Goal: Task Accomplishment & Management: Complete application form

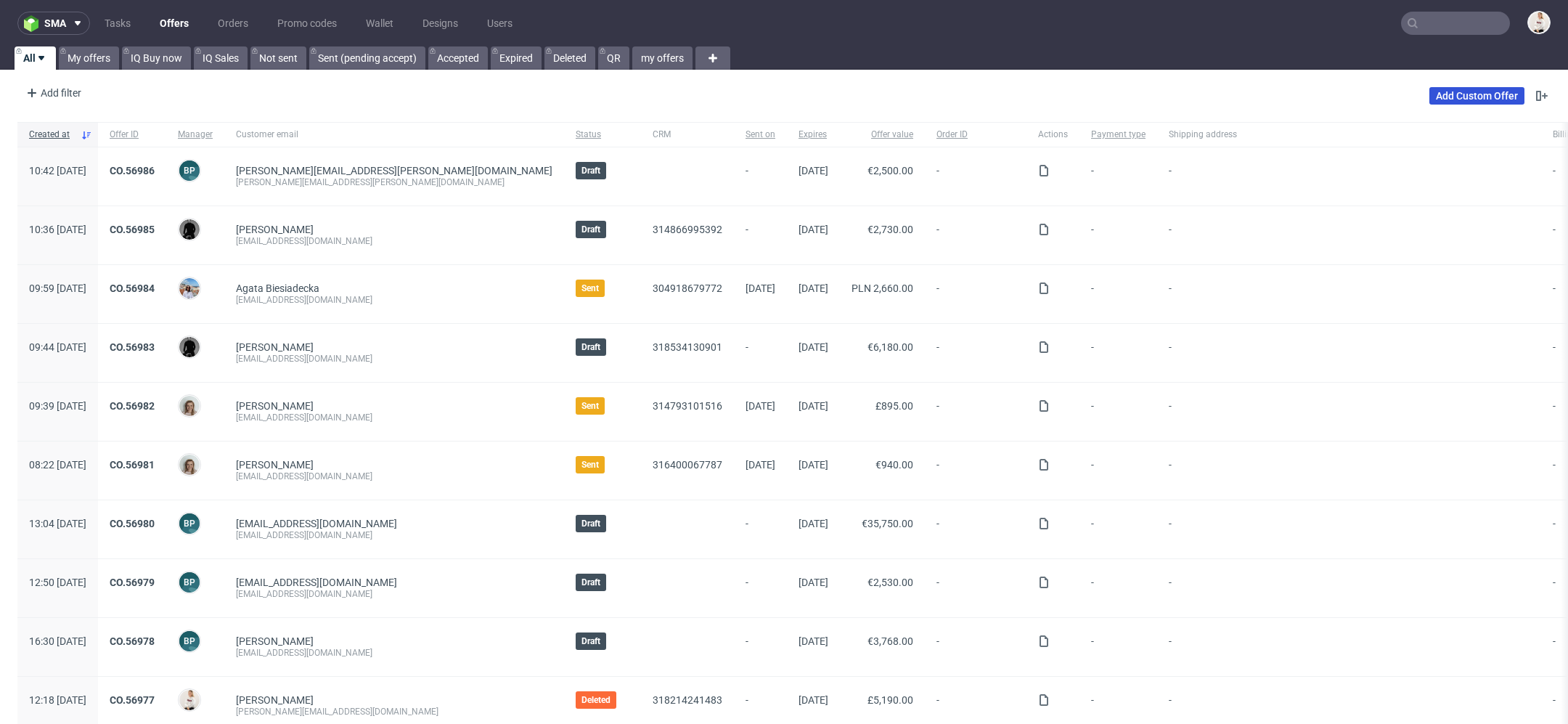
click at [1476, 99] on link "Add Custom Offer" at bounding box center [1476, 96] width 95 height 17
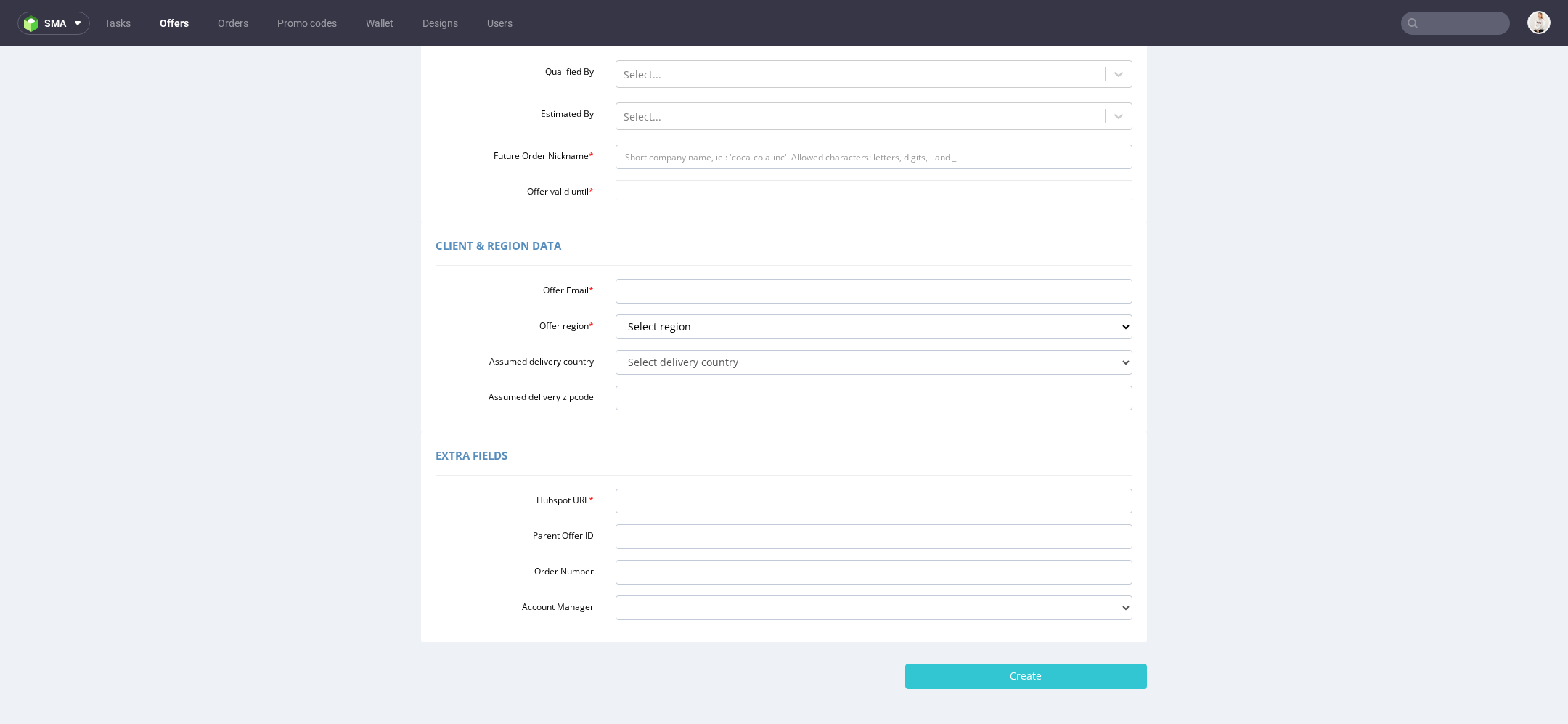
scroll to position [292, 0]
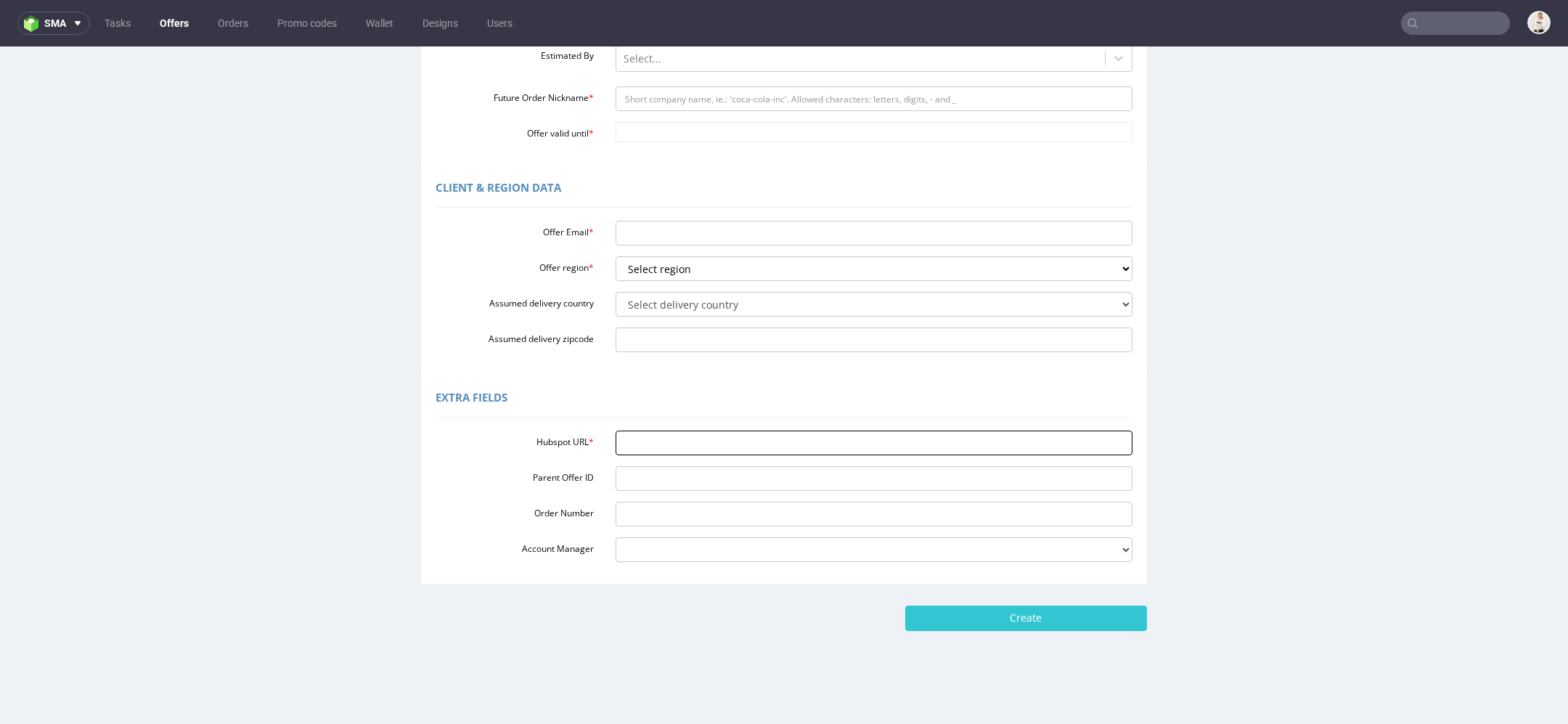
click at [773, 433] on input "Hubspot URL *" at bounding box center [874, 443] width 517 height 25
paste input "[URL][DOMAIN_NAME]"
type input "[URL][DOMAIN_NAME]"
click at [780, 391] on div "Extra Fields" at bounding box center [784, 400] width 697 height 35
click at [703, 235] on input "Offer Email *" at bounding box center [874, 232] width 517 height 25
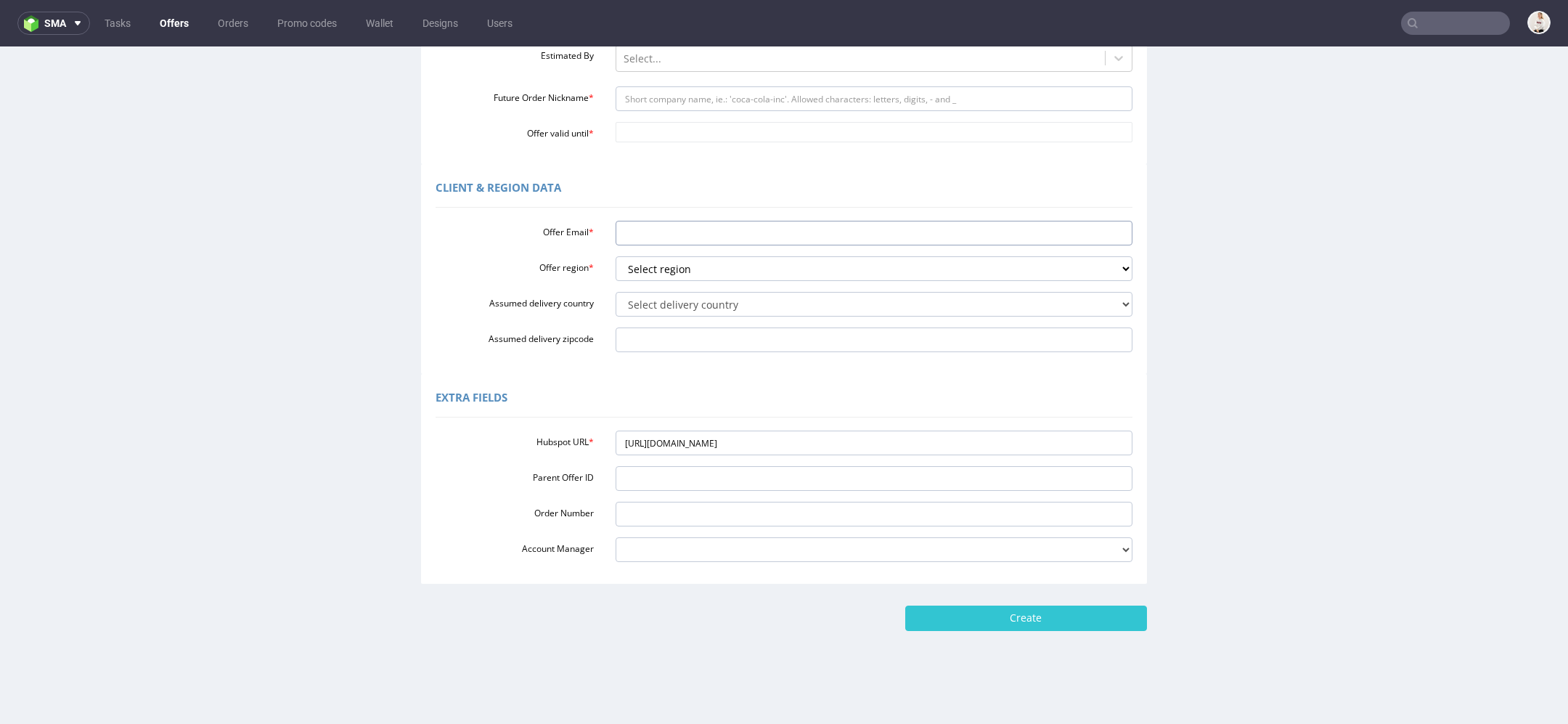
paste input "[PERSON_NAME][EMAIL_ADDRESS][DOMAIN_NAME]"
type input "[PERSON_NAME][EMAIL_ADDRESS][DOMAIN_NAME]"
click at [761, 278] on select "Select region eu gb de pl fr it es" at bounding box center [874, 268] width 517 height 25
select select "eu"
click at [615, 256] on select "Select region eu gb de pl fr it es" at bounding box center [874, 268] width 517 height 25
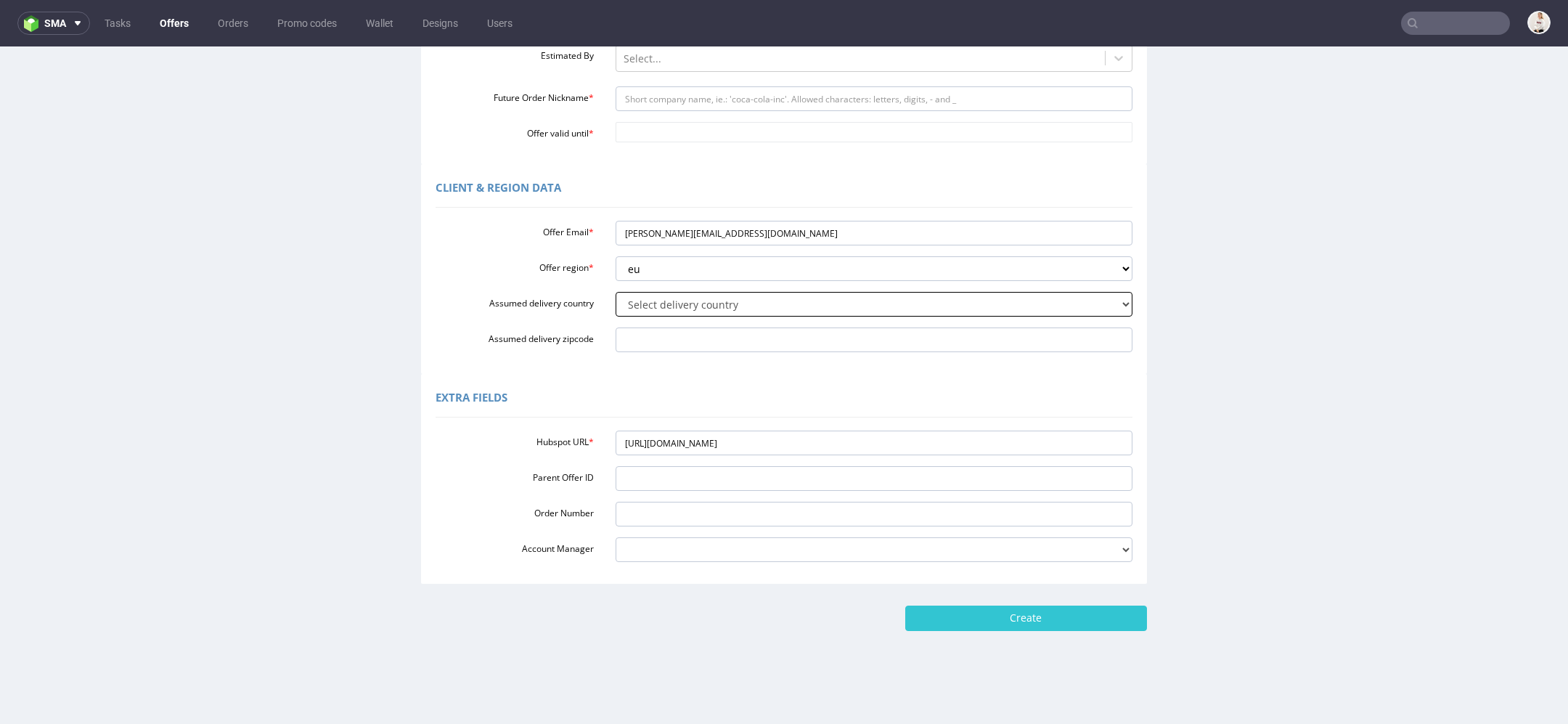
click at [724, 300] on select "Select delivery country Andorra Afghanistan Anguilla Albania Armenia Antarctica…" at bounding box center [874, 304] width 517 height 25
select select "57"
click at [615, 292] on select "Select delivery country Andorra Afghanistan Anguilla Albania Armenia Antarctica…" at bounding box center [874, 304] width 517 height 25
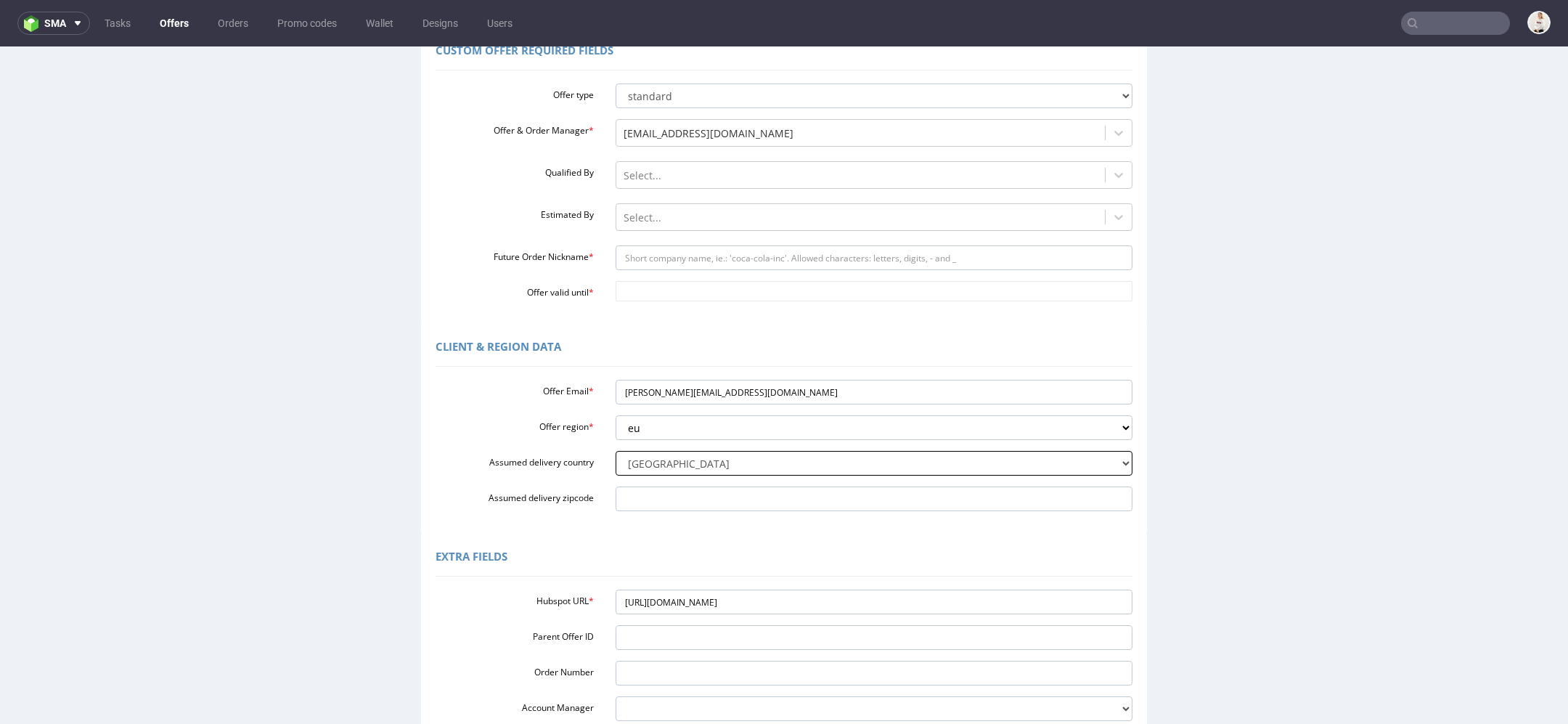
scroll to position [0, 0]
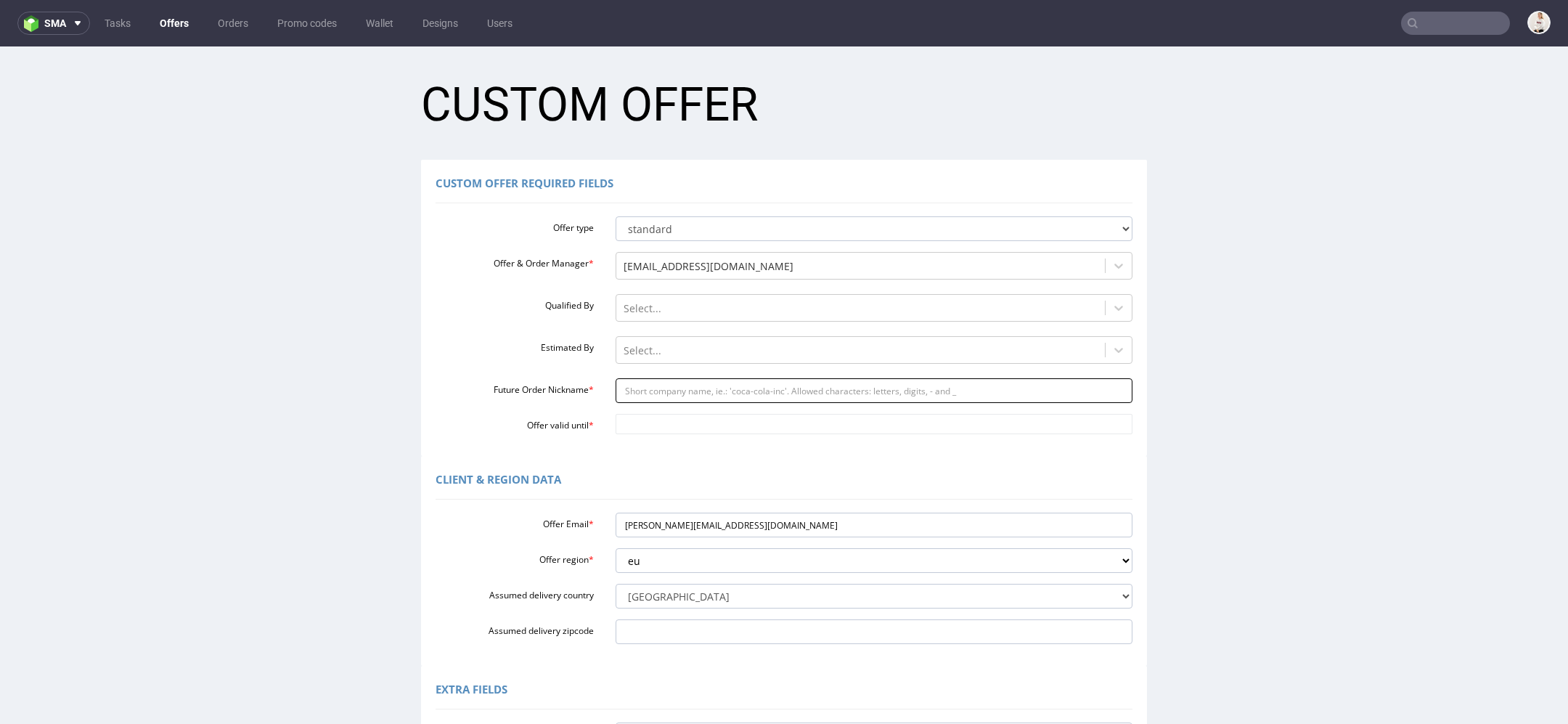
click at [764, 390] on input "Future Order Nickname *" at bounding box center [874, 390] width 517 height 25
paste input "bruceaimaudiocom"
type input "bruceaimaudiocom"
click at [698, 420] on input "Offer valid until *" at bounding box center [874, 424] width 517 height 21
click at [758, 385] on td "4" at bounding box center [754, 382] width 22 height 22
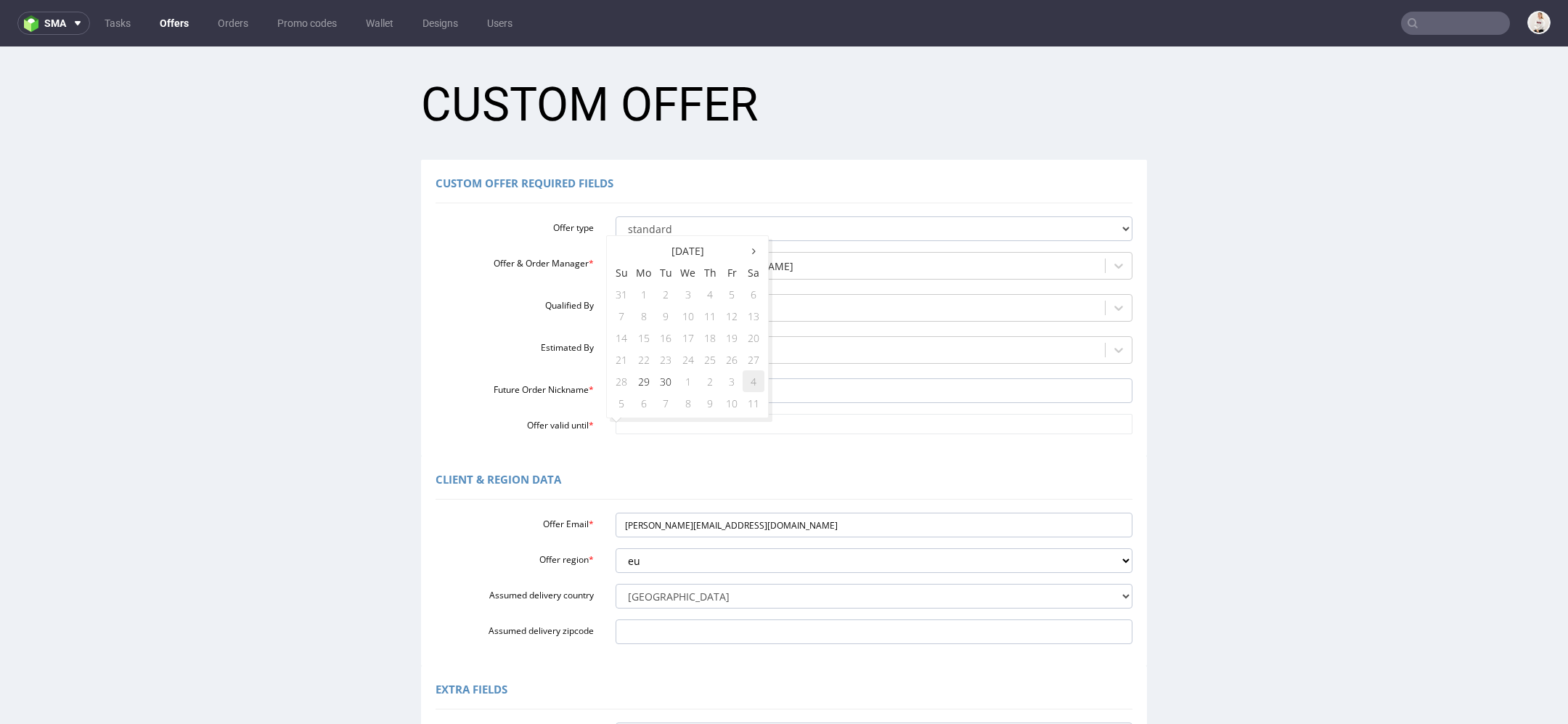
type input "[DATE]"
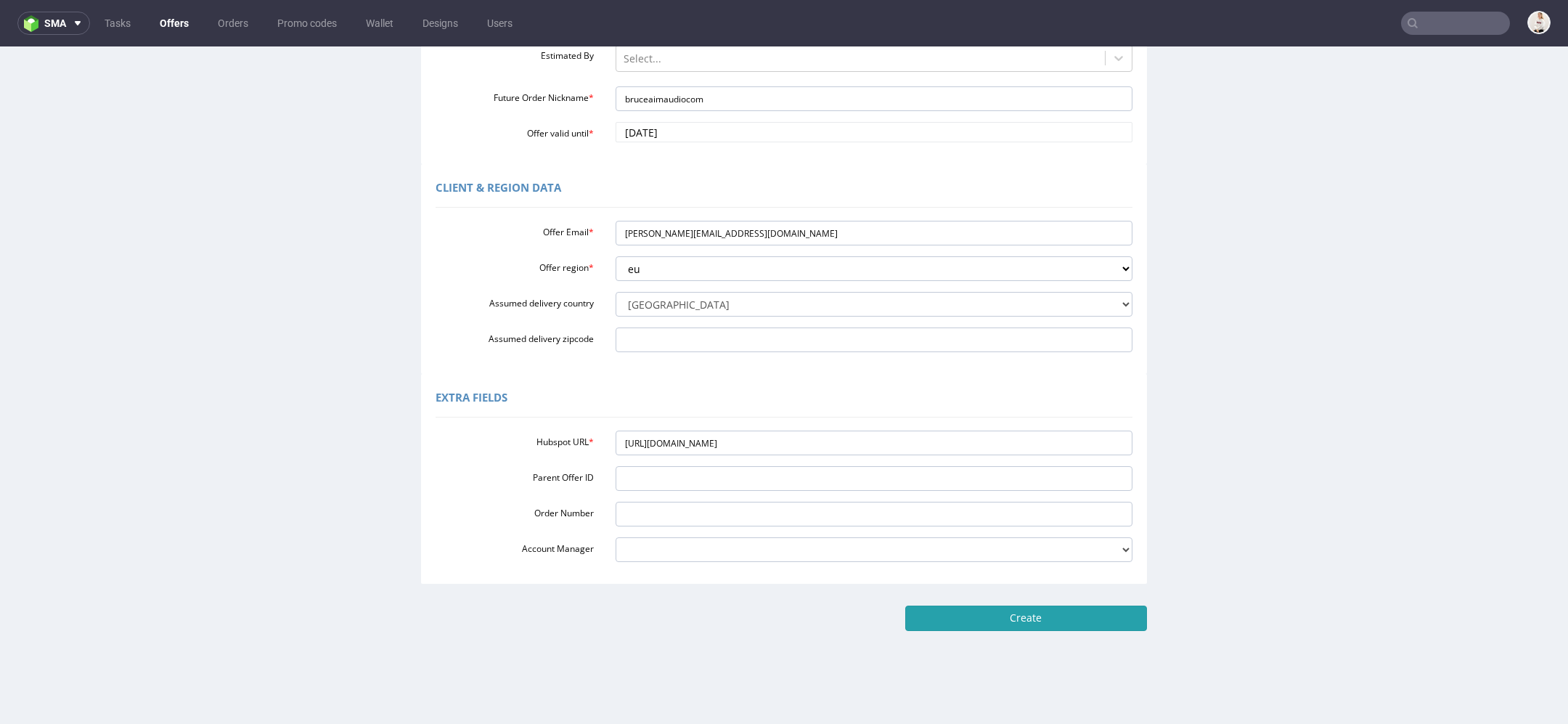
click at [1055, 621] on input "Create" at bounding box center [1026, 617] width 242 height 25
type input "Please wait..."
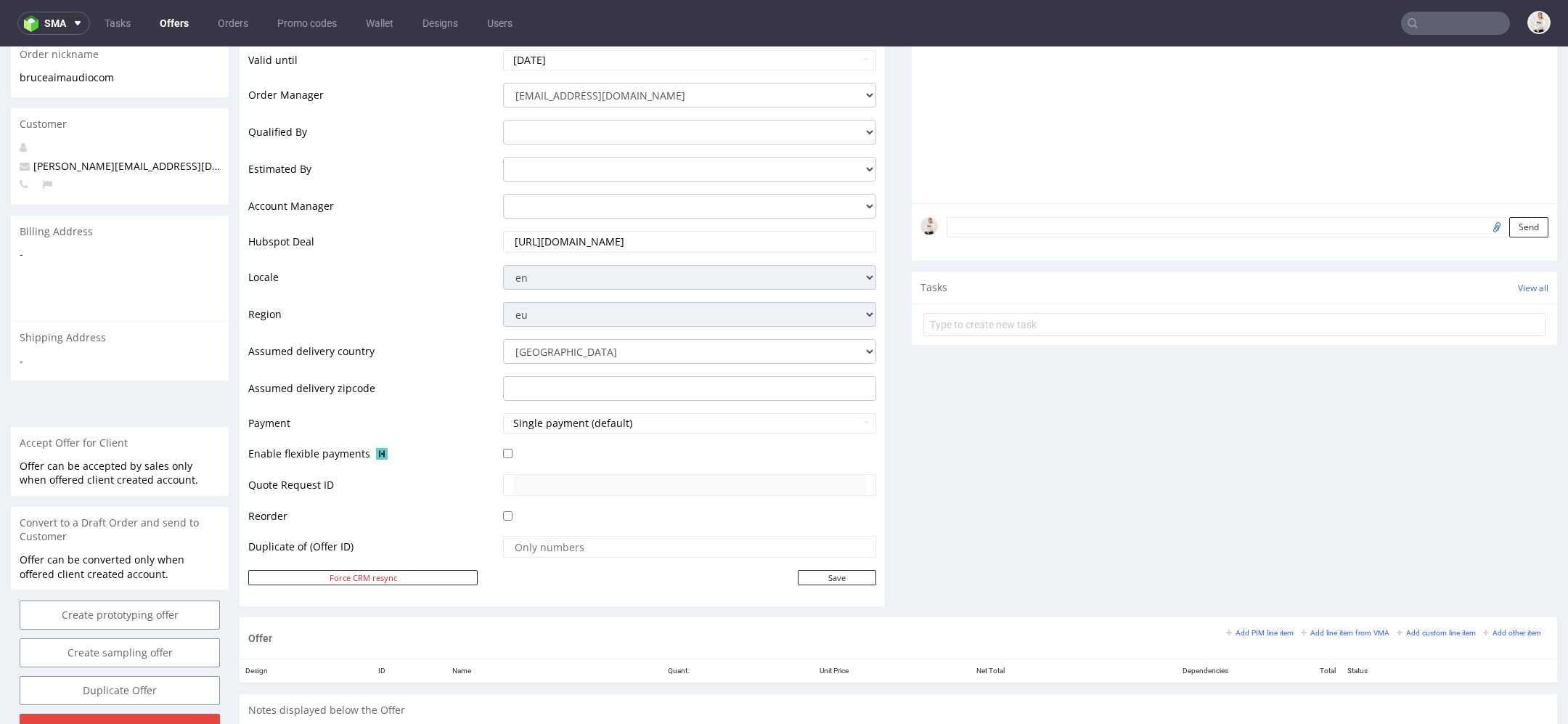
scroll to position [349, 0]
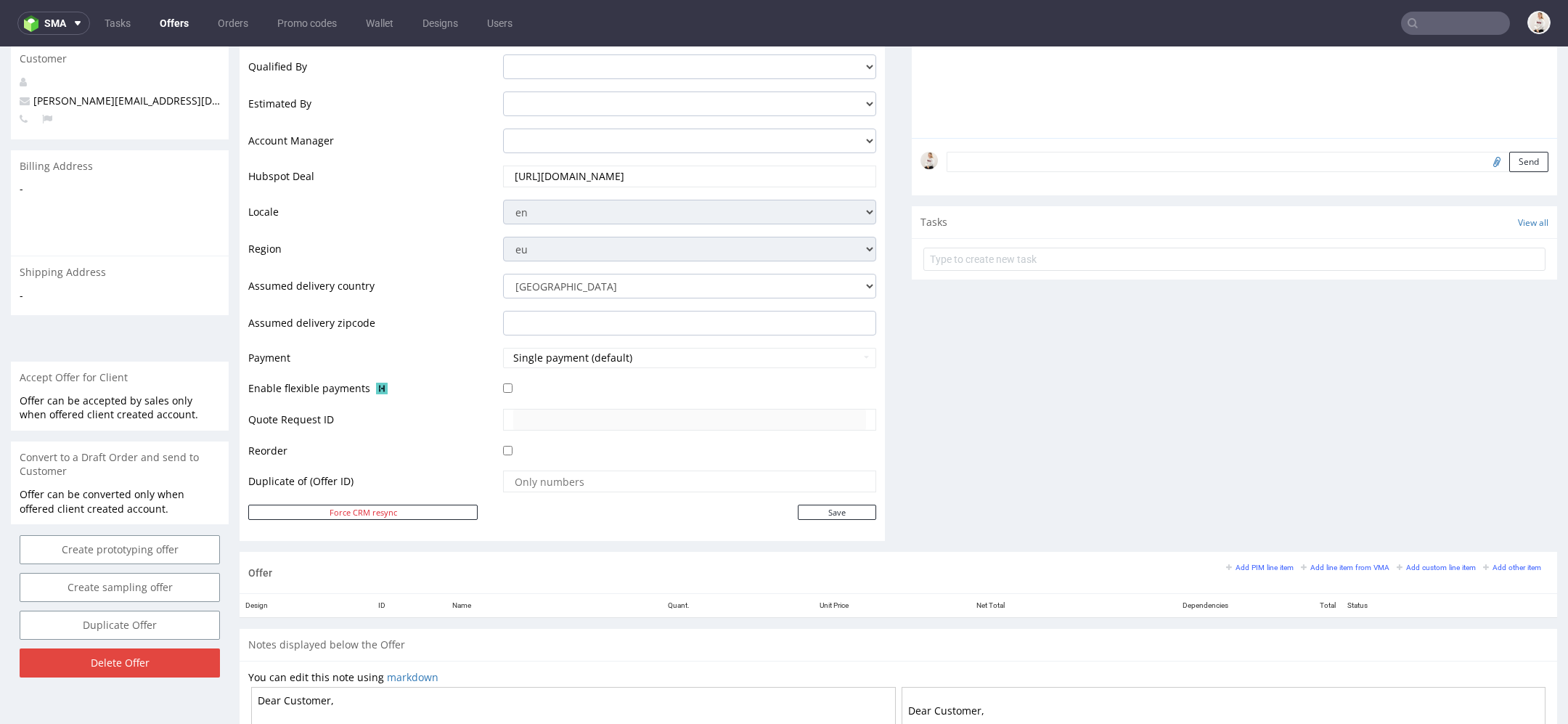
click at [1312, 556] on div "Offer Add PIM line item Add line item from VMA Add custom line item Add other i…" at bounding box center [898, 572] width 1318 height 41
click at [1312, 564] on small "Add line item from VMA" at bounding box center [1344, 568] width 88 height 8
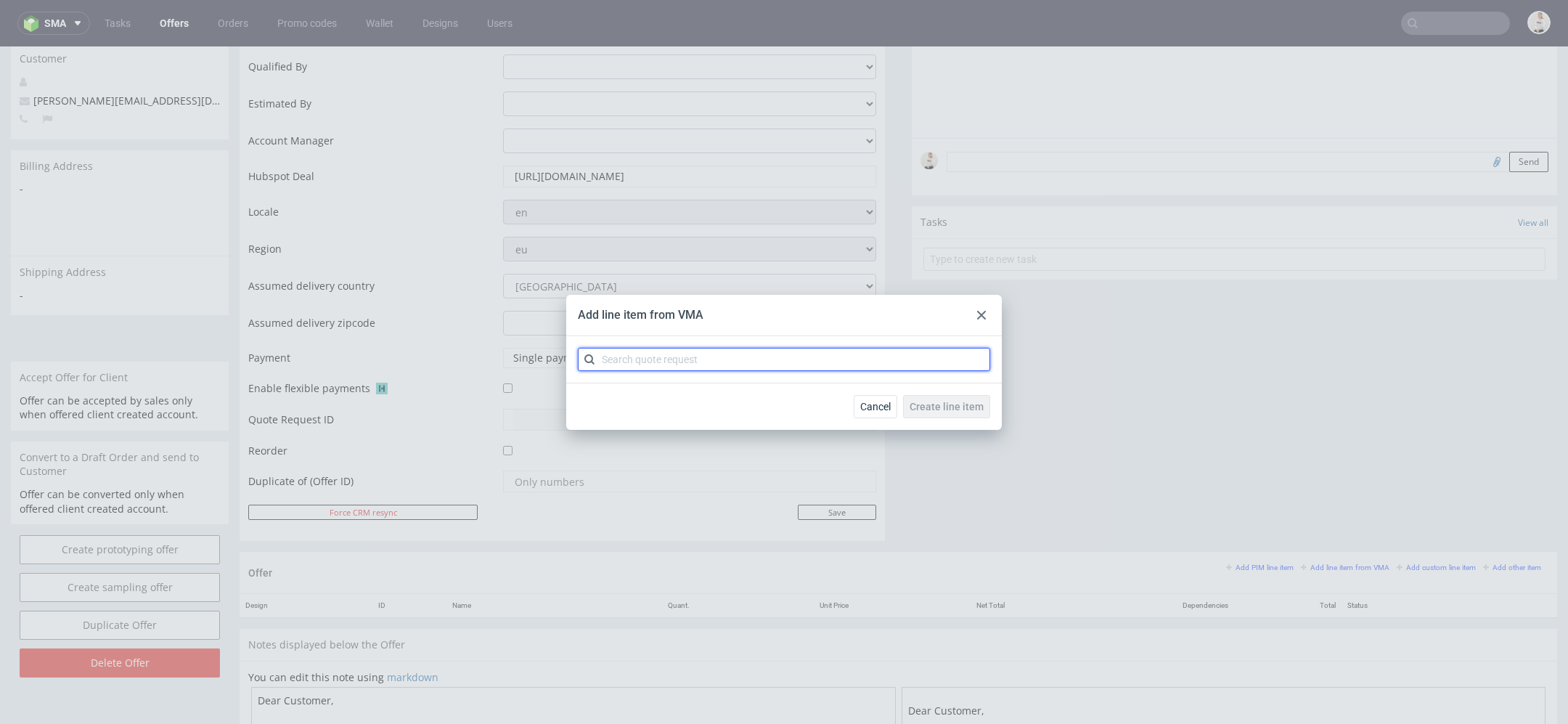
click at [800, 361] on input "text" at bounding box center [784, 359] width 412 height 23
paste input "CBNO-1"
type input "CBNO"
click at [661, 353] on input "CBNO" at bounding box center [784, 359] width 412 height 23
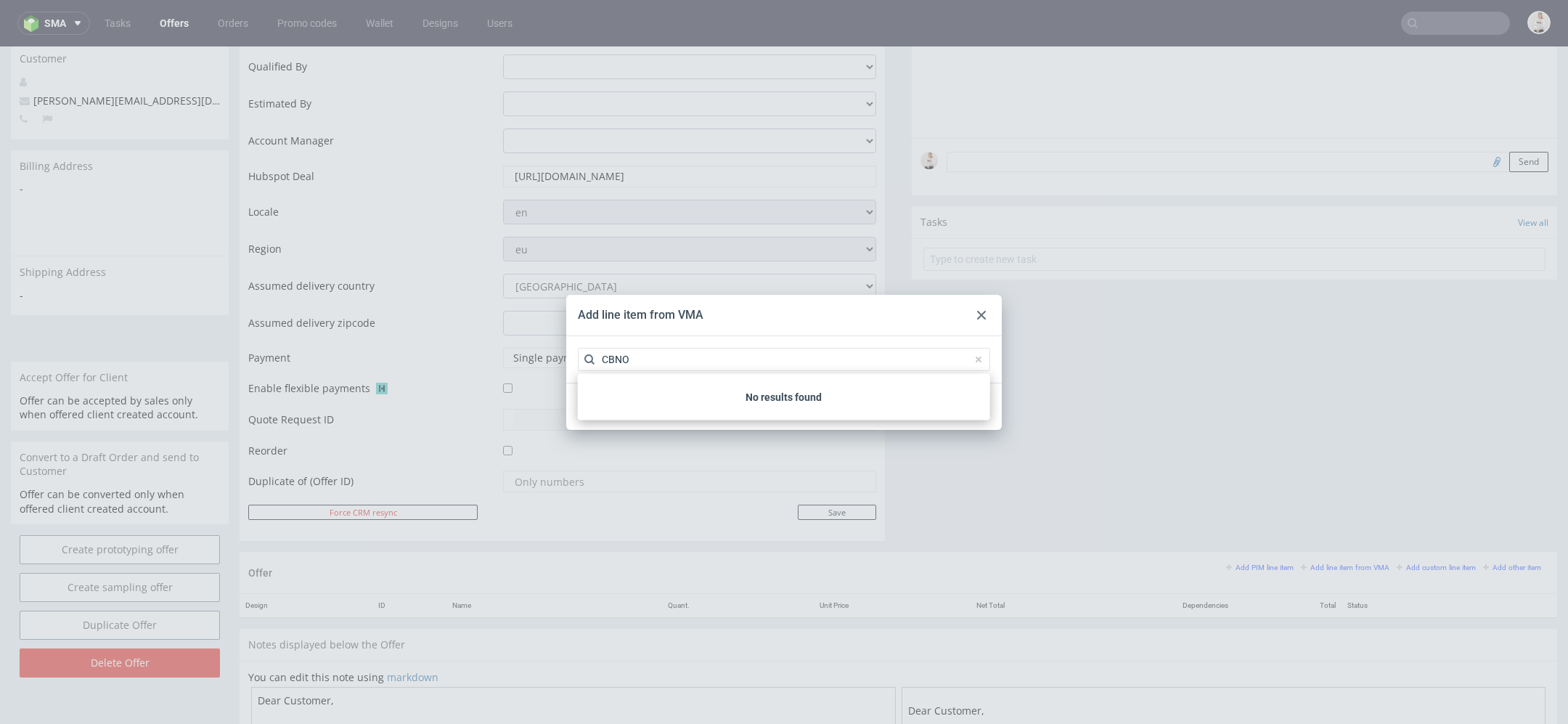
click at [978, 308] on div at bounding box center [981, 315] width 17 height 17
click at [782, 343] on div at bounding box center [784, 359] width 435 height 47
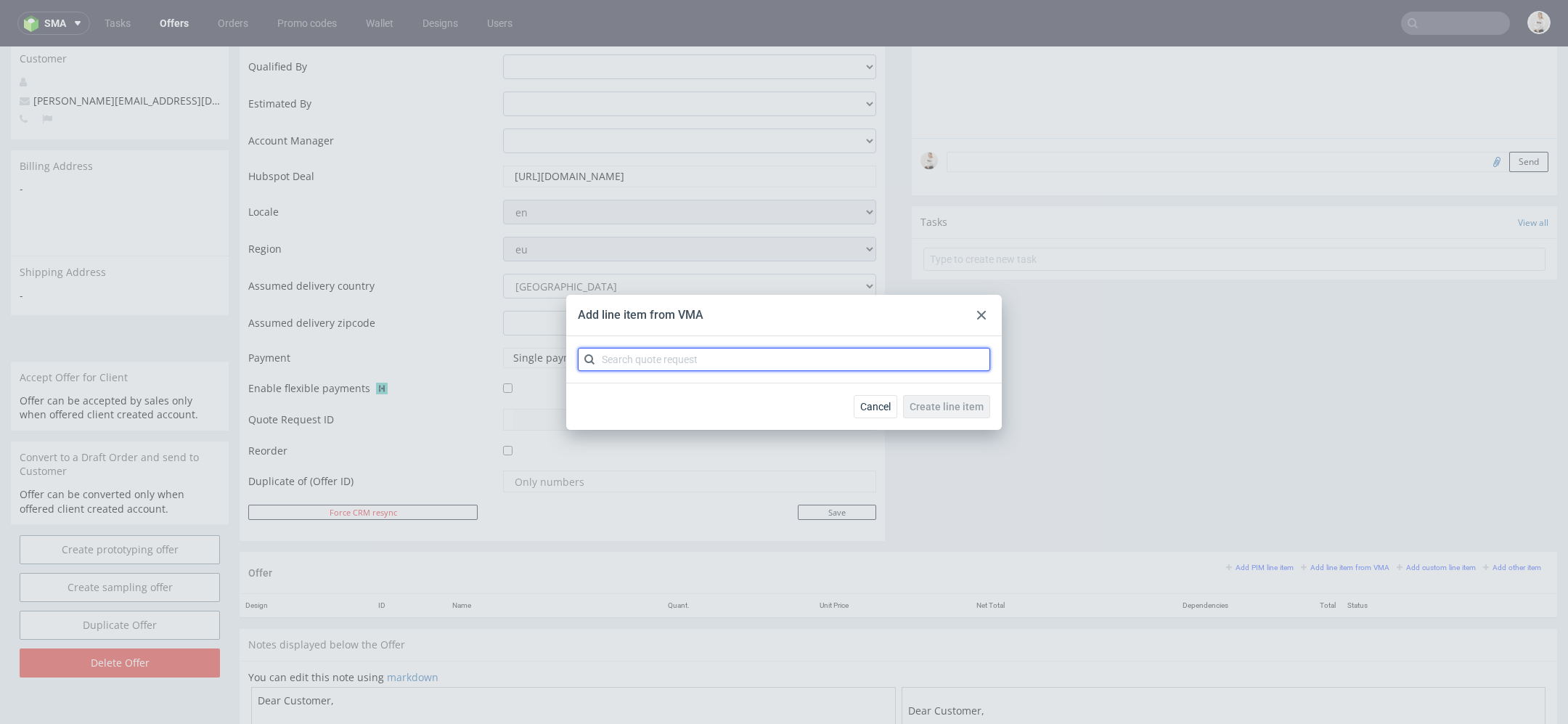
click at [785, 369] on input "text" at bounding box center [784, 359] width 412 height 23
type input "CBNO"
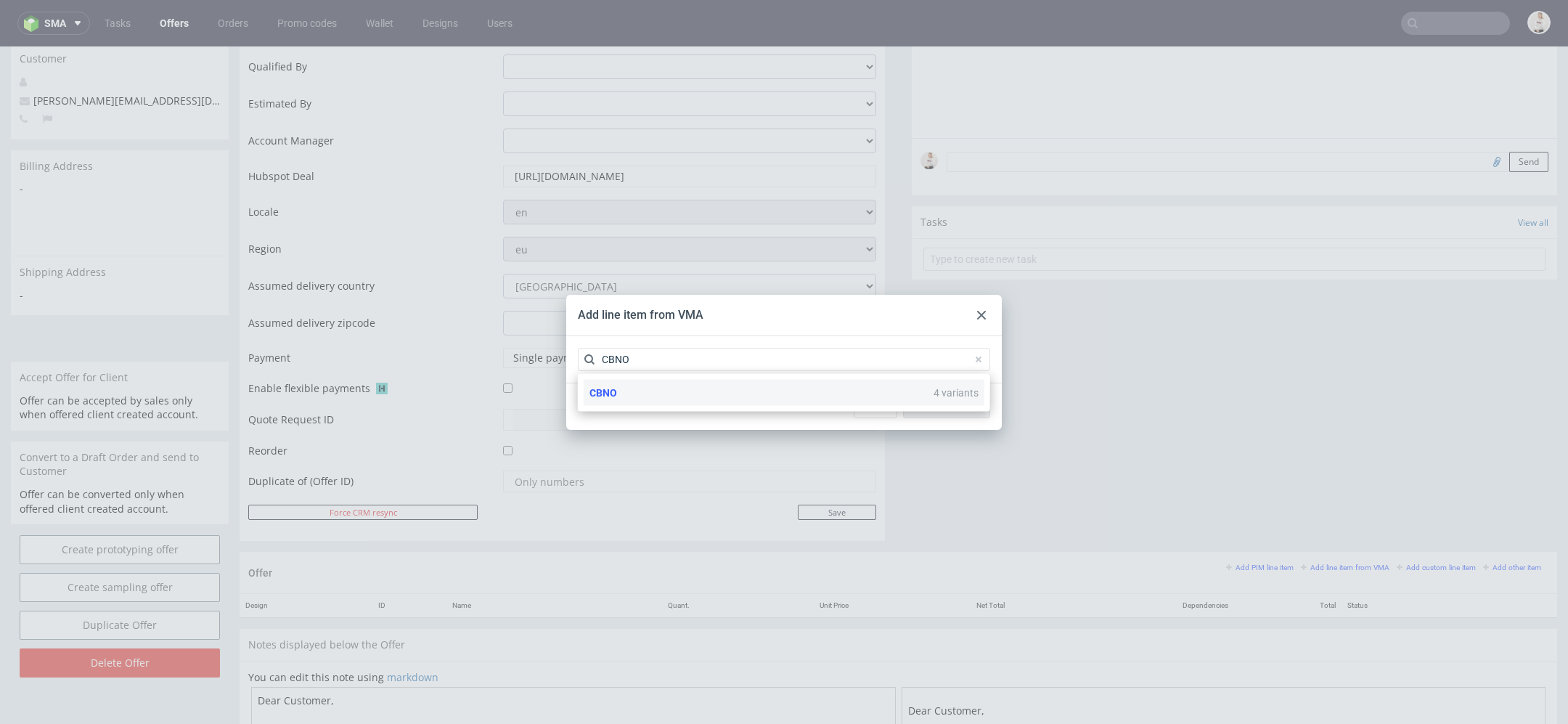
click at [770, 393] on div "CBNO 4 variants" at bounding box center [784, 393] width 400 height 26
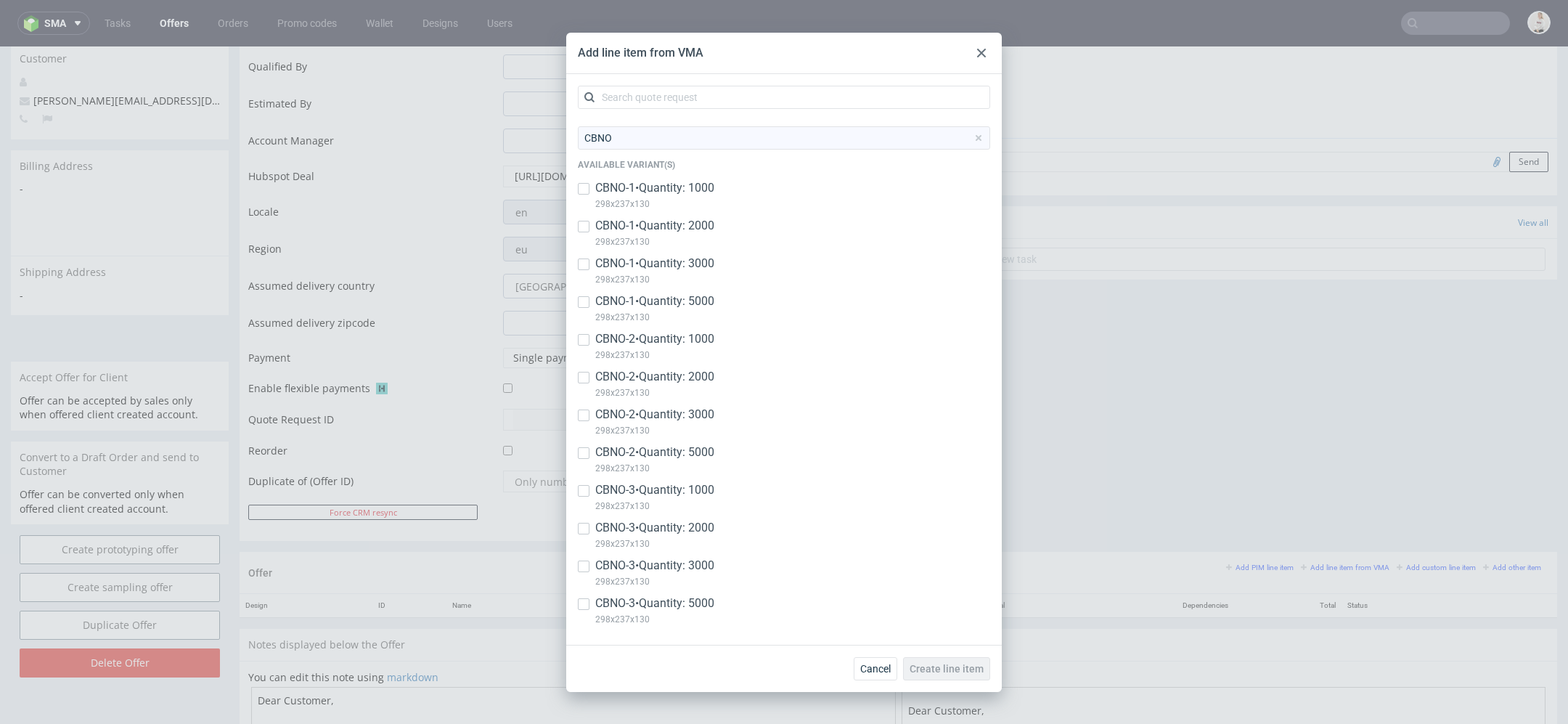
click at [703, 192] on p "CBNO-1 • Quantity: 1000" at bounding box center [654, 188] width 119 height 16
checkbox input "true"
click at [703, 228] on p "CBNO-1 • Quantity: 2000" at bounding box center [654, 226] width 119 height 16
checkbox input "true"
click at [703, 307] on p "CBNO-1 • Quantity: 5000" at bounding box center [654, 301] width 119 height 16
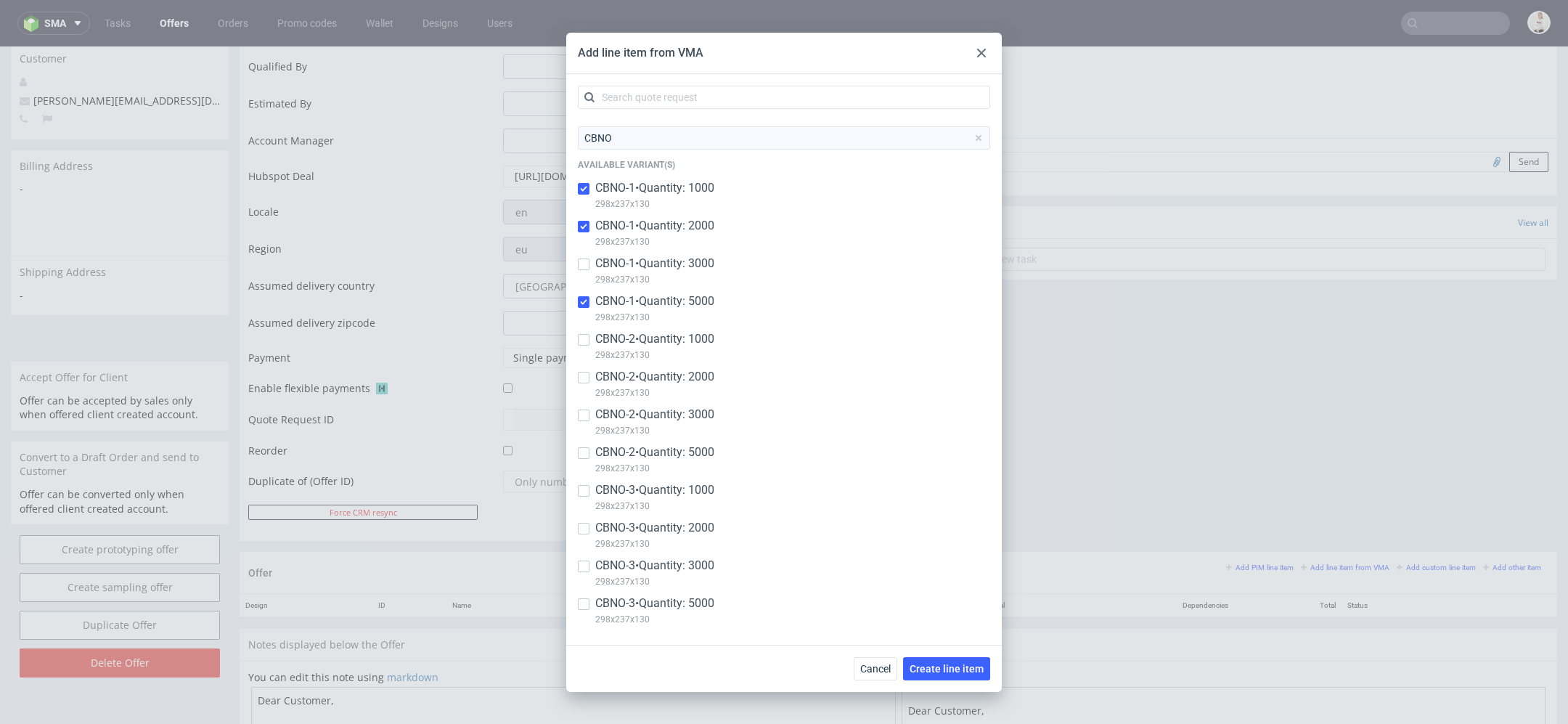
checkbox input "true"
click at [697, 273] on p "298x237x130" at bounding box center [654, 280] width 119 height 16
checkbox input "true"
click at [698, 296] on p "CBNO-1 • Quantity: 5000" at bounding box center [654, 301] width 119 height 16
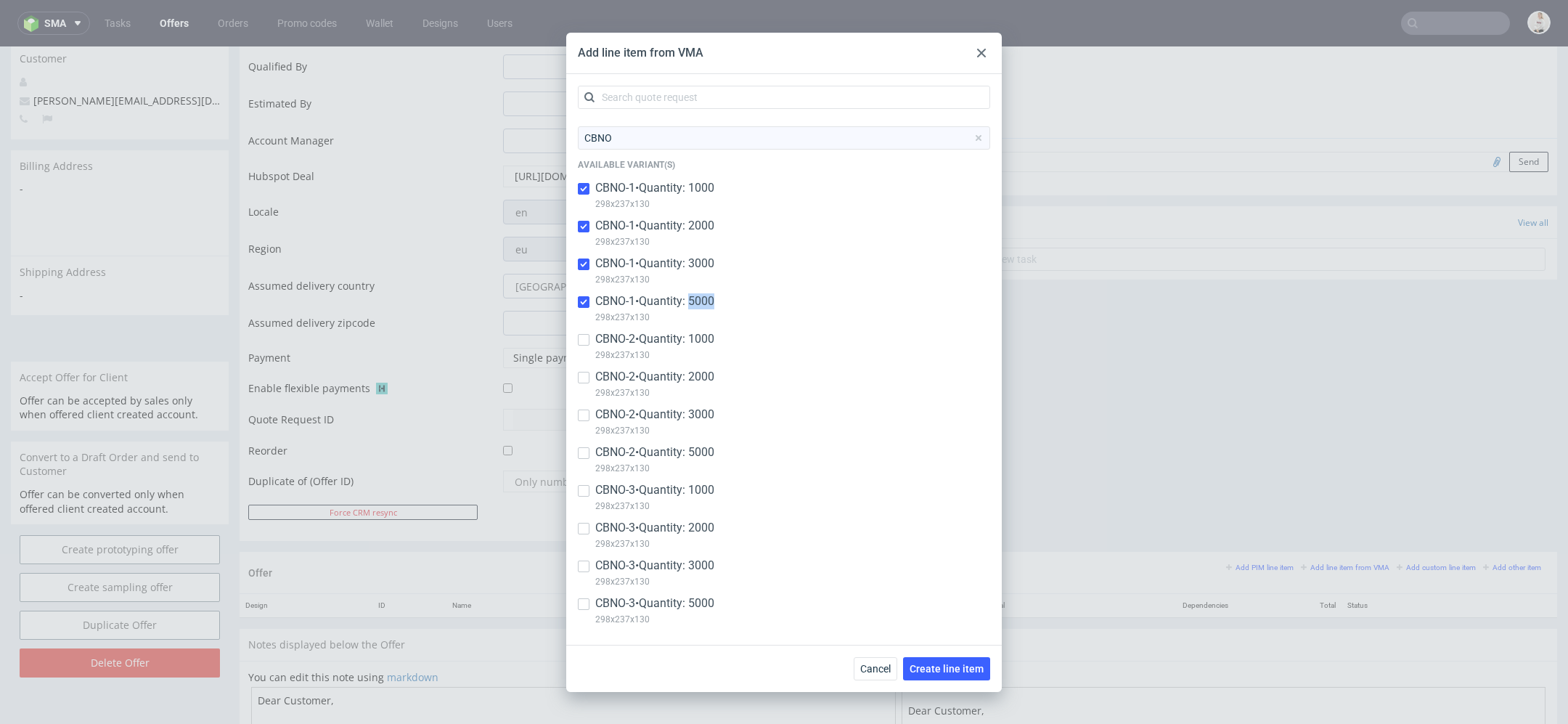
checkbox input "true"
click at [964, 670] on span "Create line item" at bounding box center [946, 669] width 74 height 10
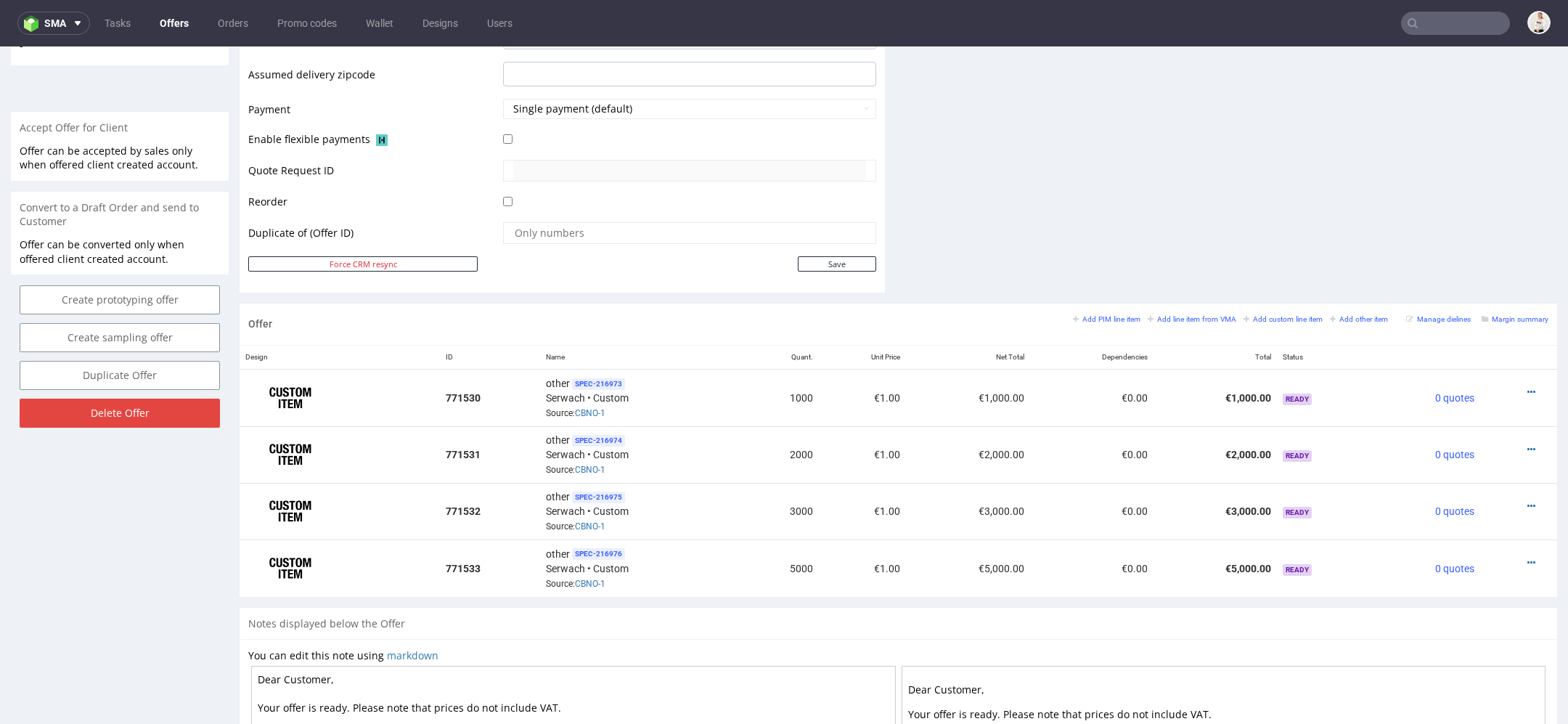
scroll to position [545, 0]
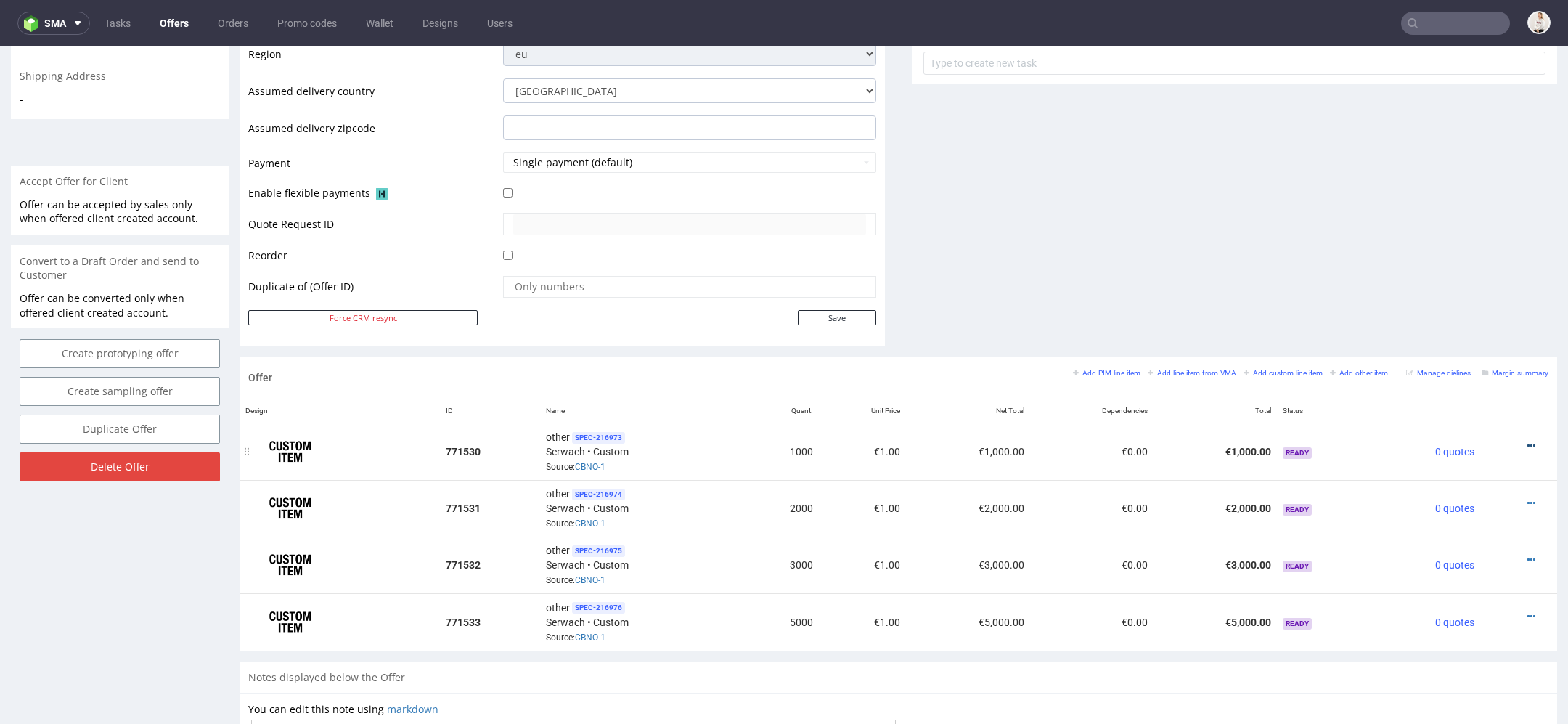
click at [1527, 441] on icon at bounding box center [1531, 446] width 8 height 10
click at [1442, 277] on span "Edit item price" at bounding box center [1465, 282] width 117 height 14
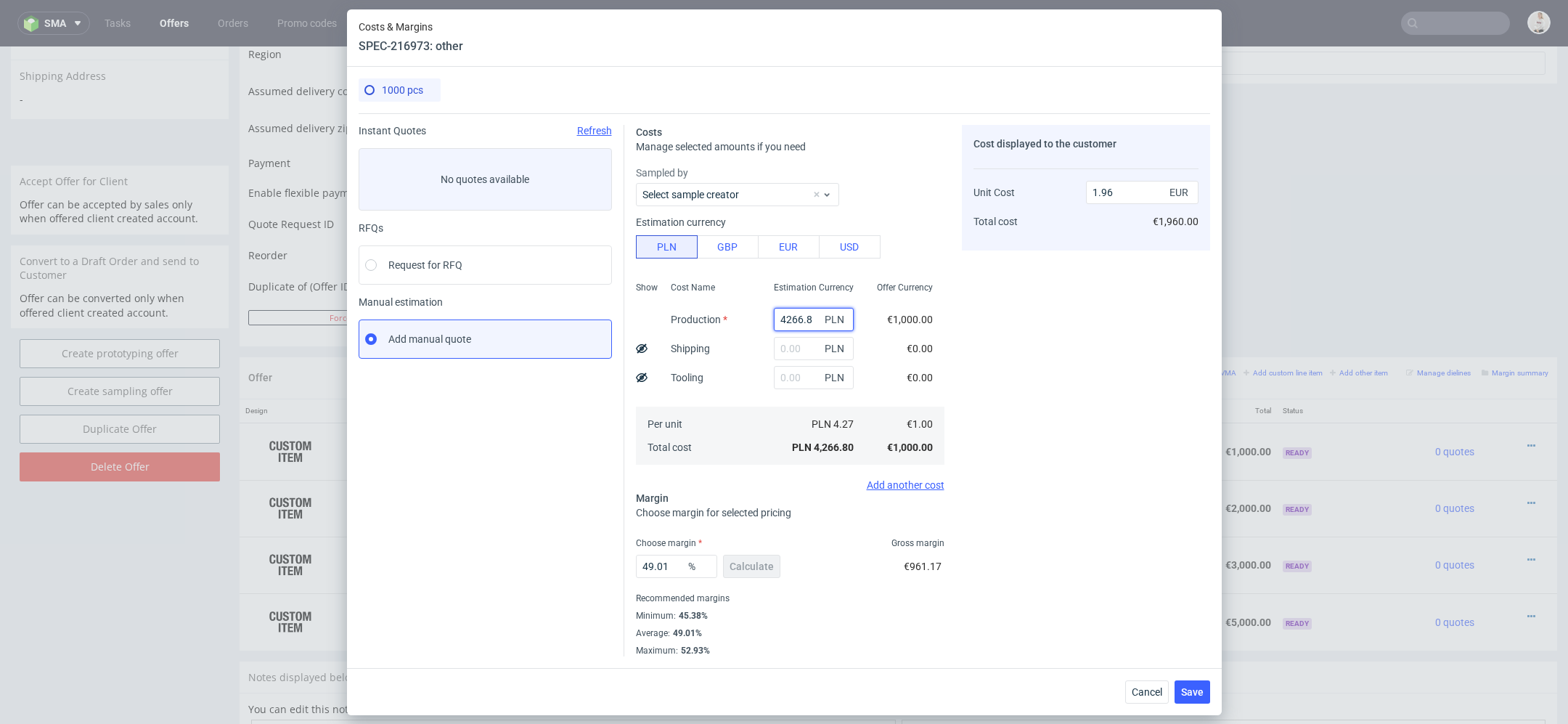
click at [788, 317] on input "4266.8" at bounding box center [813, 319] width 80 height 23
paste input "13770.00"
type input "13770"
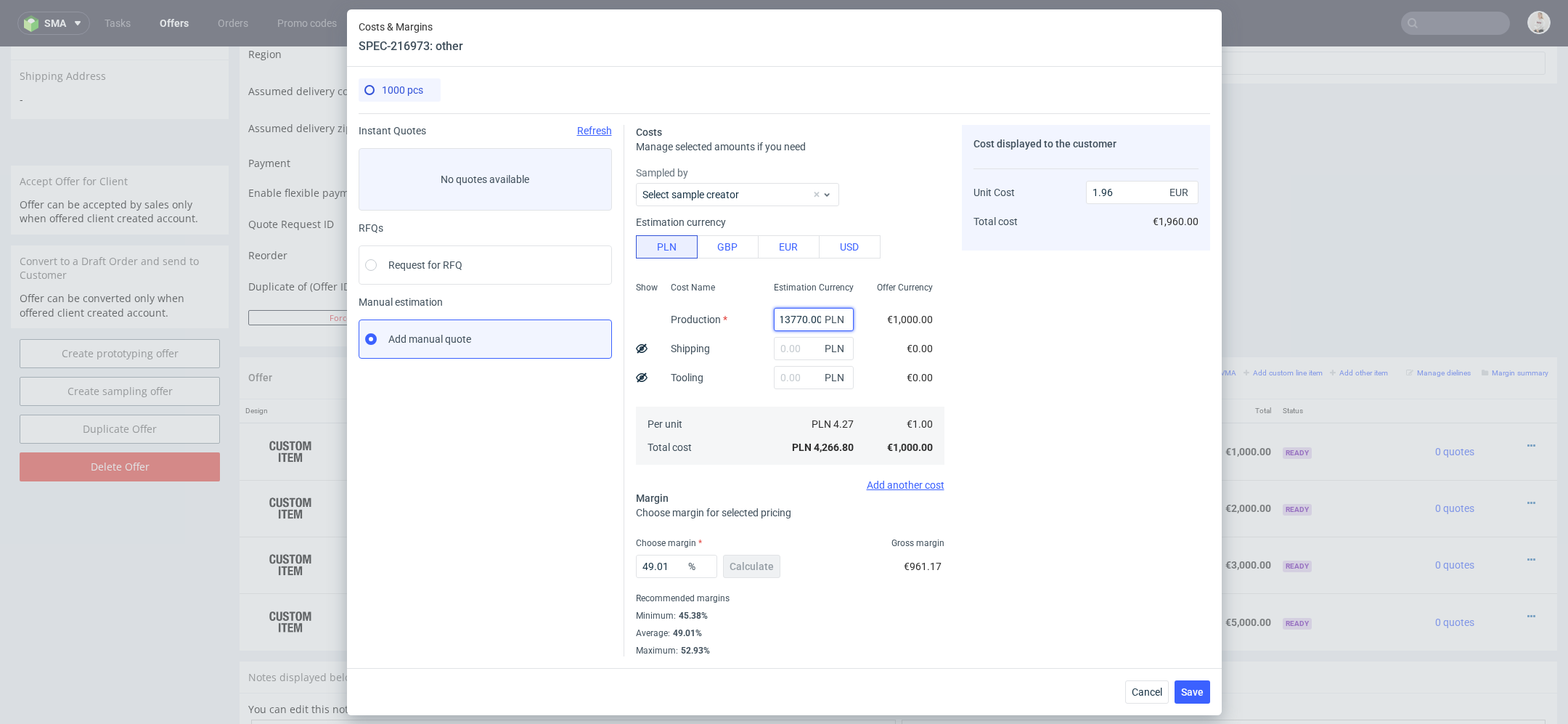
type input "6.33"
type input "13770"
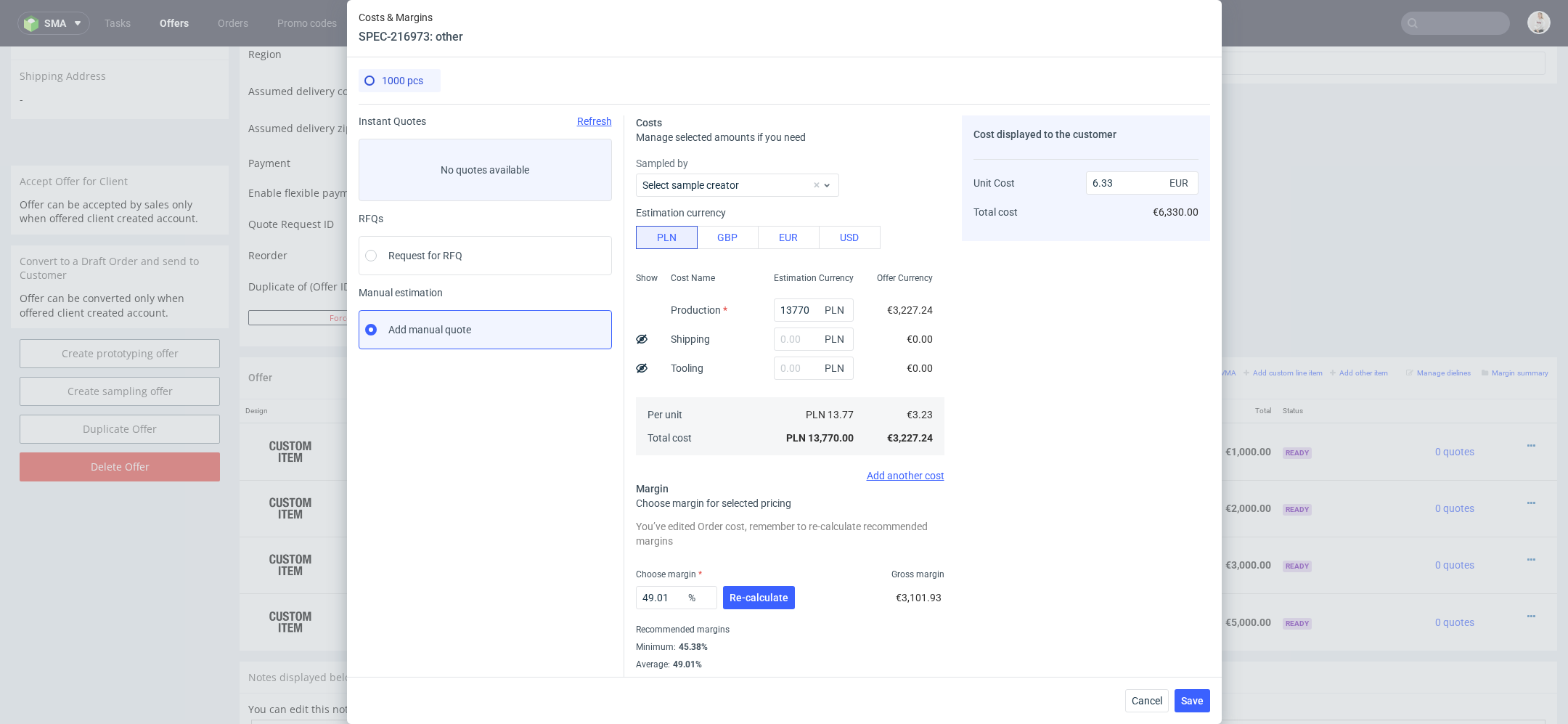
click at [909, 320] on div "€3,227.24" at bounding box center [909, 310] width 69 height 29
click at [789, 344] on input "text" at bounding box center [813, 338] width 80 height 23
type input "1000"
type input "6.78"
type input "1000"
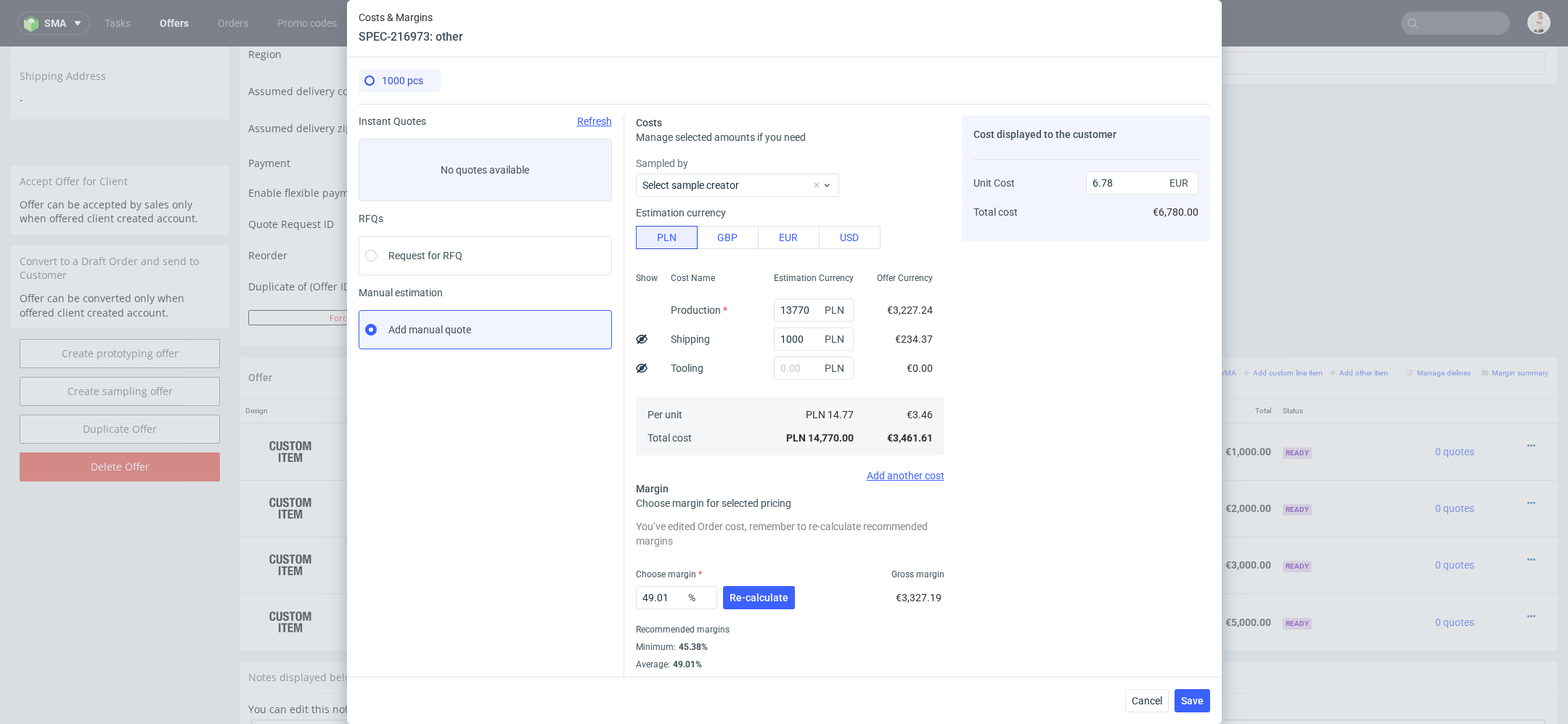
click at [1001, 324] on div "Cost displayed to the customer Unit Cost Total cost 6.78 EUR €6,780.00" at bounding box center [1085, 402] width 248 height 572
click at [767, 594] on span "Re-calculate" at bounding box center [758, 598] width 58 height 10
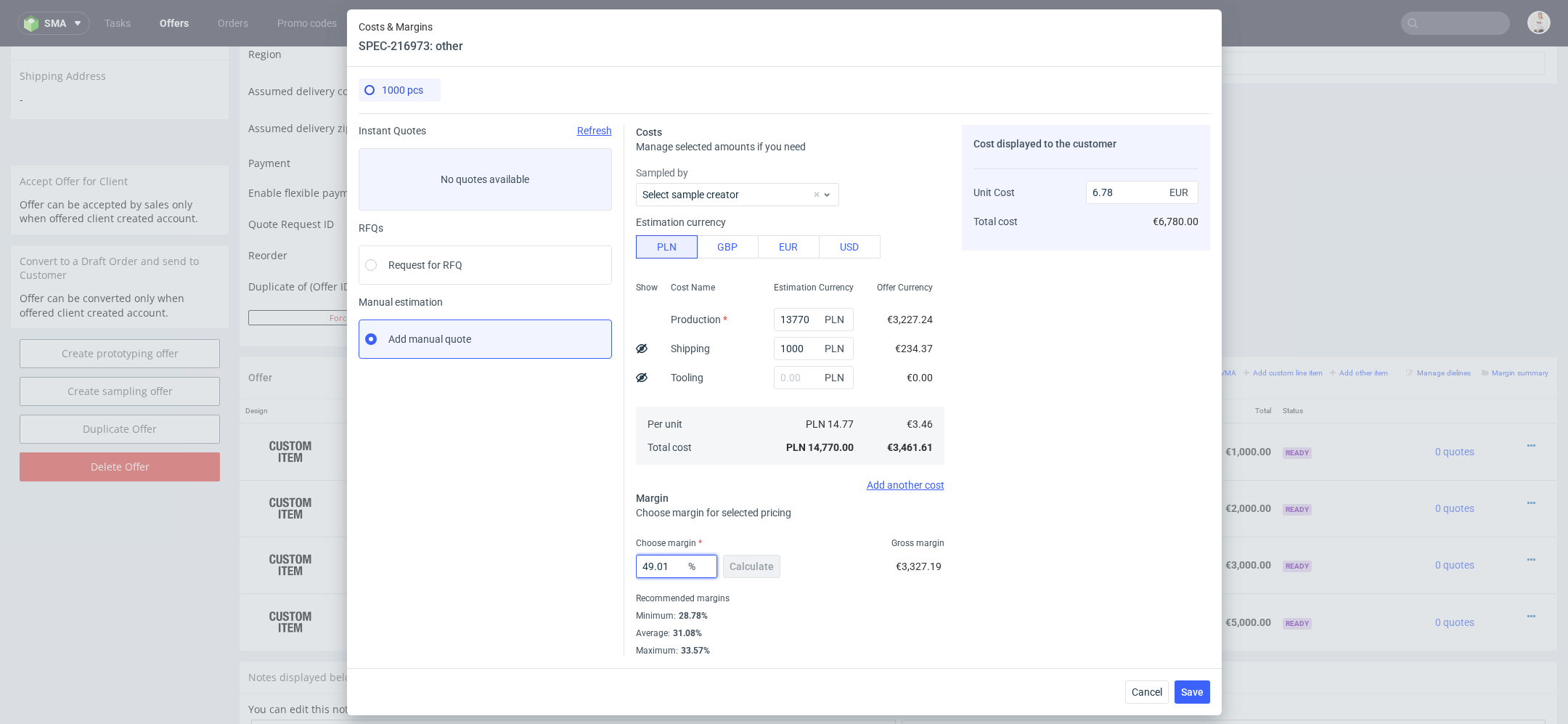
drag, startPoint x: 682, startPoint y: 560, endPoint x: 444, endPoint y: 560, distance: 238.0
click at [444, 560] on div "Instant Quotes Refresh No quotes available RFQs Request for RFQ Manual estimati…" at bounding box center [784, 384] width 852 height 543
type input "34"
type input "5.24"
type input "34"
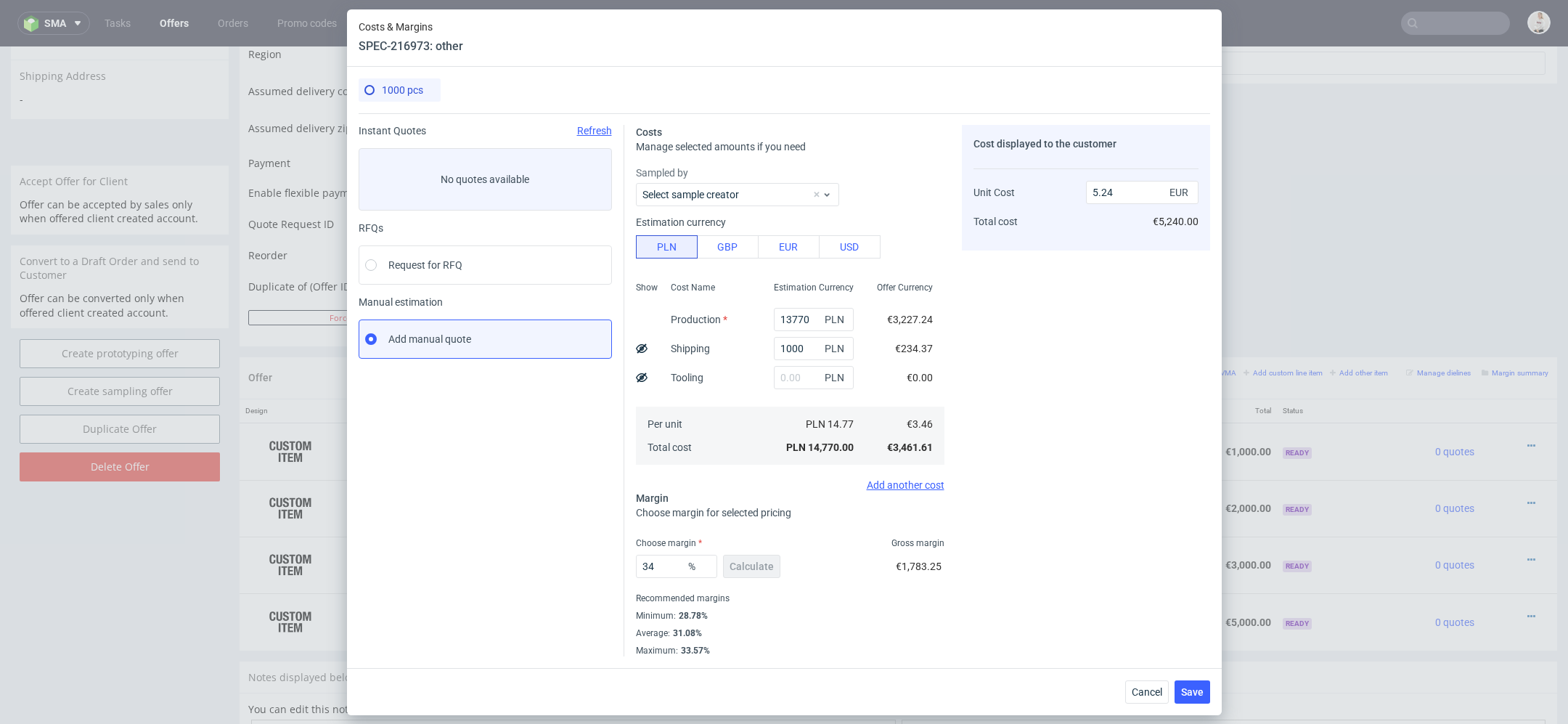
click at [942, 560] on div "€1,783.25" at bounding box center [920, 569] width 49 height 40
click at [1186, 687] on span "Save" at bounding box center [1192, 692] width 22 height 10
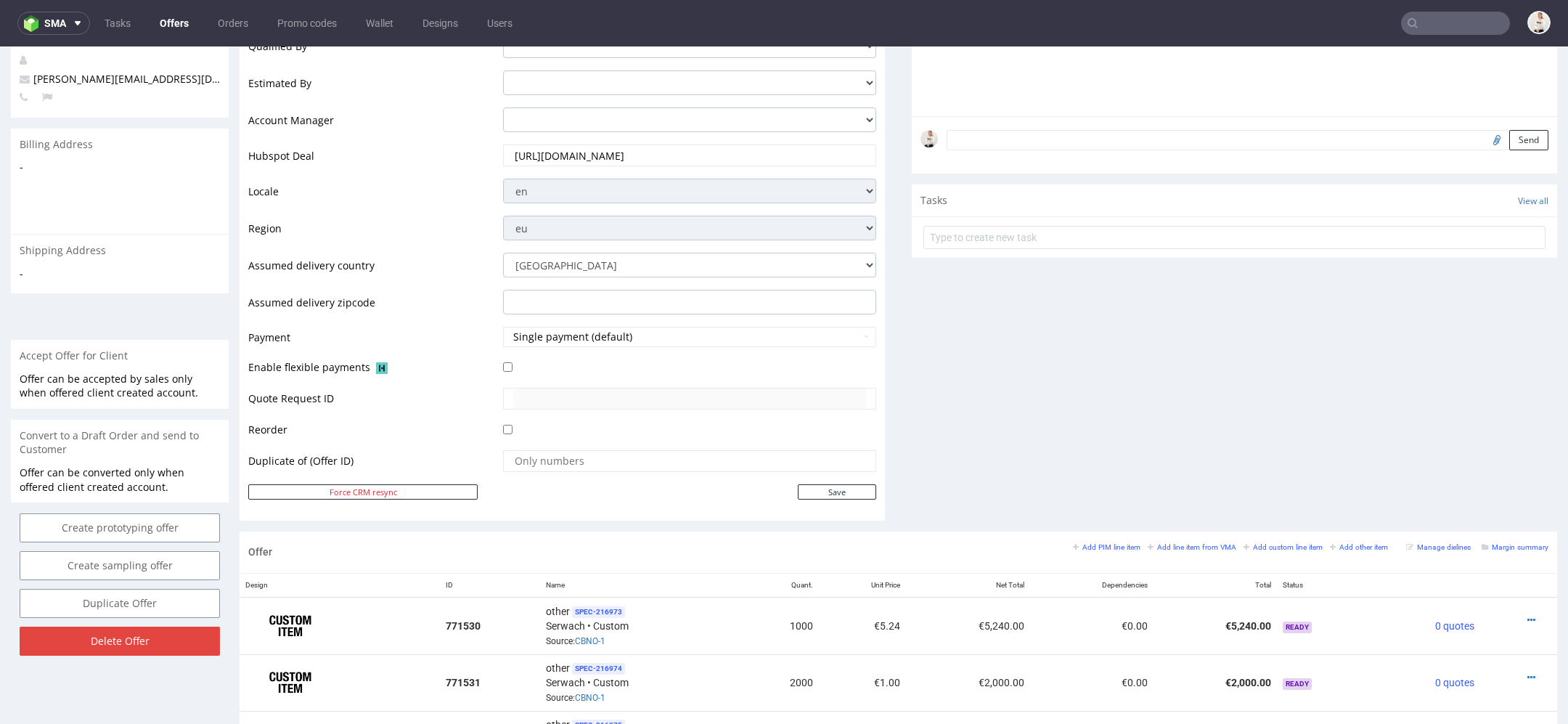
scroll to position [553, 0]
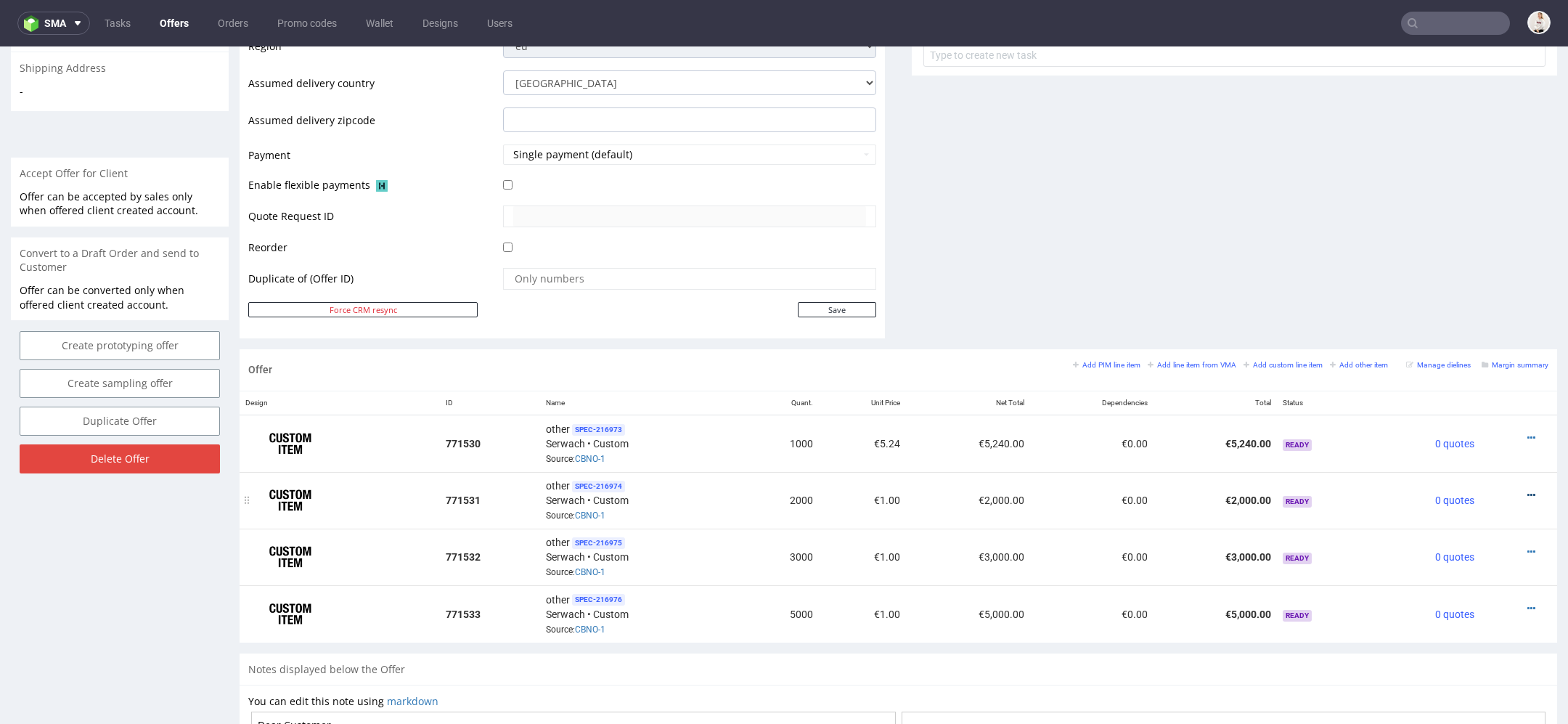
click at [1527, 490] on icon at bounding box center [1531, 495] width 8 height 10
click at [1463, 334] on span "Edit item price" at bounding box center [1465, 331] width 117 height 14
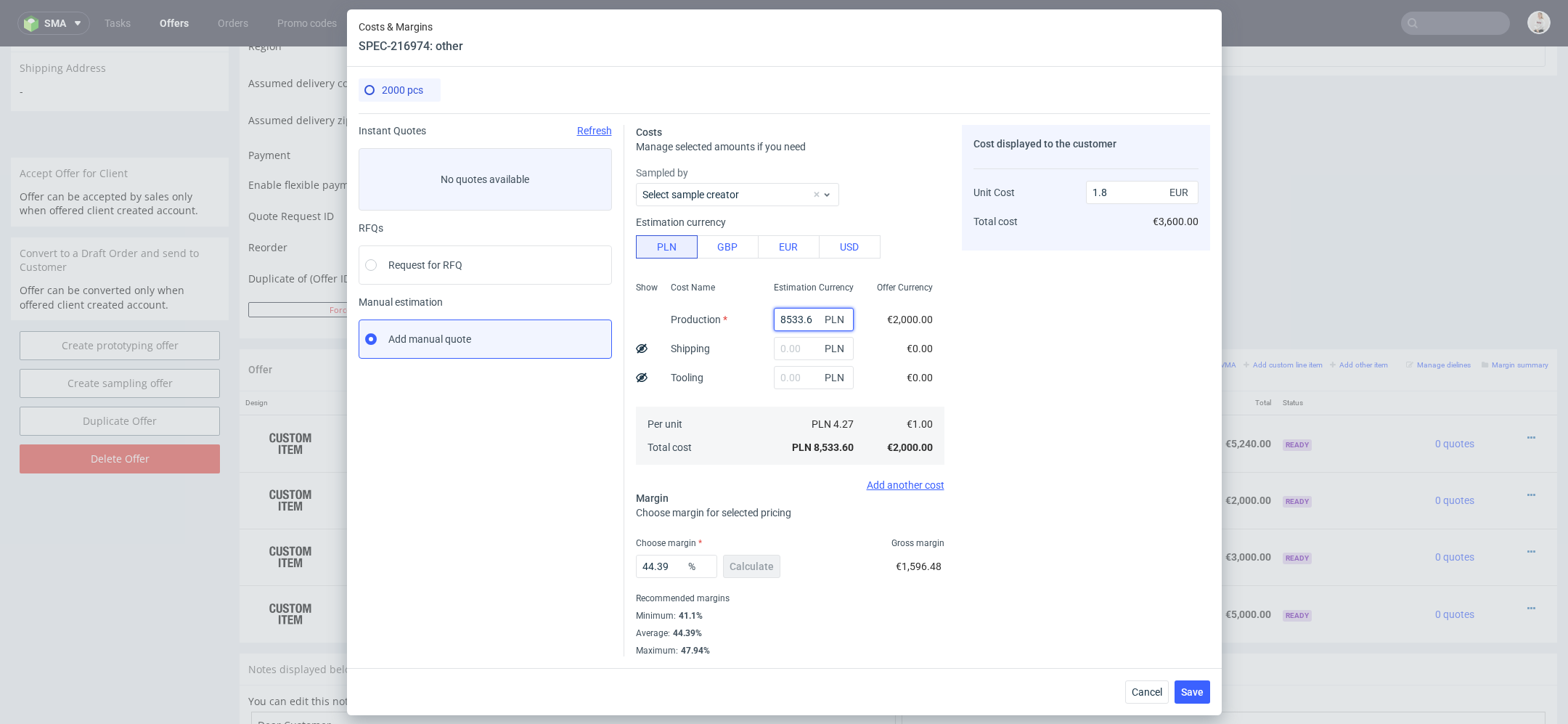
click at [803, 326] on input "8533.6" at bounding box center [813, 319] width 80 height 23
paste input "18650.00"
type input "18650"
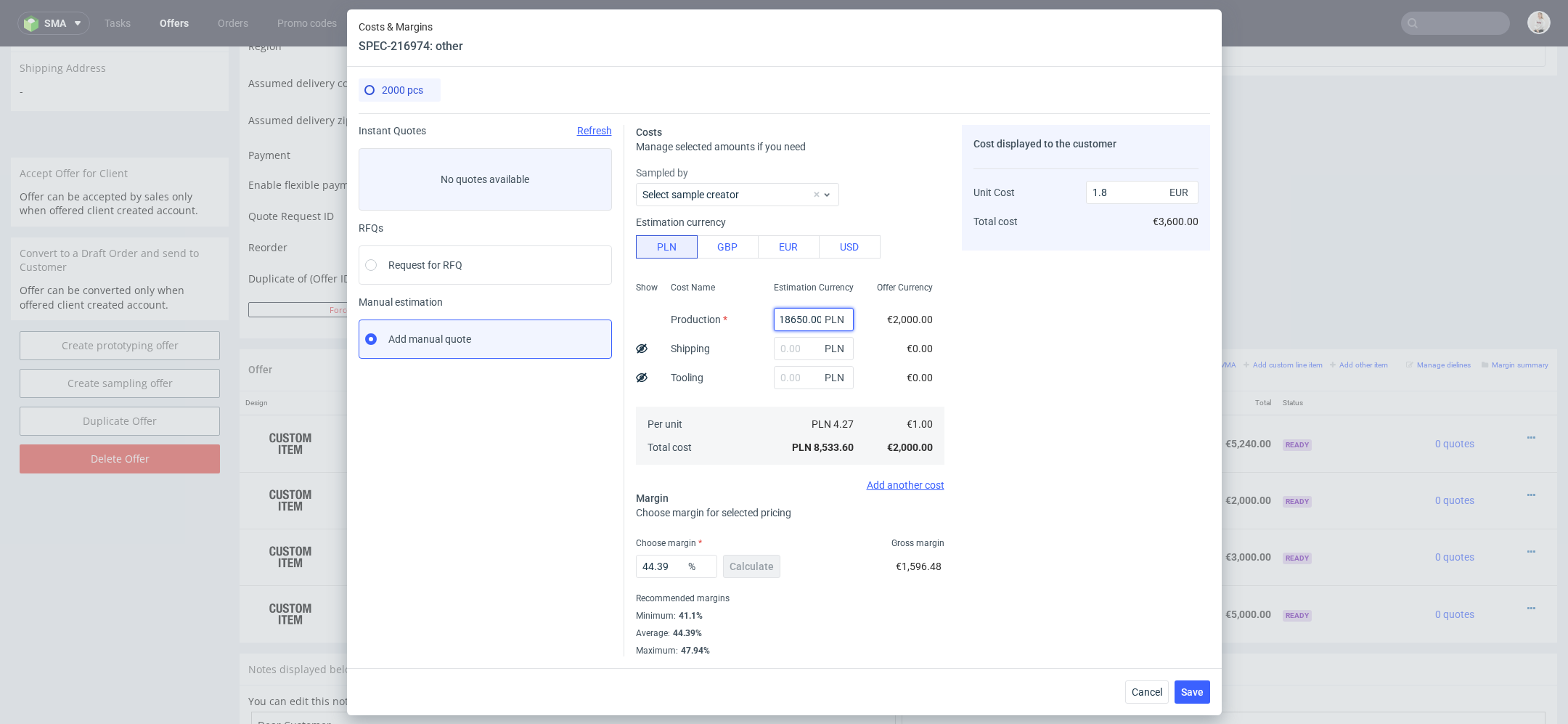
type input "3.93"
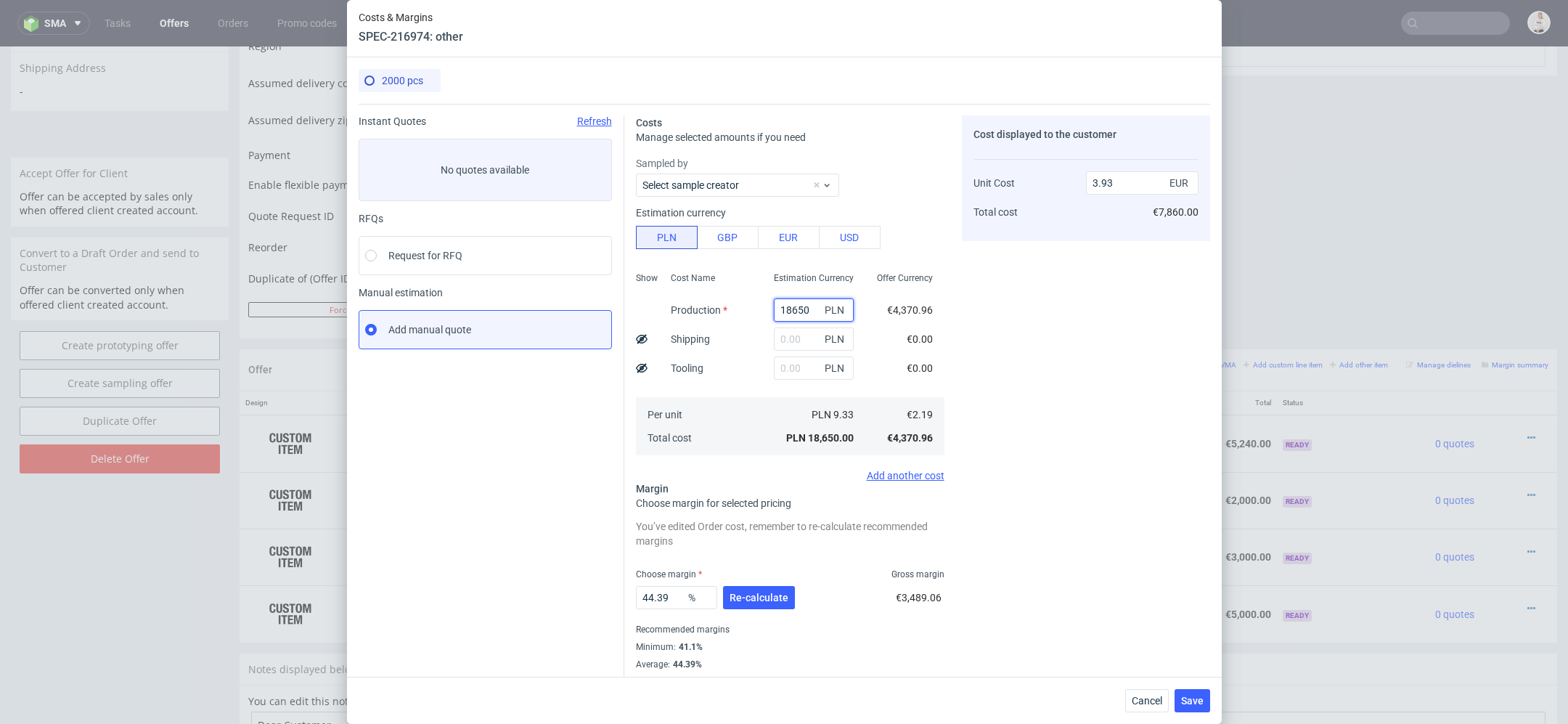
type input "18650"
click at [800, 353] on div "PLN" at bounding box center [814, 368] width 103 height 29
click at [792, 334] on input "text" at bounding box center [813, 338] width 80 height 23
type input "1400"
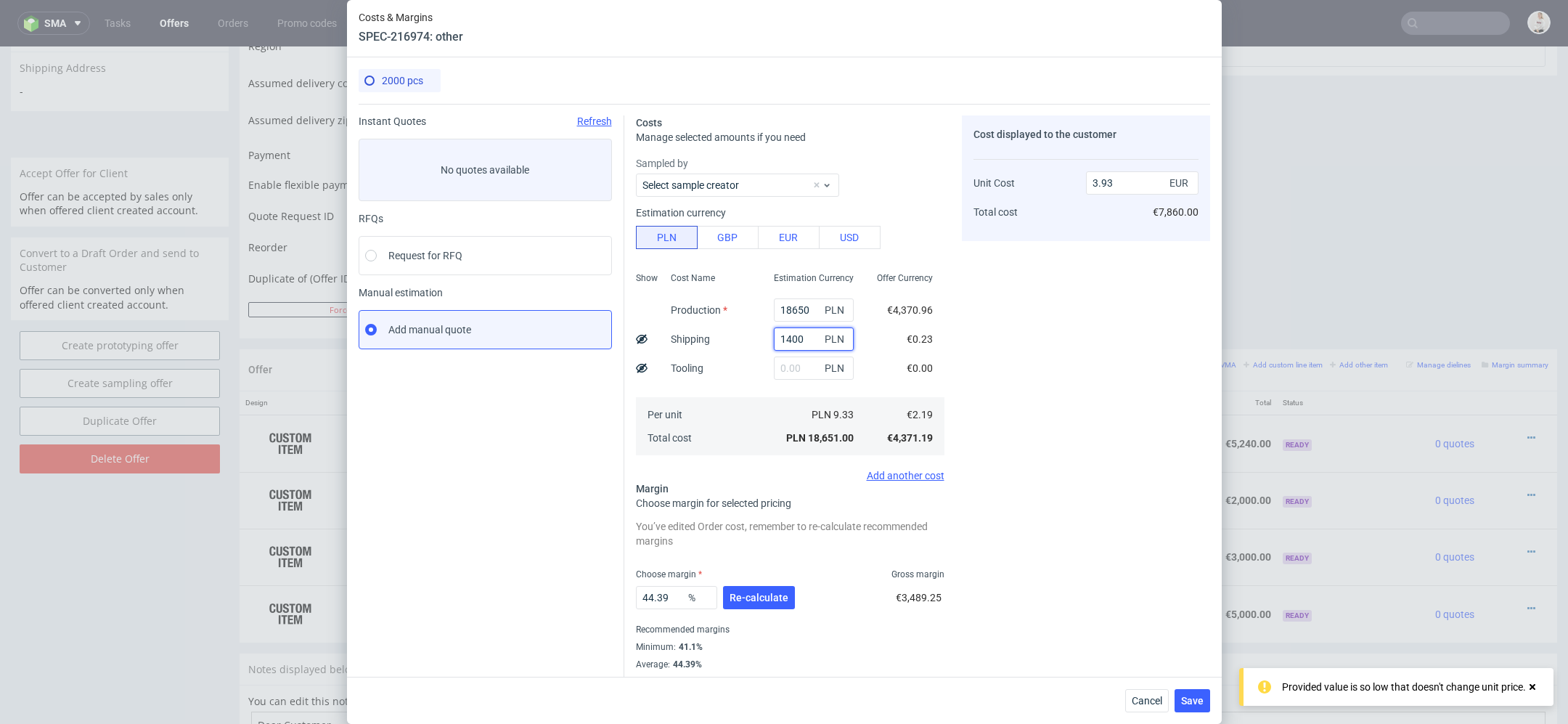
type input "4.22"
click at [791, 340] on input "1400" at bounding box center [813, 338] width 80 height 23
type input "1300"
type input "4.2"
type input "1300"
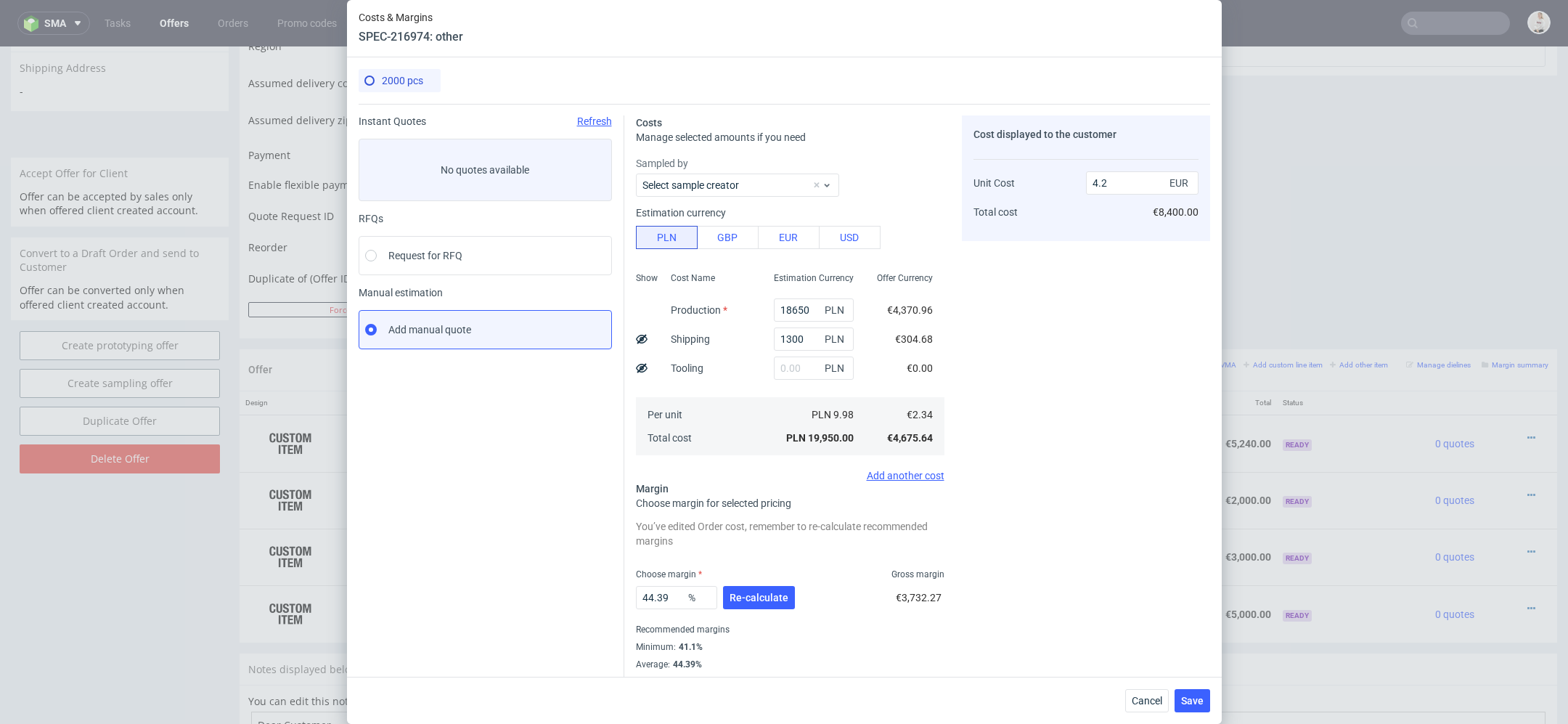
click at [908, 340] on span "€304.68" at bounding box center [914, 339] width 38 height 12
click at [752, 608] on button "Re-calculate" at bounding box center [758, 597] width 72 height 23
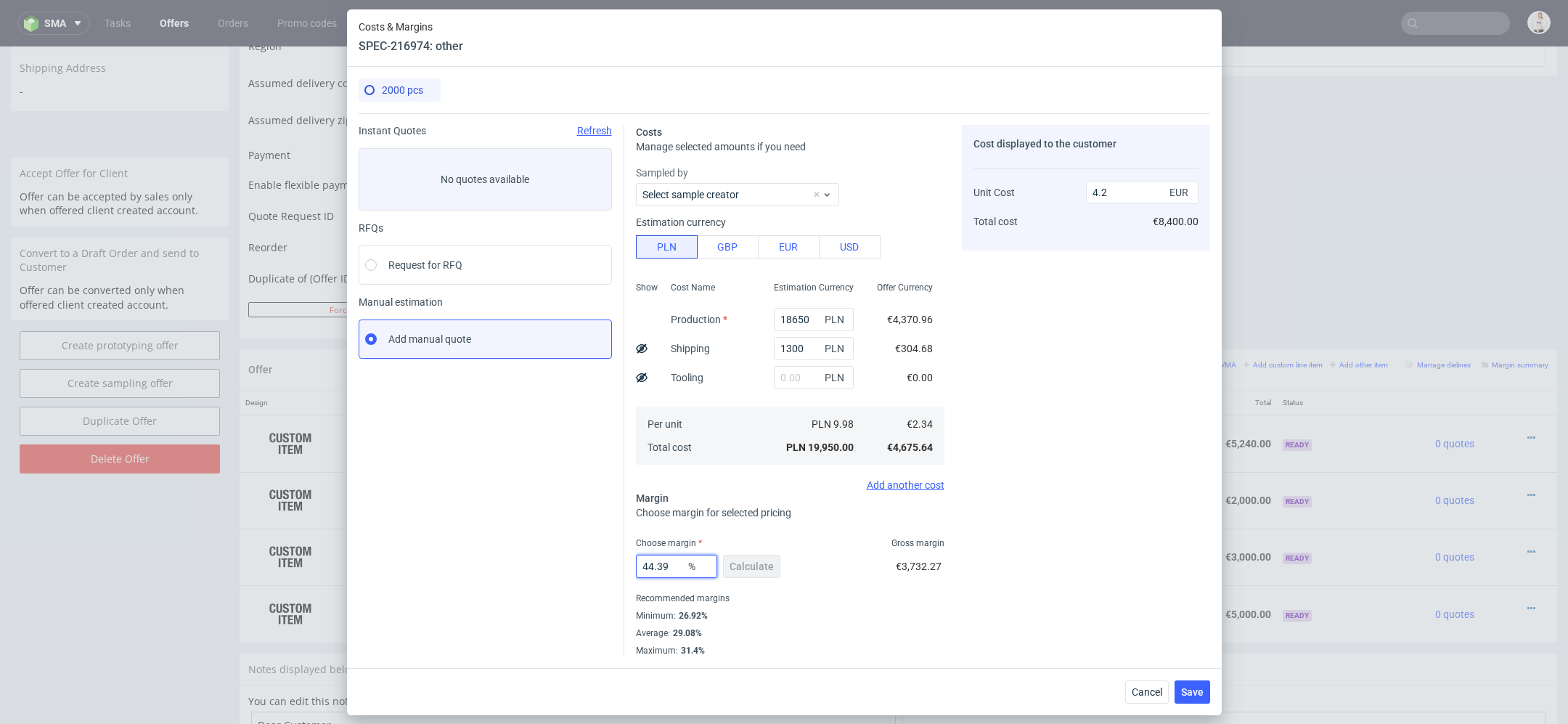
drag, startPoint x: 674, startPoint y: 567, endPoint x: 466, endPoint y: 565, distance: 208.0
click at [466, 565] on div "Instant Quotes Refresh No quotes available RFQs Request for RFQ Manual estimati…" at bounding box center [784, 384] width 852 height 543
type input "32"
type input "3.44"
type input "32"
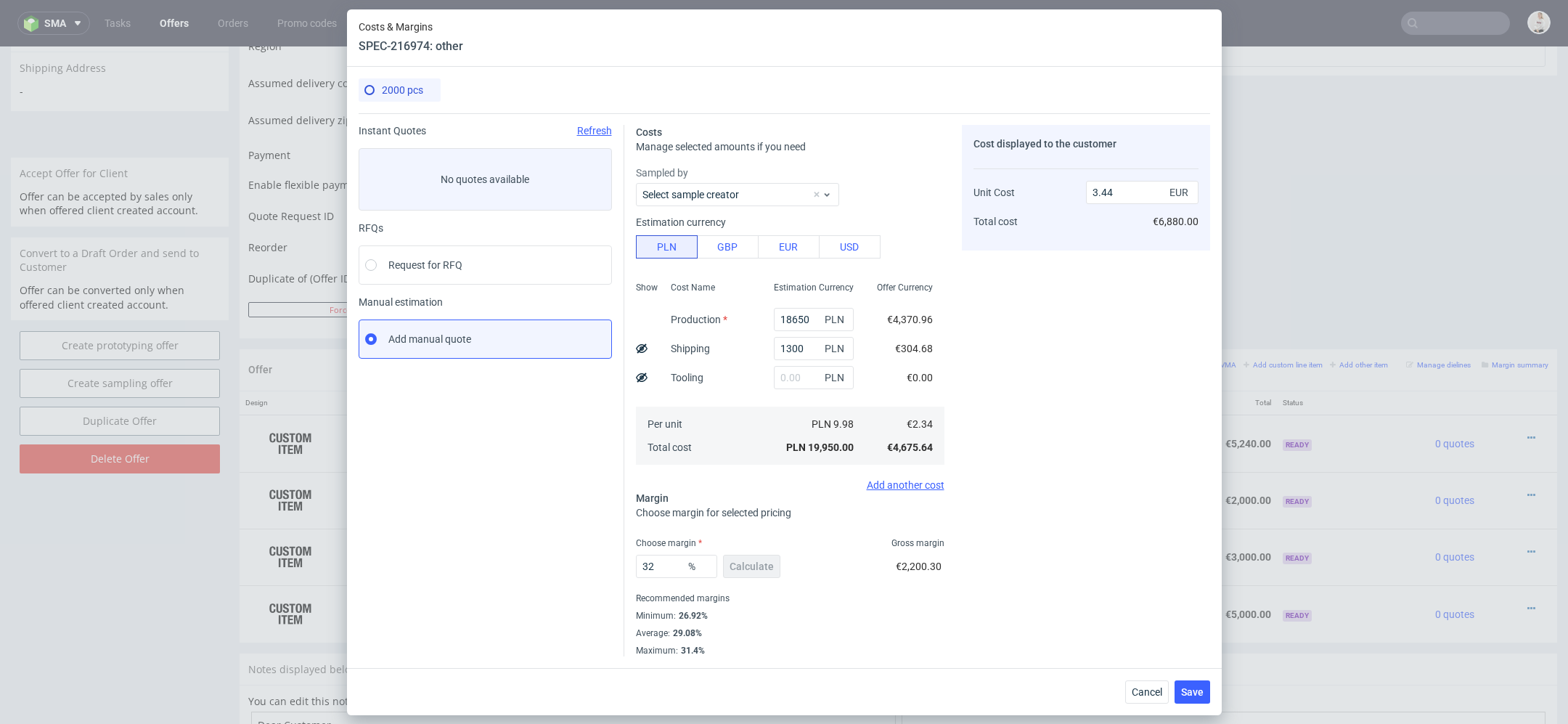
click at [793, 624] on div "Average : 29.08%" at bounding box center [790, 633] width 308 height 17
click at [1197, 696] on span "Save" at bounding box center [1192, 692] width 22 height 10
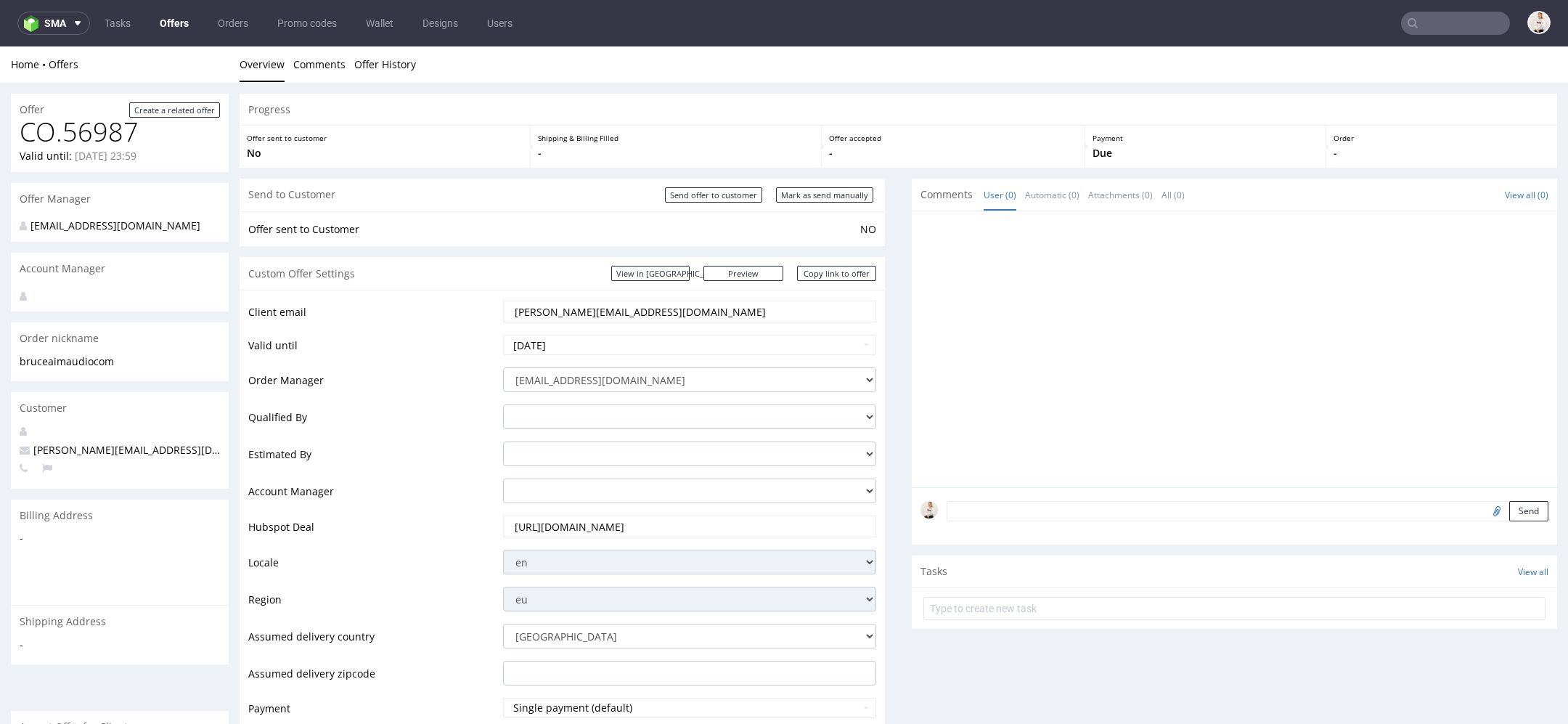
scroll to position [845, 0]
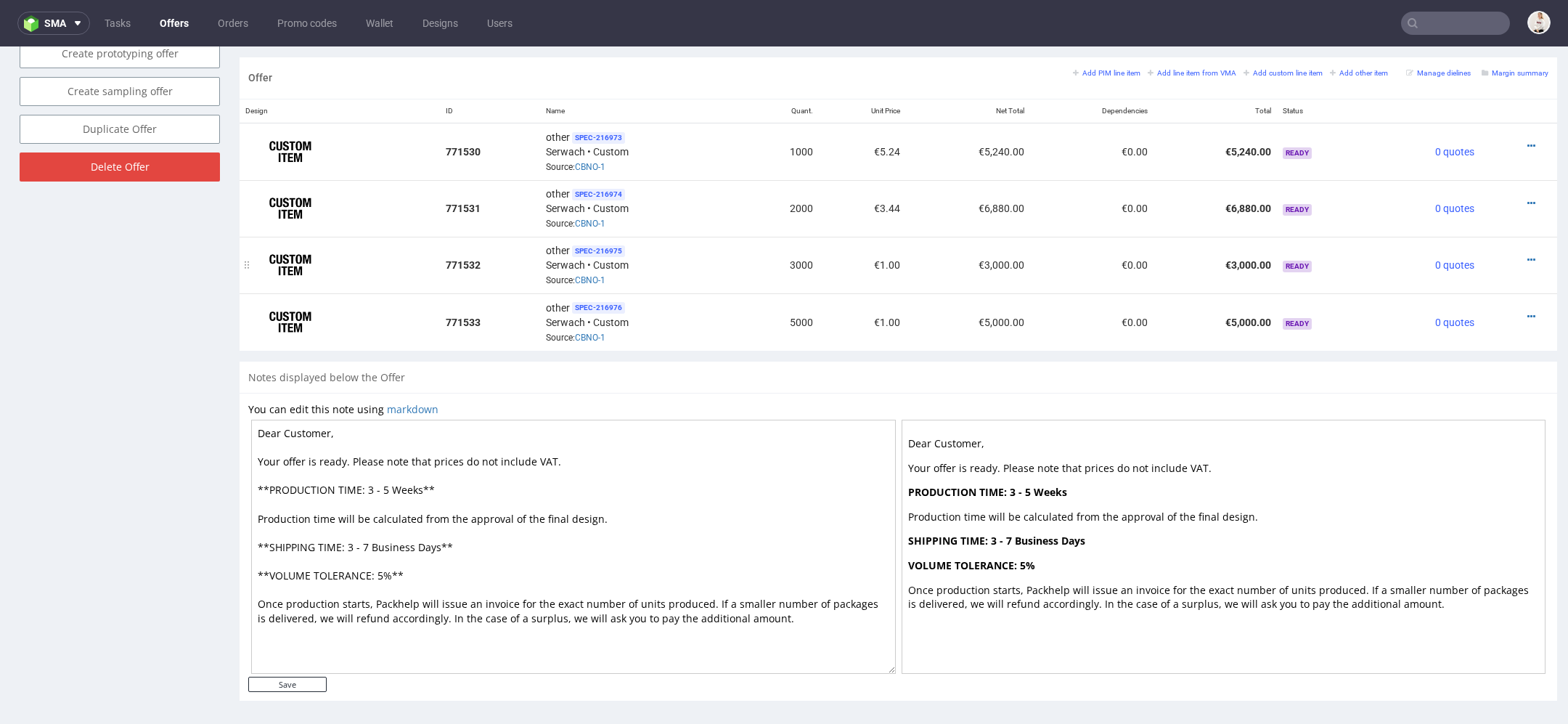
click at [1509, 253] on div at bounding box center [1514, 260] width 57 height 14
click at [1527, 255] on icon at bounding box center [1531, 259] width 8 height 10
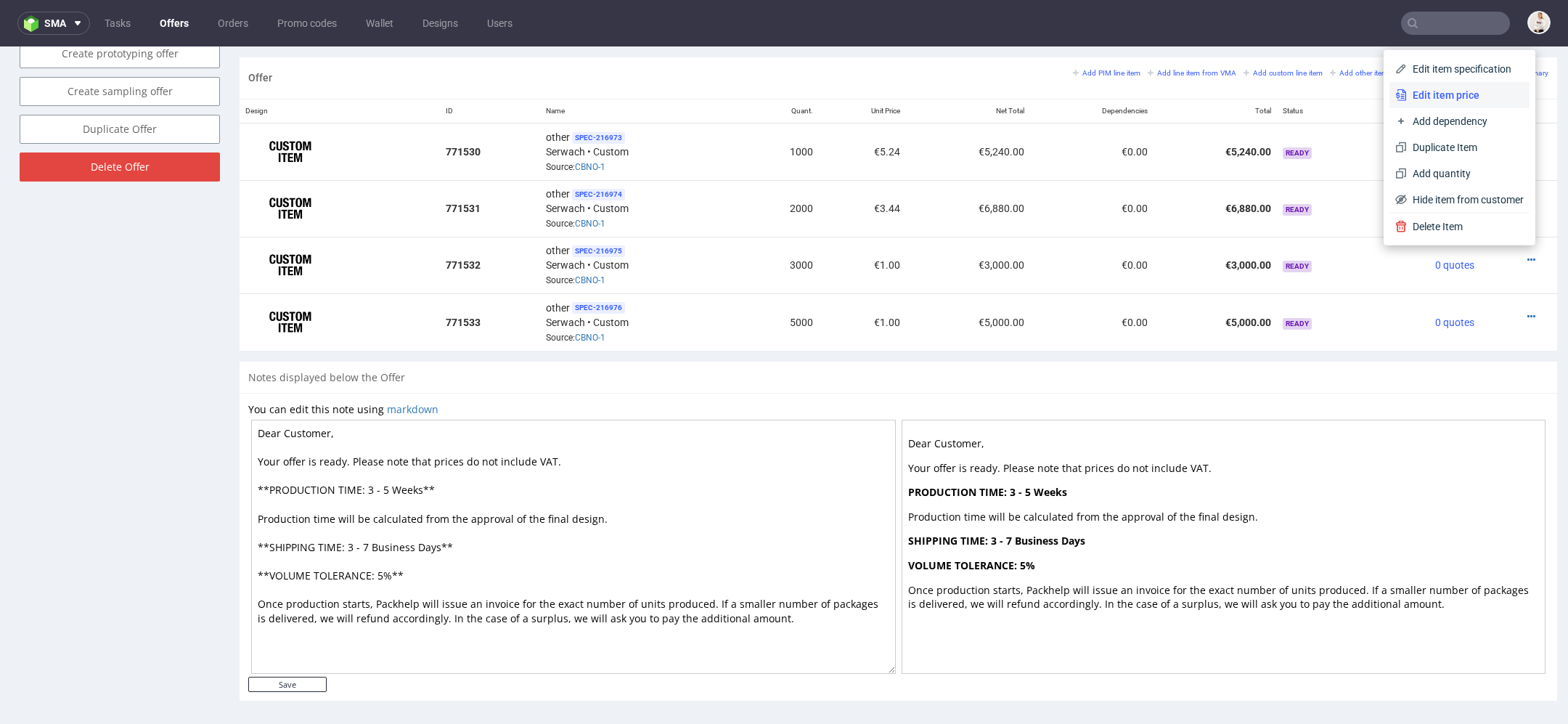
click at [1442, 96] on span "Edit item price" at bounding box center [1465, 95] width 117 height 14
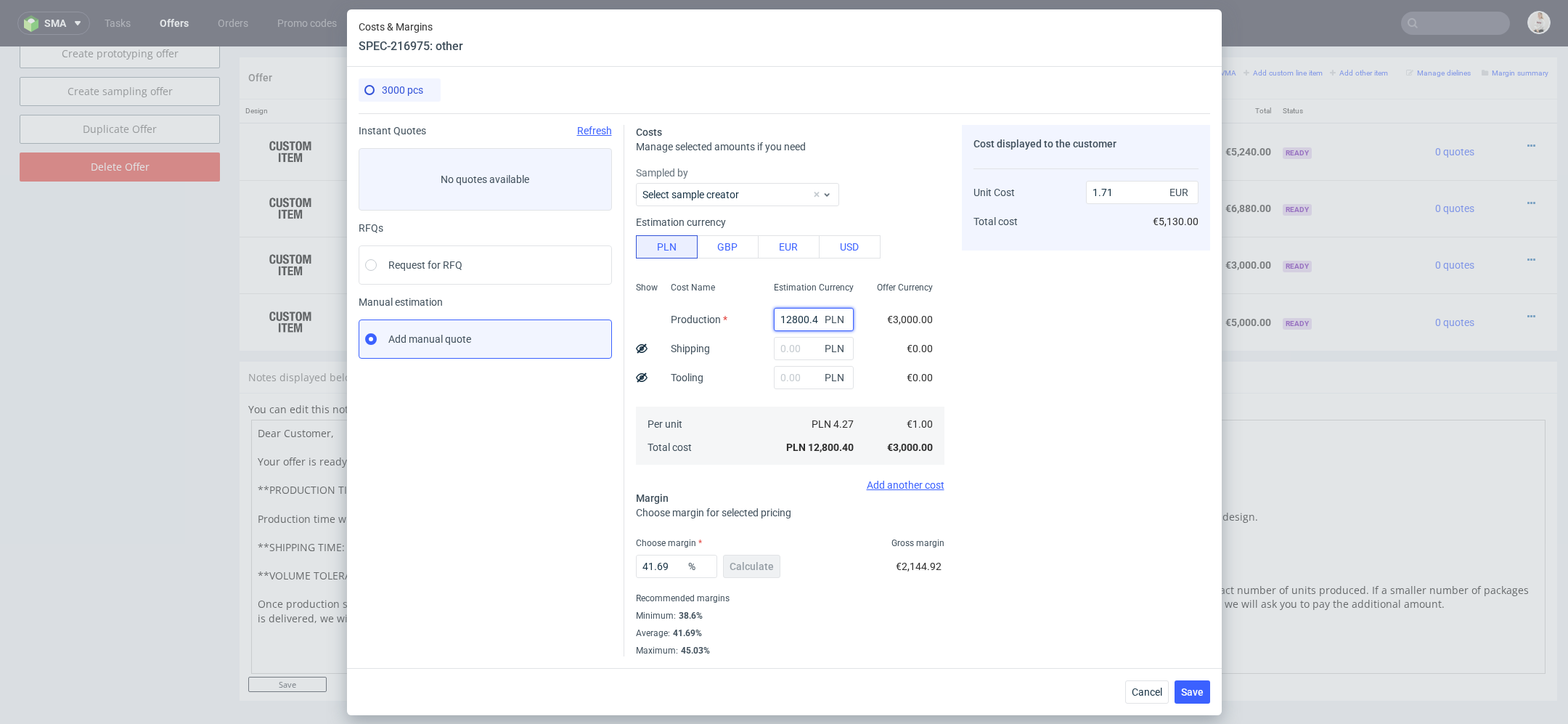
click at [784, 320] on input "12800.4" at bounding box center [813, 319] width 80 height 23
paste input "24150.00"
type input "24150"
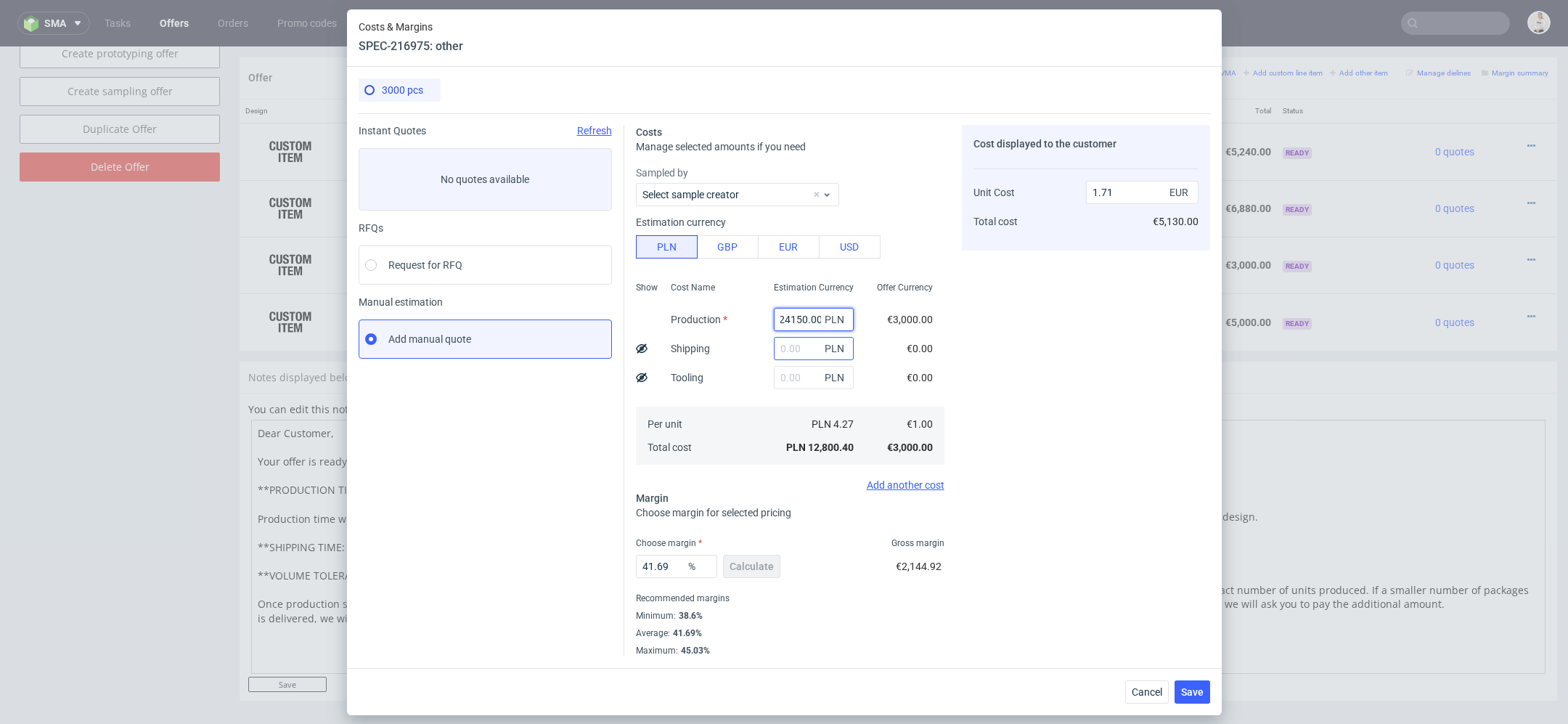
type input "3.24"
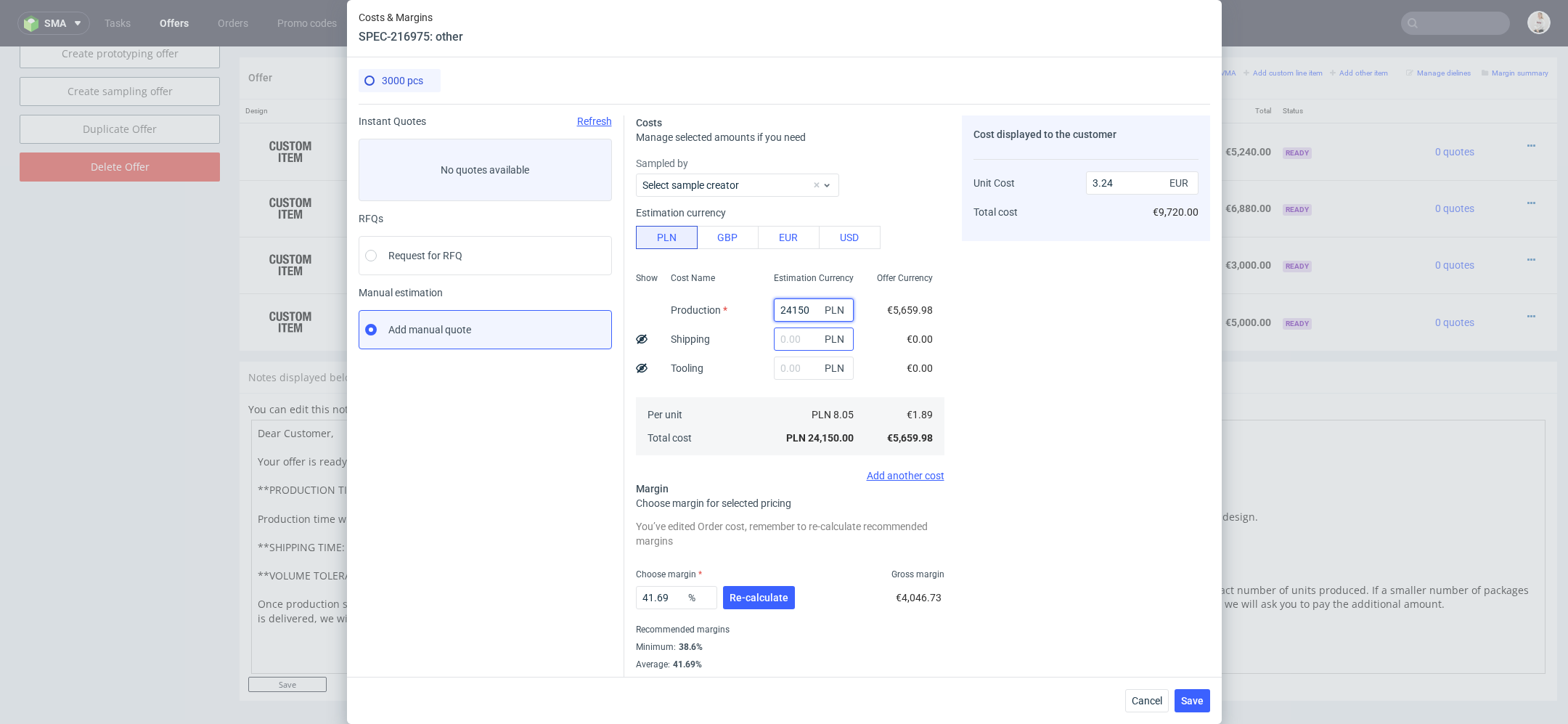
type input "24150"
click at [805, 344] on input "text" at bounding box center [813, 338] width 80 height 23
click at [1039, 323] on div "Cost displayed to the customer Unit Cost Total cost 3.24 EUR €9,720.00" at bounding box center [1085, 402] width 248 height 572
click at [818, 341] on input "text" at bounding box center [813, 338] width 80 height 23
type input "1950"
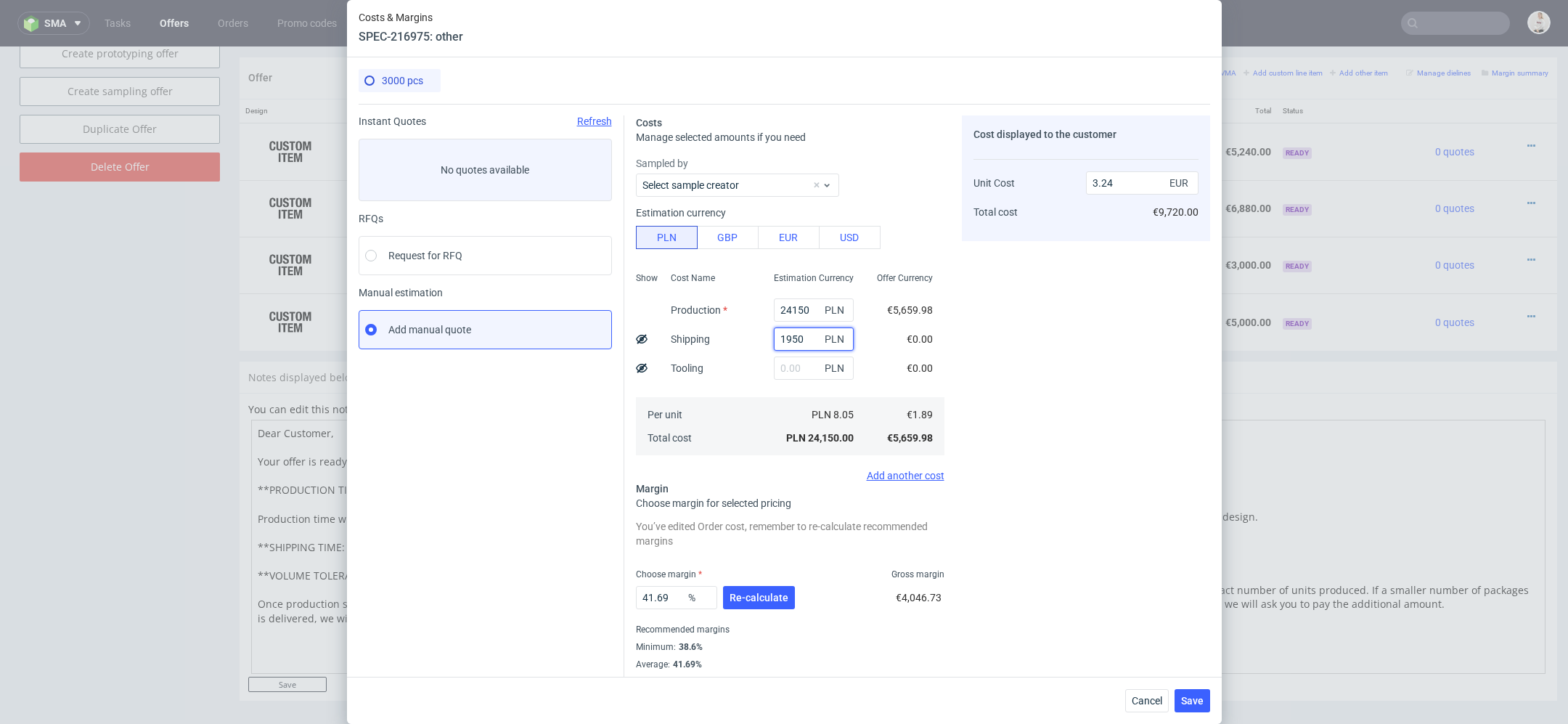
type input "3.49"
type input "1950"
click at [1051, 317] on div "Cost displayed to the customer Unit Cost Total cost 3.49 EUR €10,470.00" at bounding box center [1085, 402] width 248 height 572
click at [757, 605] on button "Re-calculate" at bounding box center [758, 597] width 72 height 23
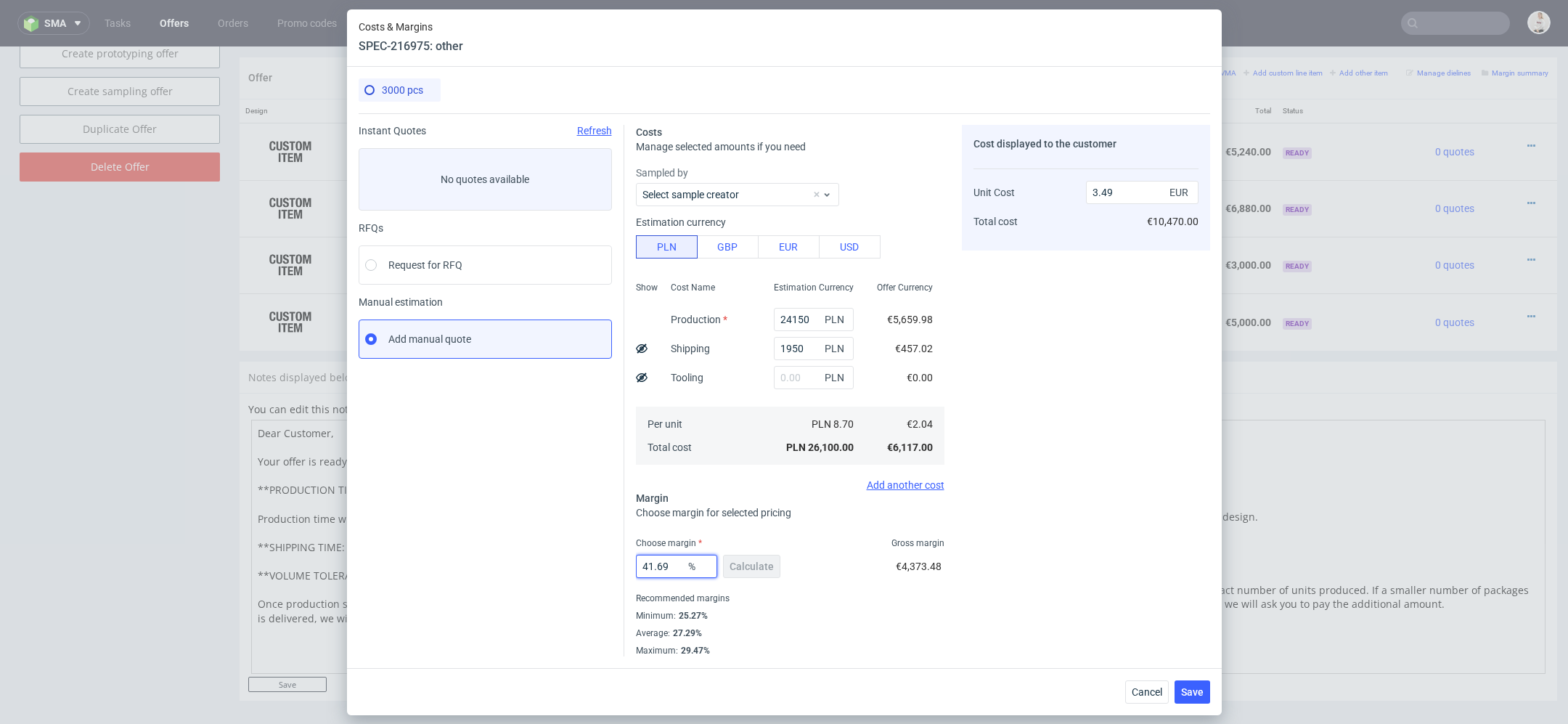
drag, startPoint x: 679, startPoint y: 570, endPoint x: 415, endPoint y: 570, distance: 264.0
click at [415, 570] on div "Instant Quotes Refresh No quotes available RFQs Request for RFQ Manual estimati…" at bounding box center [784, 384] width 852 height 543
type input "31"
type input "2.95"
click at [827, 603] on div "Recommended margins" at bounding box center [790, 598] width 308 height 17
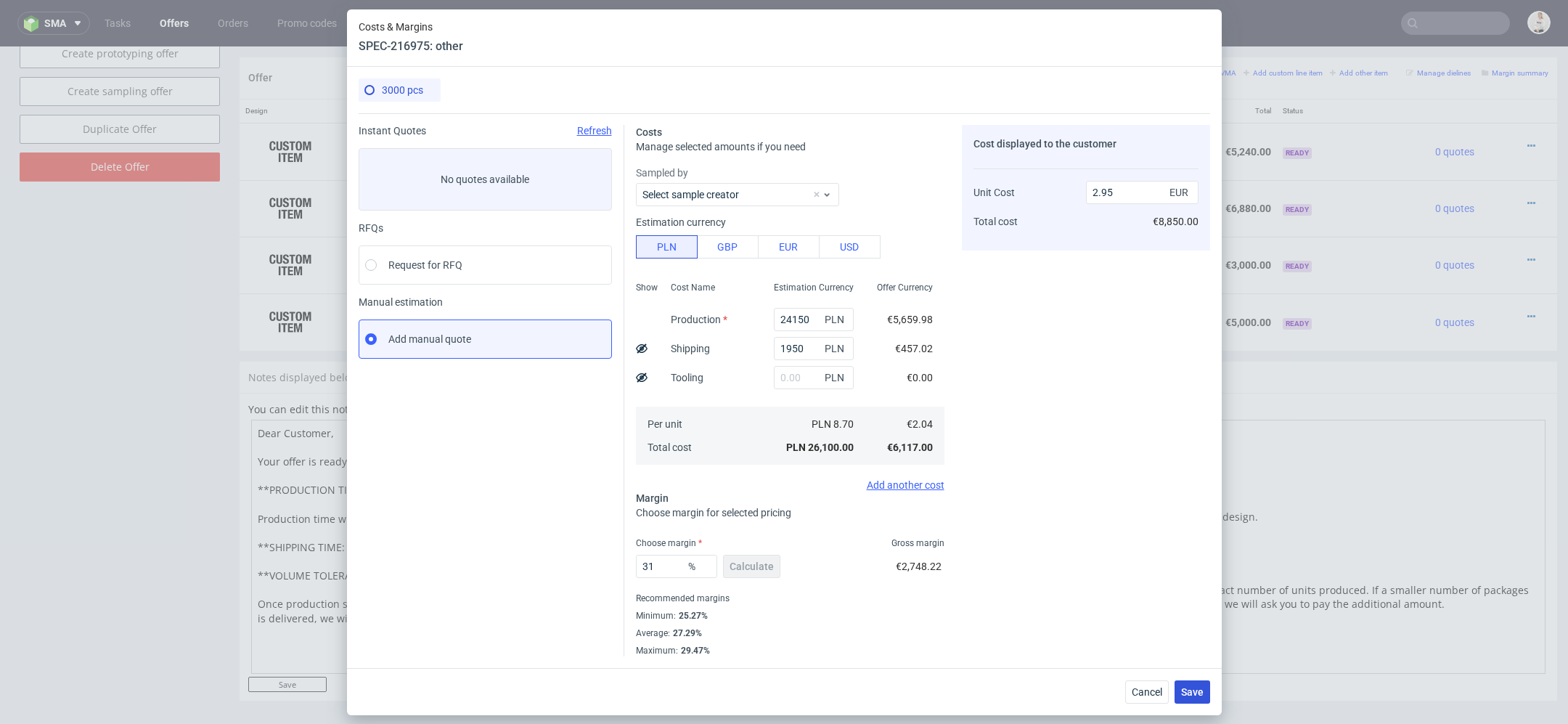
click at [1192, 681] on button "Save" at bounding box center [1192, 692] width 36 height 23
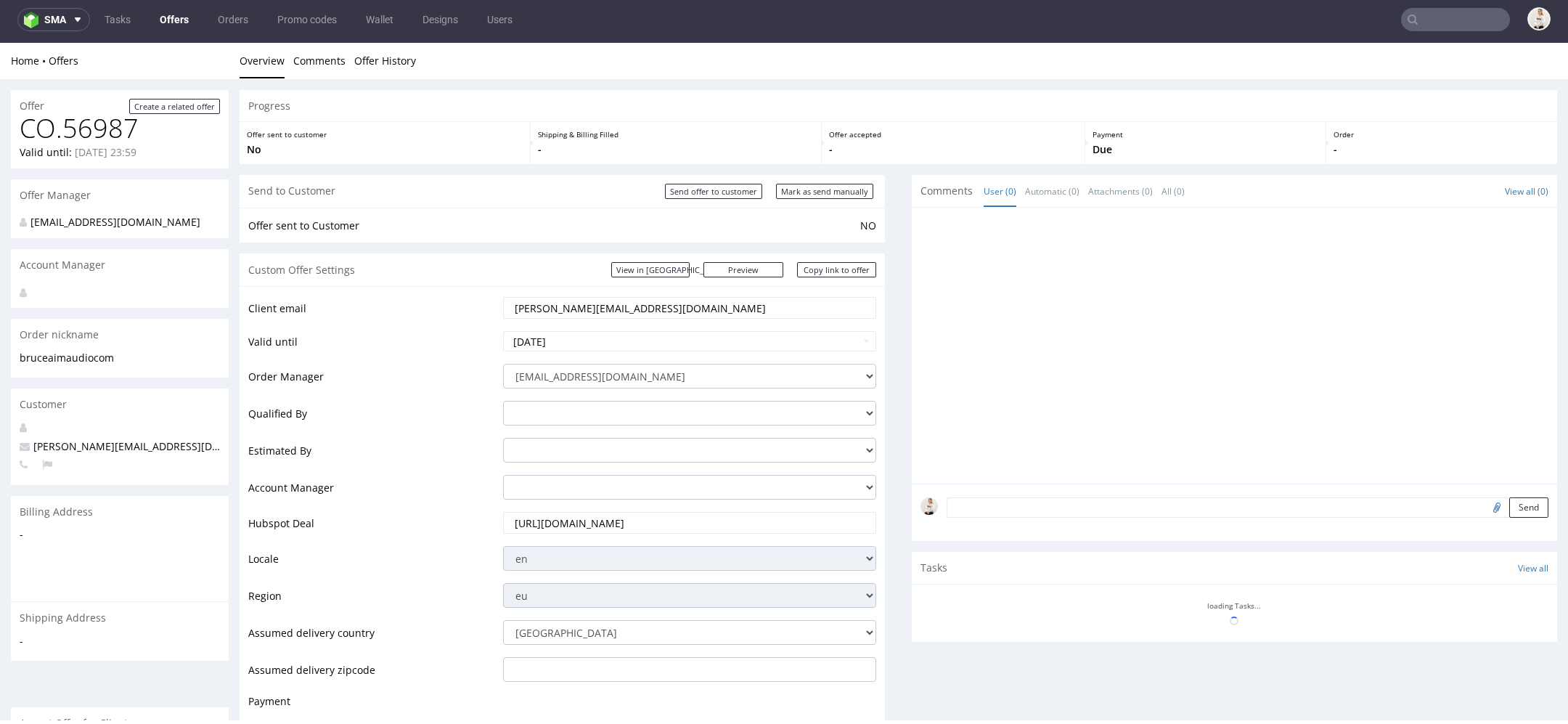
scroll to position [845, 0]
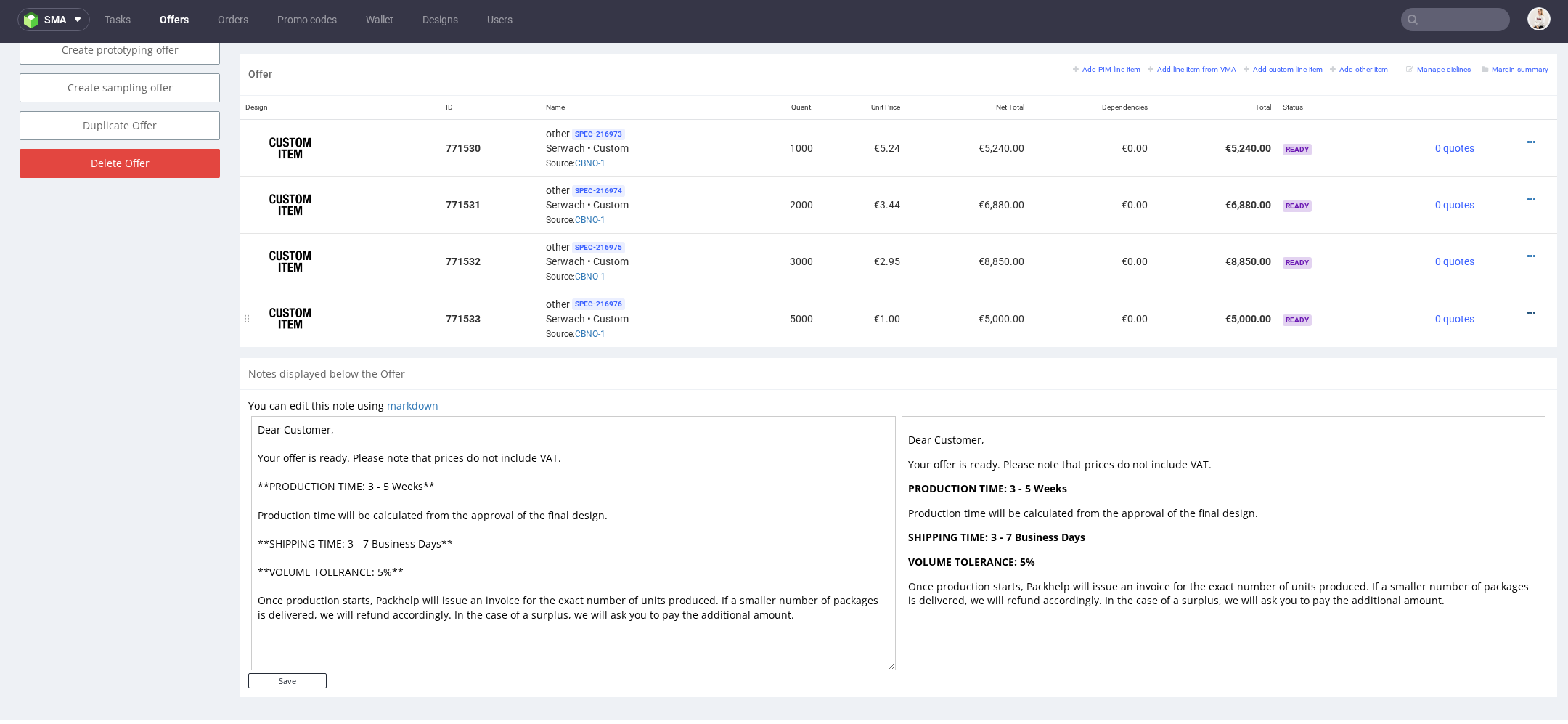
click at [1527, 308] on icon at bounding box center [1531, 313] width 8 height 10
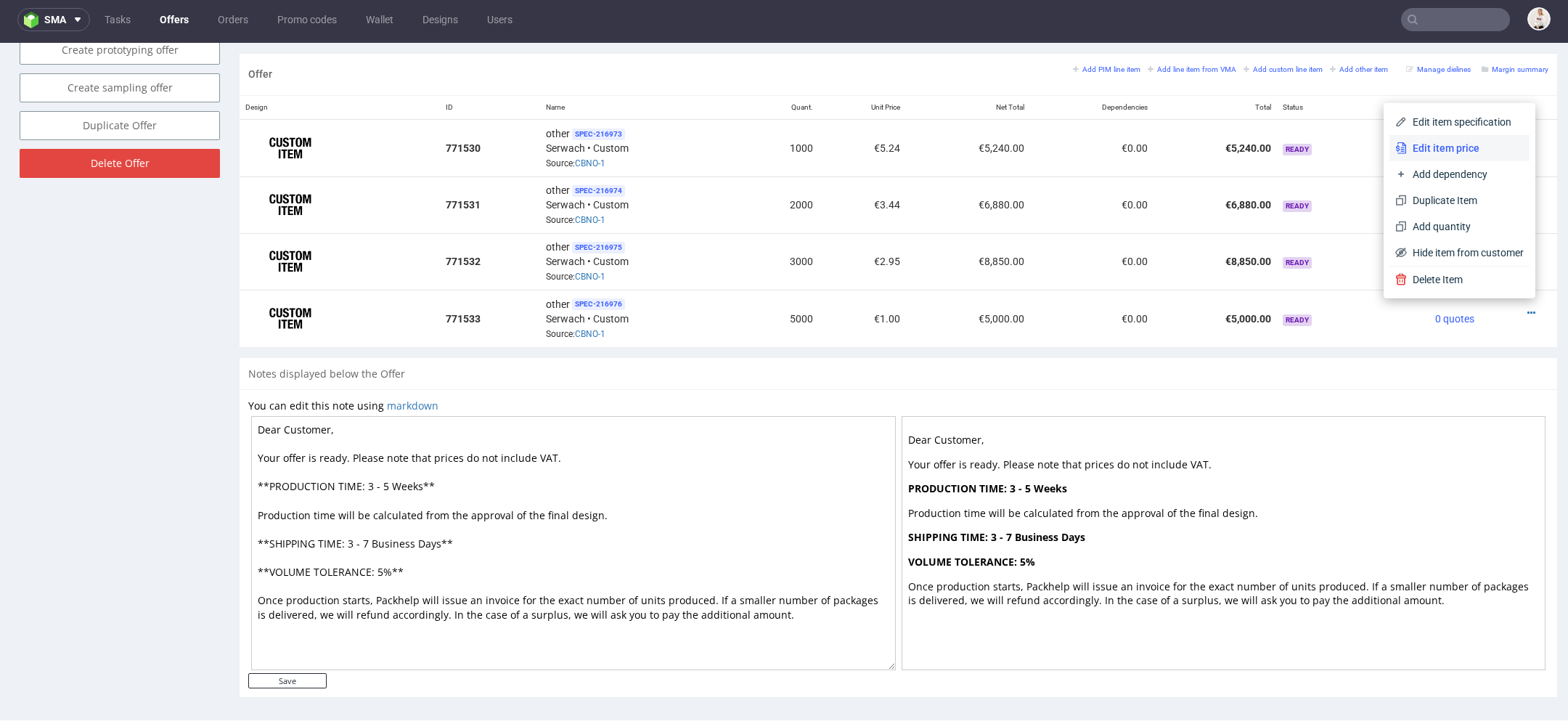
click at [1454, 149] on span "Edit item price" at bounding box center [1465, 148] width 117 height 14
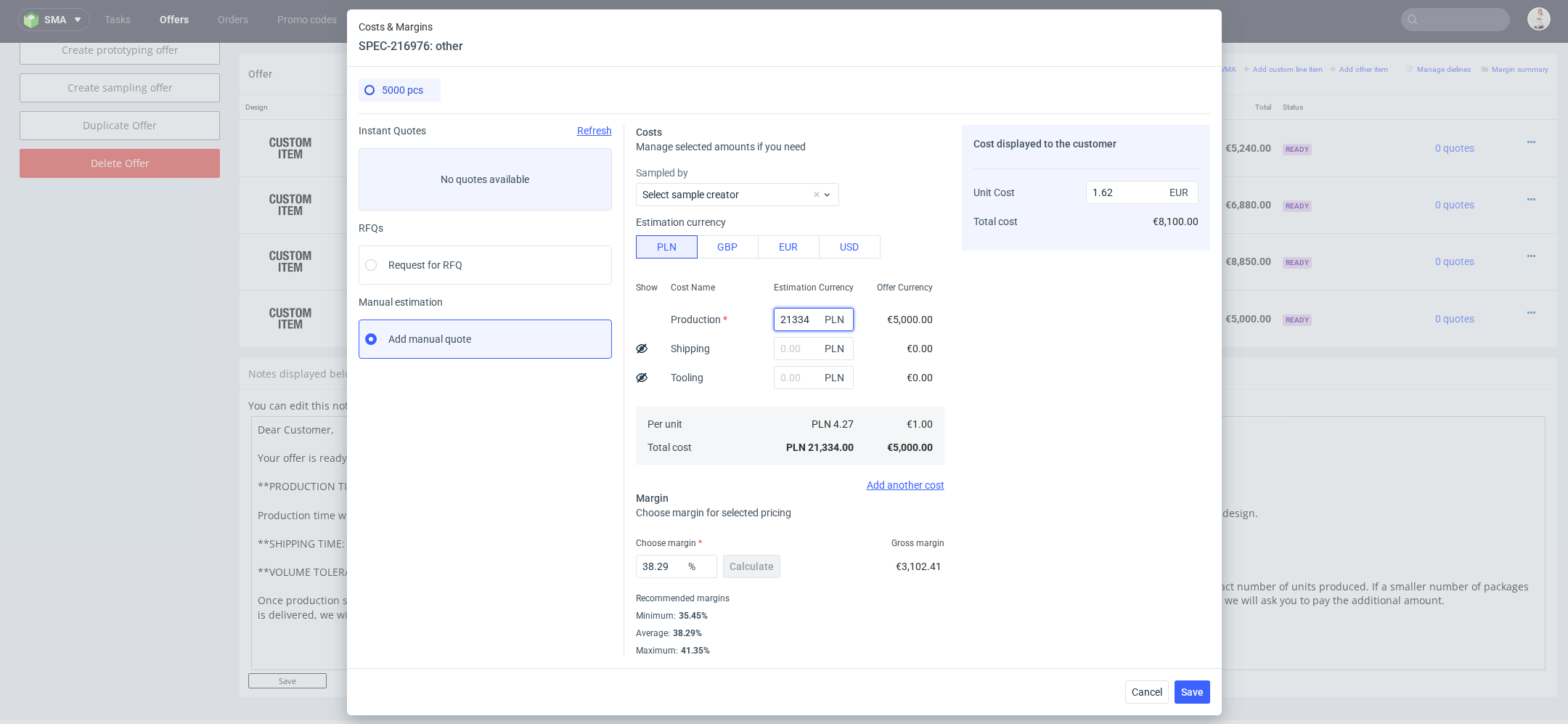
click at [789, 322] on input "21334" at bounding box center [813, 319] width 80 height 23
paste input "34450.00"
type input "34450"
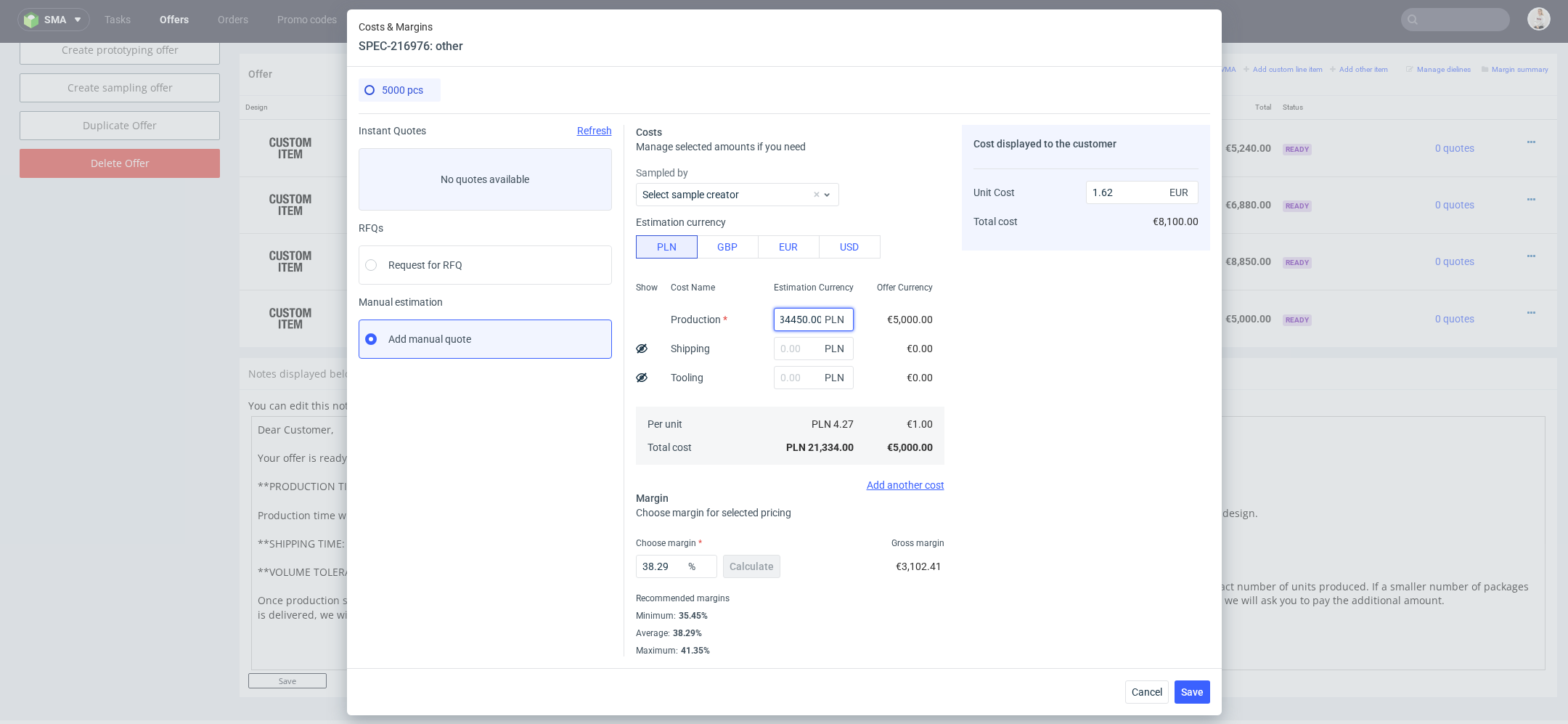
type input "2.62"
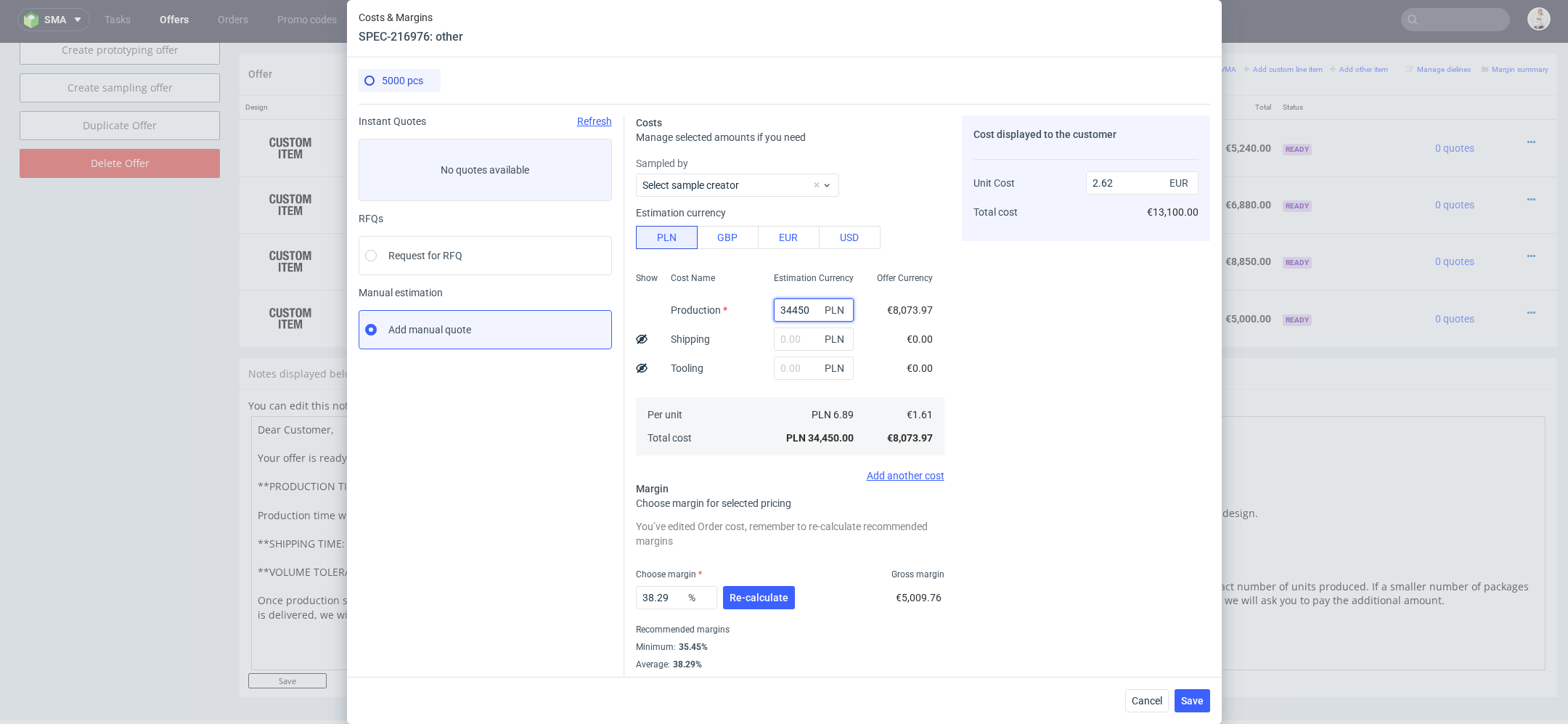
scroll to position [0, 0]
type input "34450"
click at [919, 335] on span "€0.00" at bounding box center [919, 339] width 26 height 12
click at [793, 339] on input "text" at bounding box center [813, 338] width 80 height 23
type input "3200"
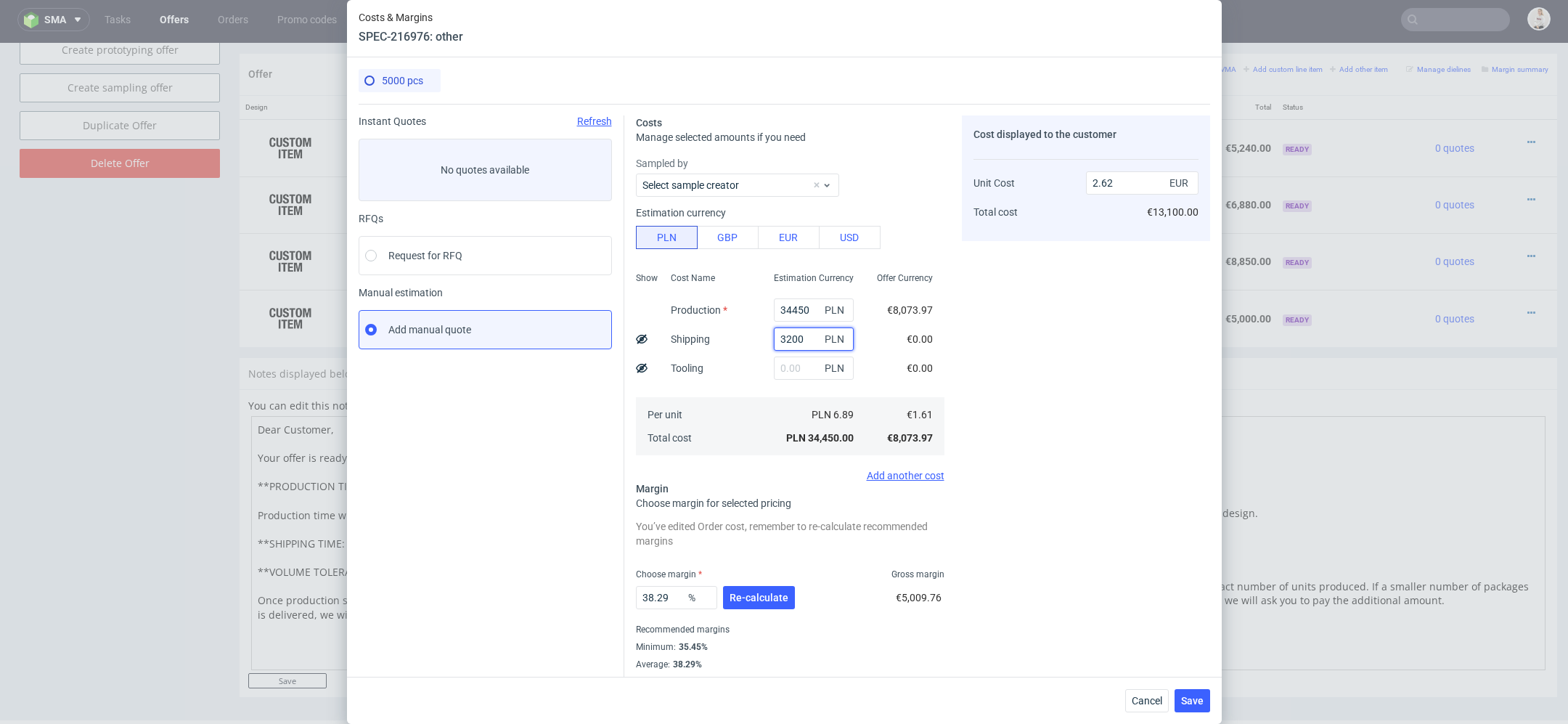
type input "2.86"
type input "3200"
click at [1068, 371] on div "Cost displayed to the customer Unit Cost Total cost 2.86 EUR €14,300.00" at bounding box center [1085, 402] width 248 height 572
click at [756, 603] on button "Re-calculate" at bounding box center [758, 597] width 72 height 23
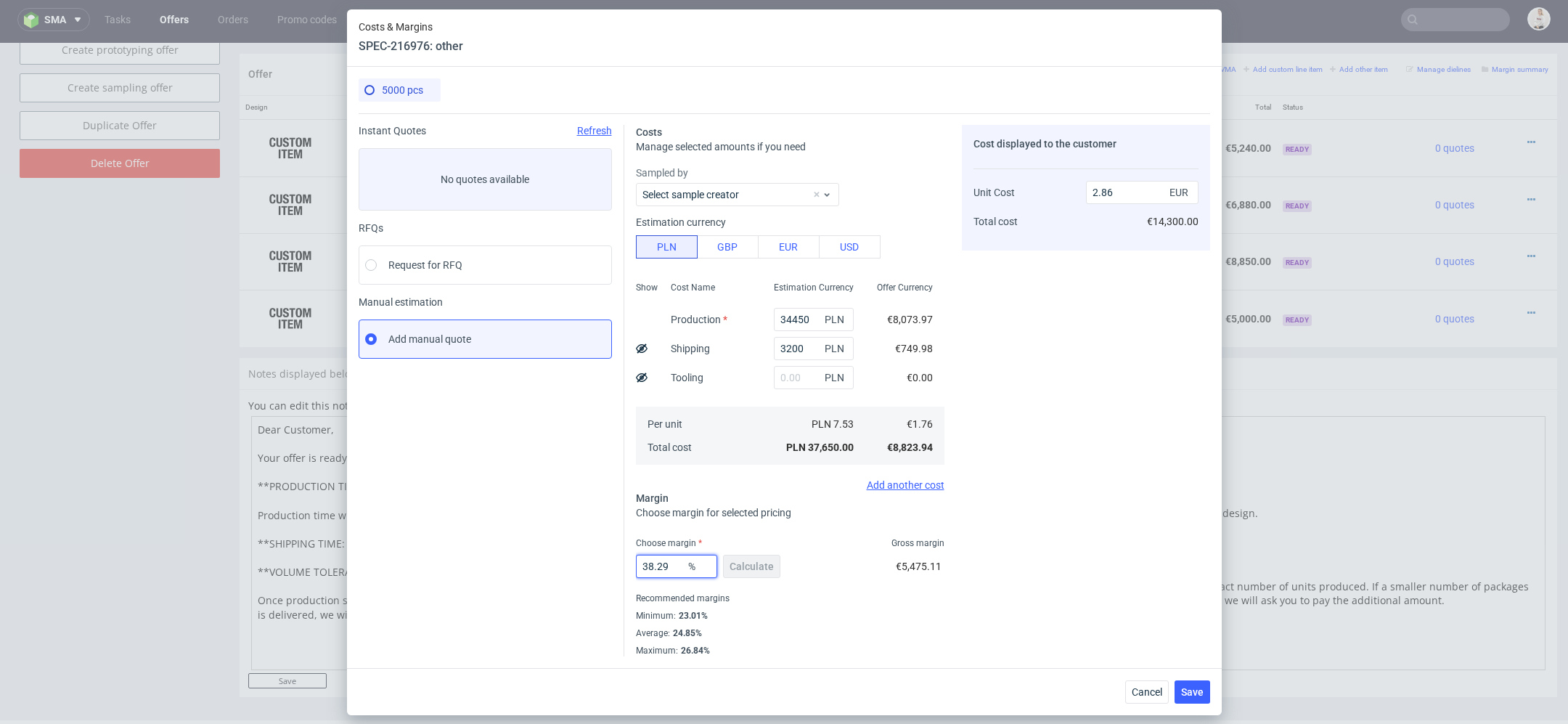
drag, startPoint x: 675, startPoint y: 567, endPoint x: 474, endPoint y: 569, distance: 201.0
click at [474, 569] on div "Instant Quotes Refresh No quotes available RFQs Request for RFQ Manual estimati…" at bounding box center [784, 384] width 852 height 543
type input "29"
type input "2.49"
type input "27"
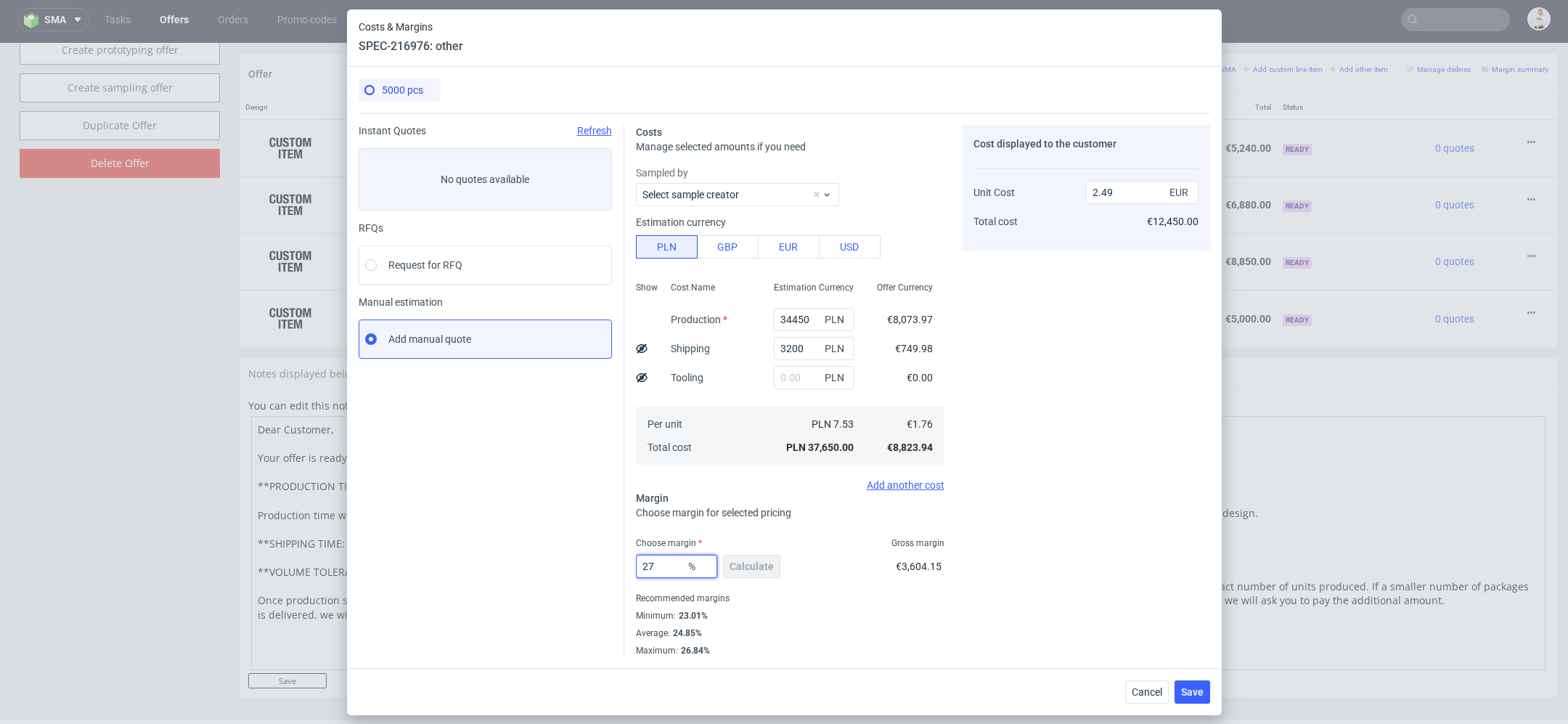
type input "2.42"
type input "27"
click at [1019, 560] on div "Cost displayed to the customer Unit Cost Total cost 2.42 EUR €12,100.00" at bounding box center [1085, 390] width 248 height 532
click at [1195, 695] on span "Save" at bounding box center [1192, 692] width 22 height 10
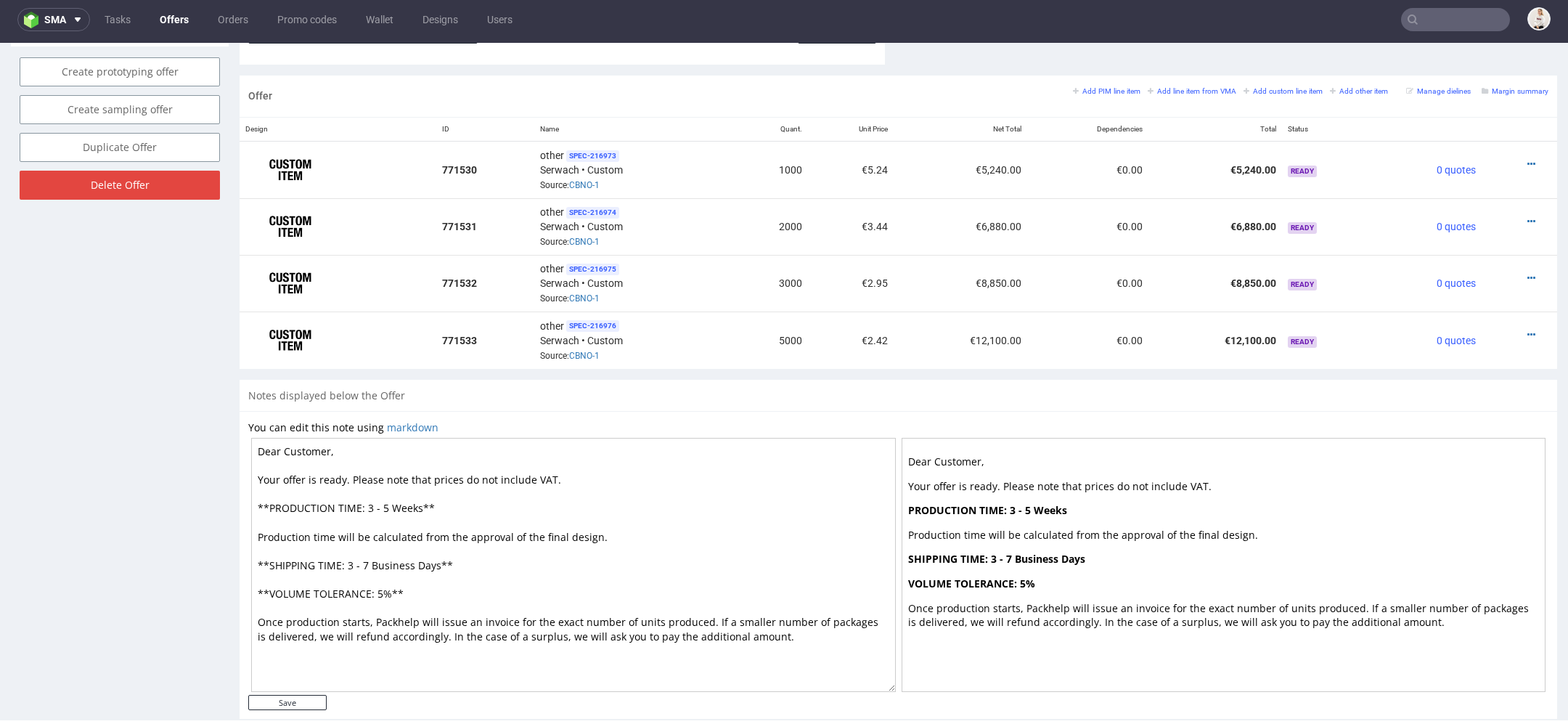
scroll to position [821, 0]
click at [1527, 275] on icon at bounding box center [1531, 280] width 8 height 10
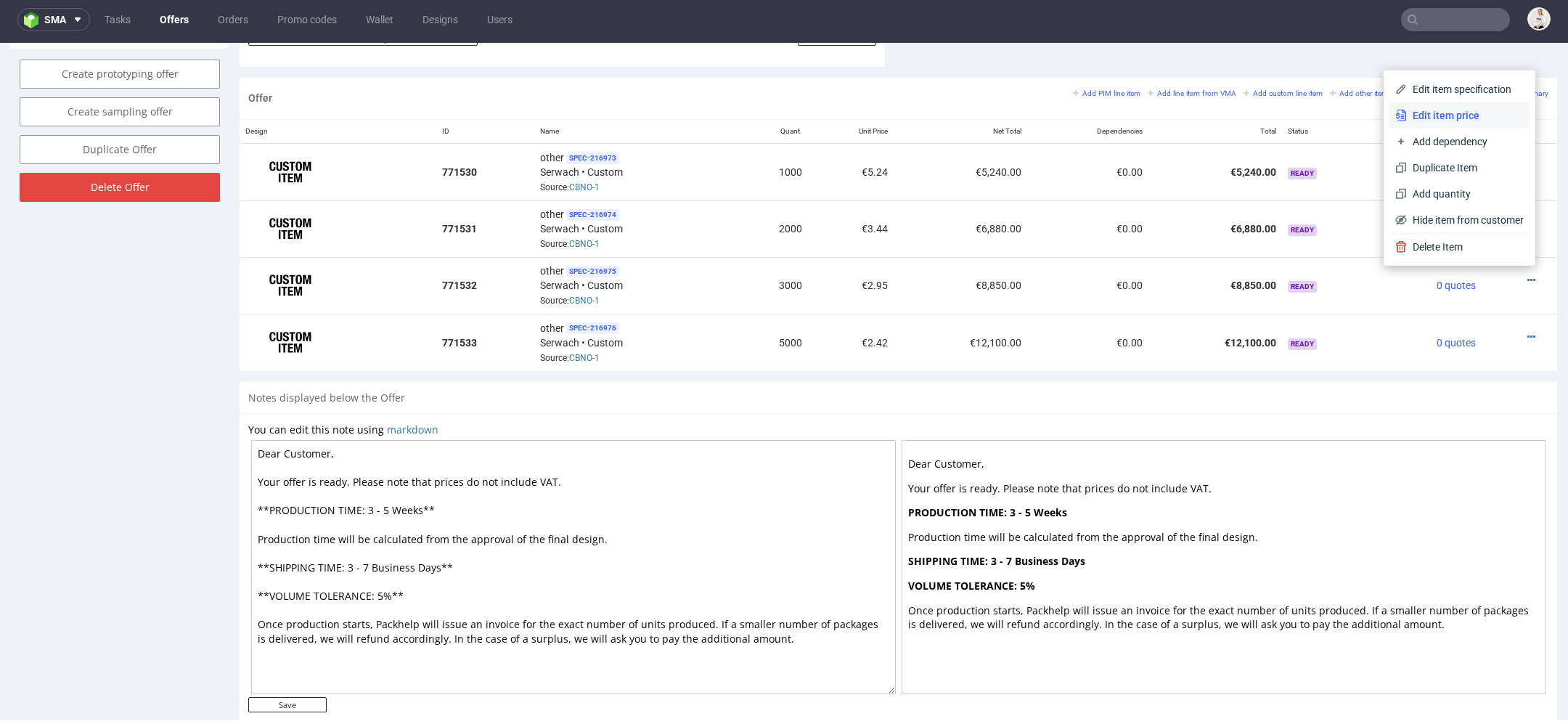
click at [1461, 125] on li "Edit item price" at bounding box center [1459, 115] width 140 height 26
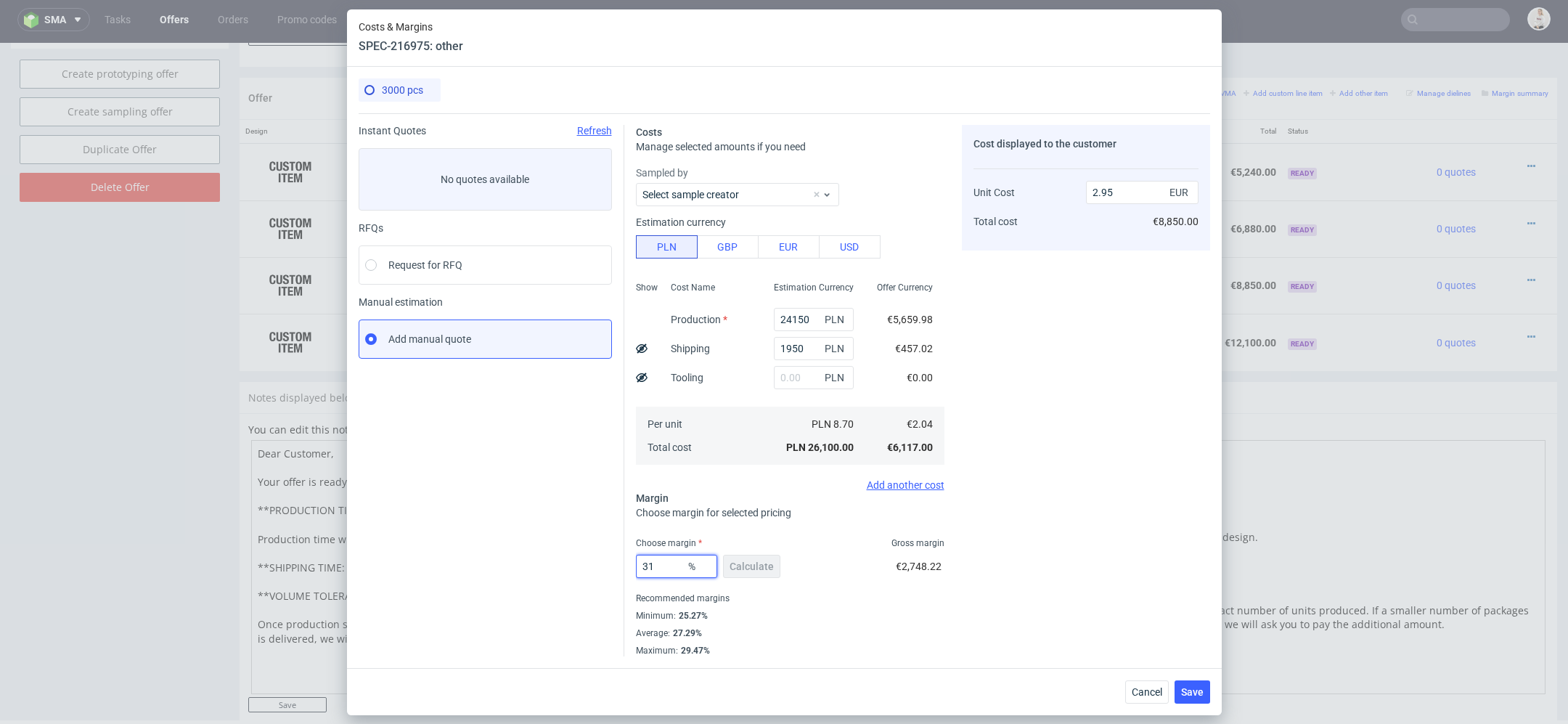
click at [672, 568] on input "31" at bounding box center [676, 566] width 81 height 23
type input "33"
type input "3.04"
type input "33"
click at [949, 506] on div "Costs Manage selected amounts if you need Sampled by Select sample creator Esti…" at bounding box center [916, 384] width 585 height 543
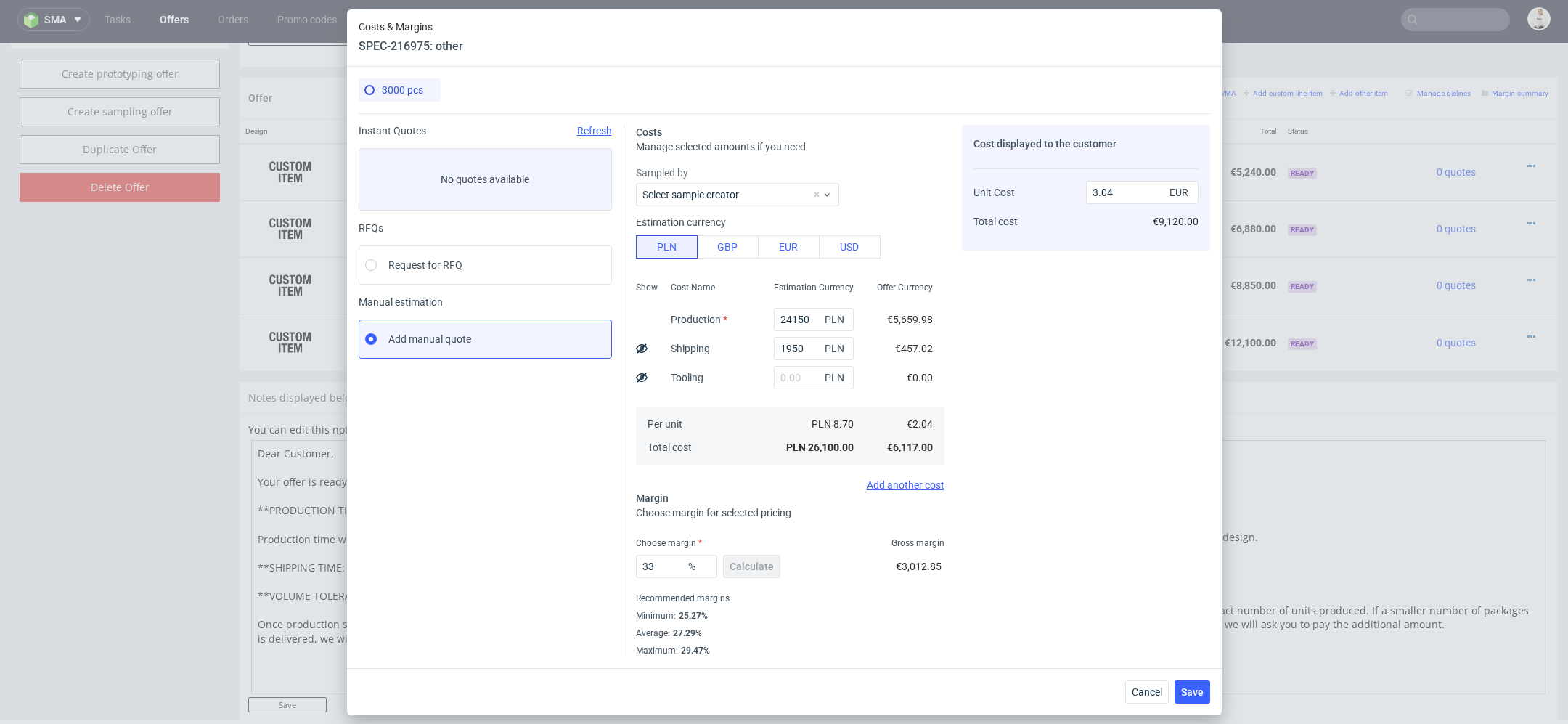
click at [1205, 708] on div "Cancel Save" at bounding box center [784, 692] width 874 height 47
click at [1198, 699] on button "Save" at bounding box center [1192, 692] width 36 height 23
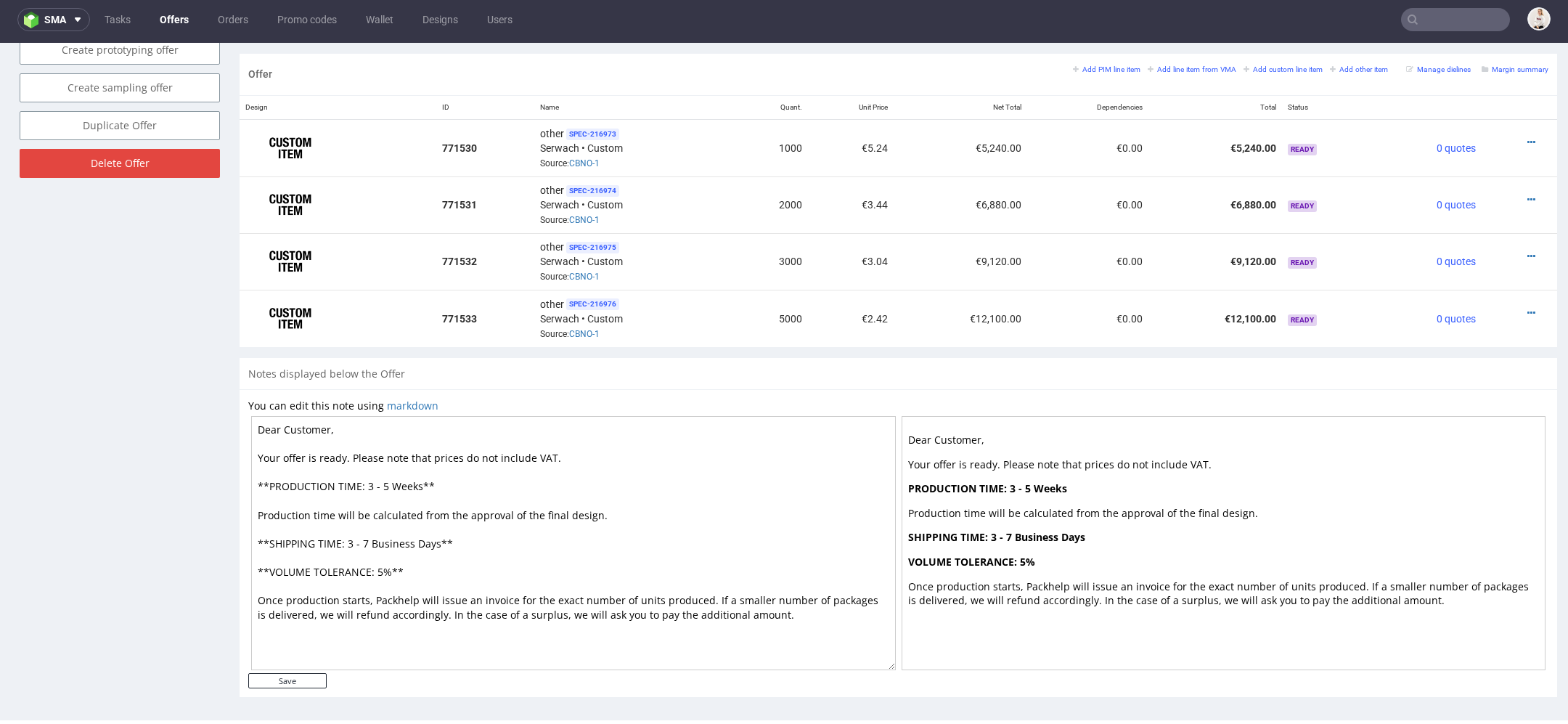
scroll to position [0, 0]
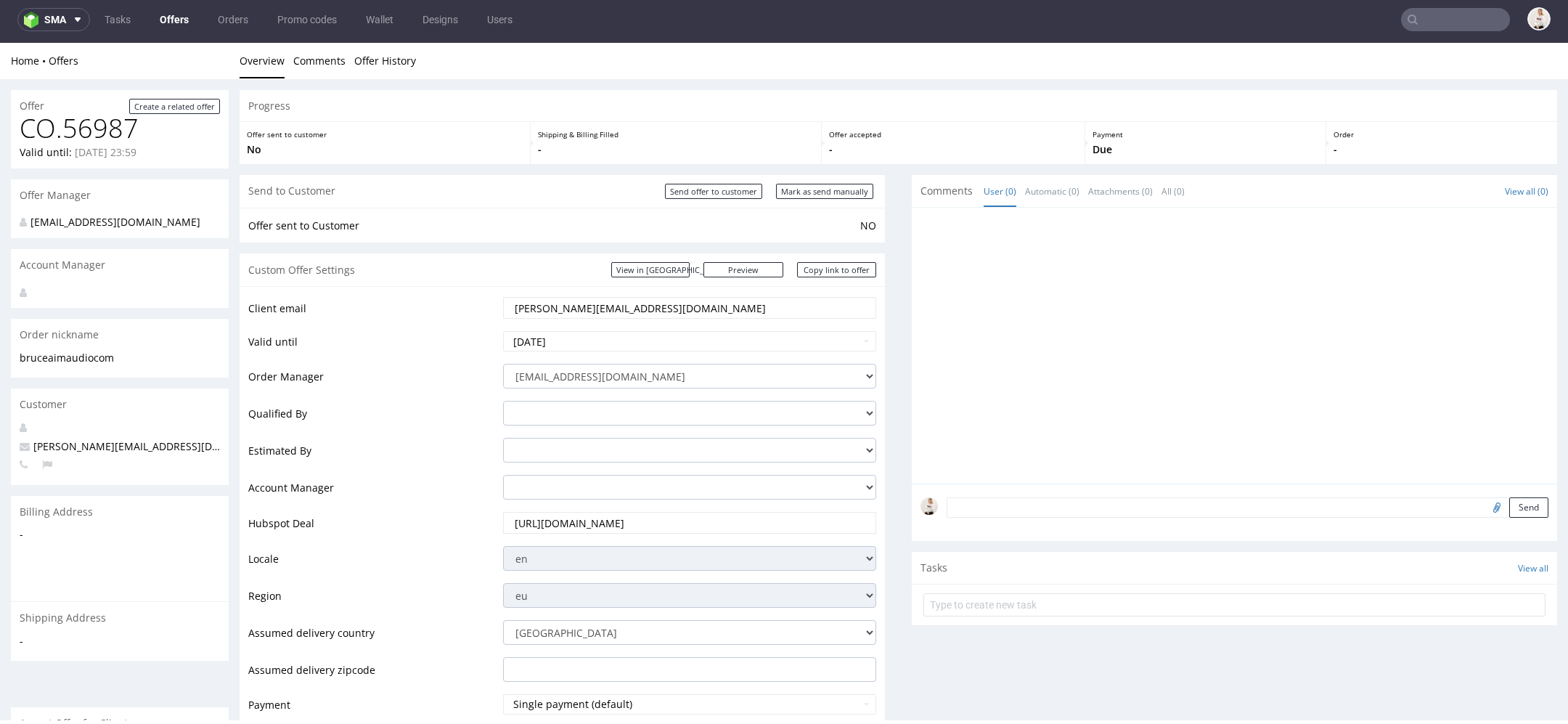
click at [836, 201] on div "Send to Customer Send offer to customer Mark as send manually" at bounding box center [562, 190] width 645 height 32
click at [828, 191] on input "Mark as send manually" at bounding box center [824, 190] width 97 height 15
type input "In progress..."
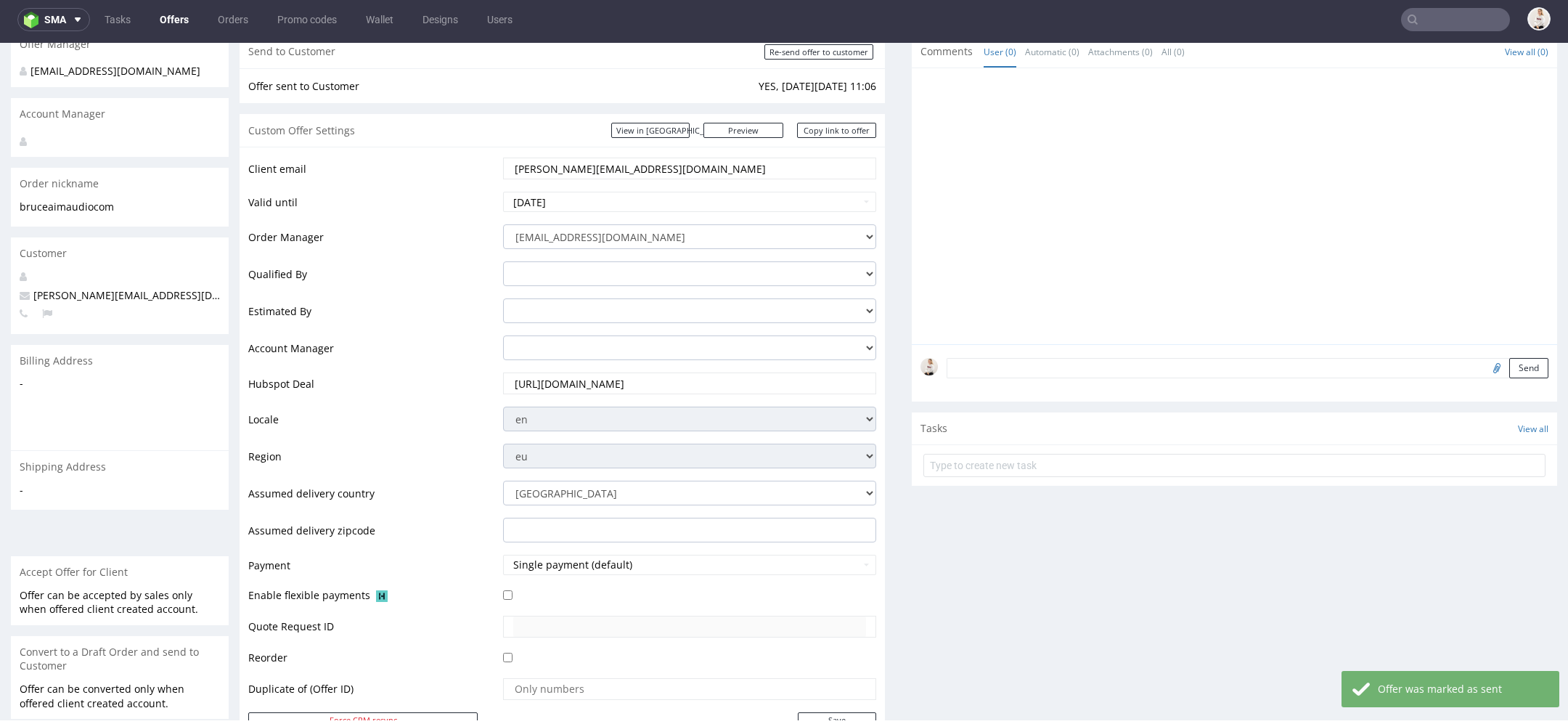
scroll to position [172, 0]
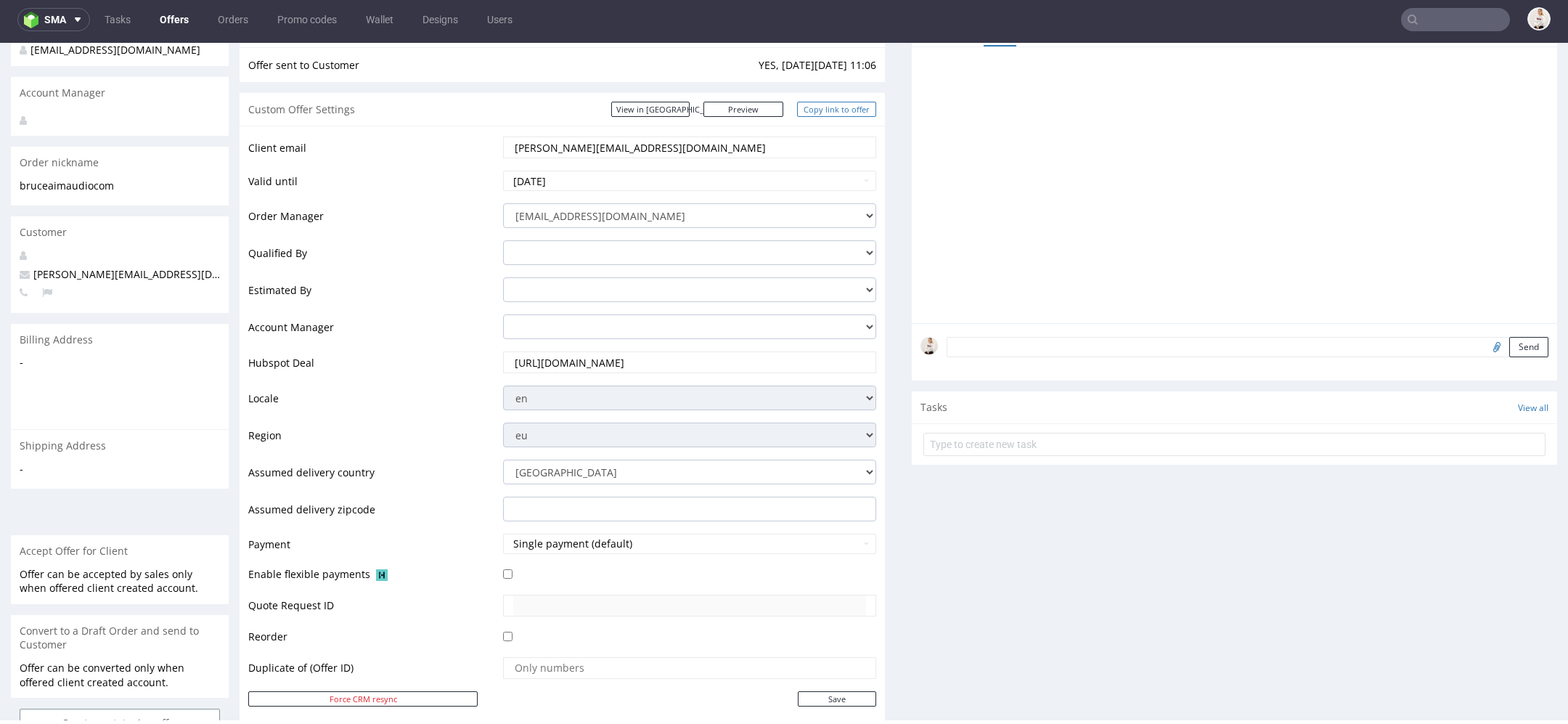
click at [822, 104] on link "Copy link to offer" at bounding box center [837, 109] width 80 height 15
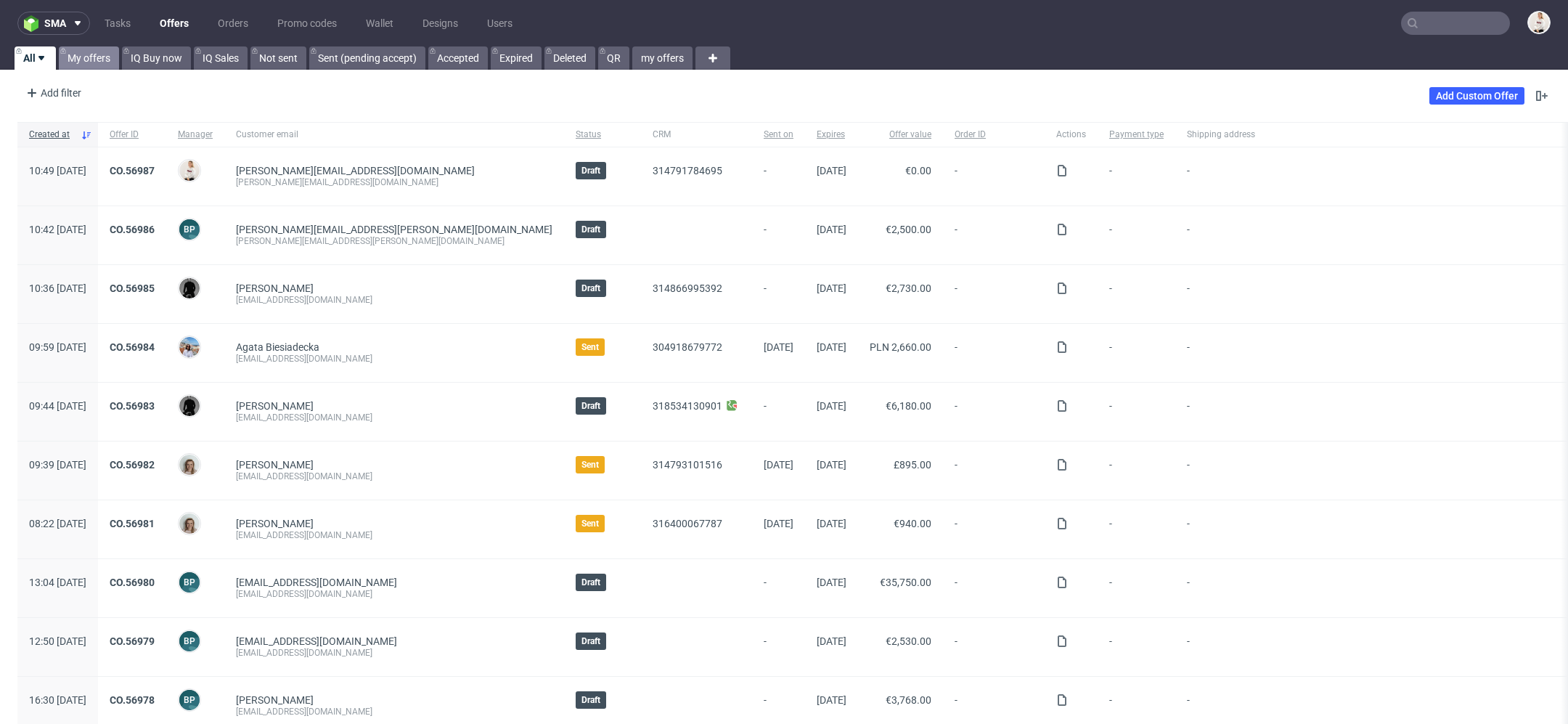
click at [89, 55] on link "My offers" at bounding box center [88, 58] width 60 height 23
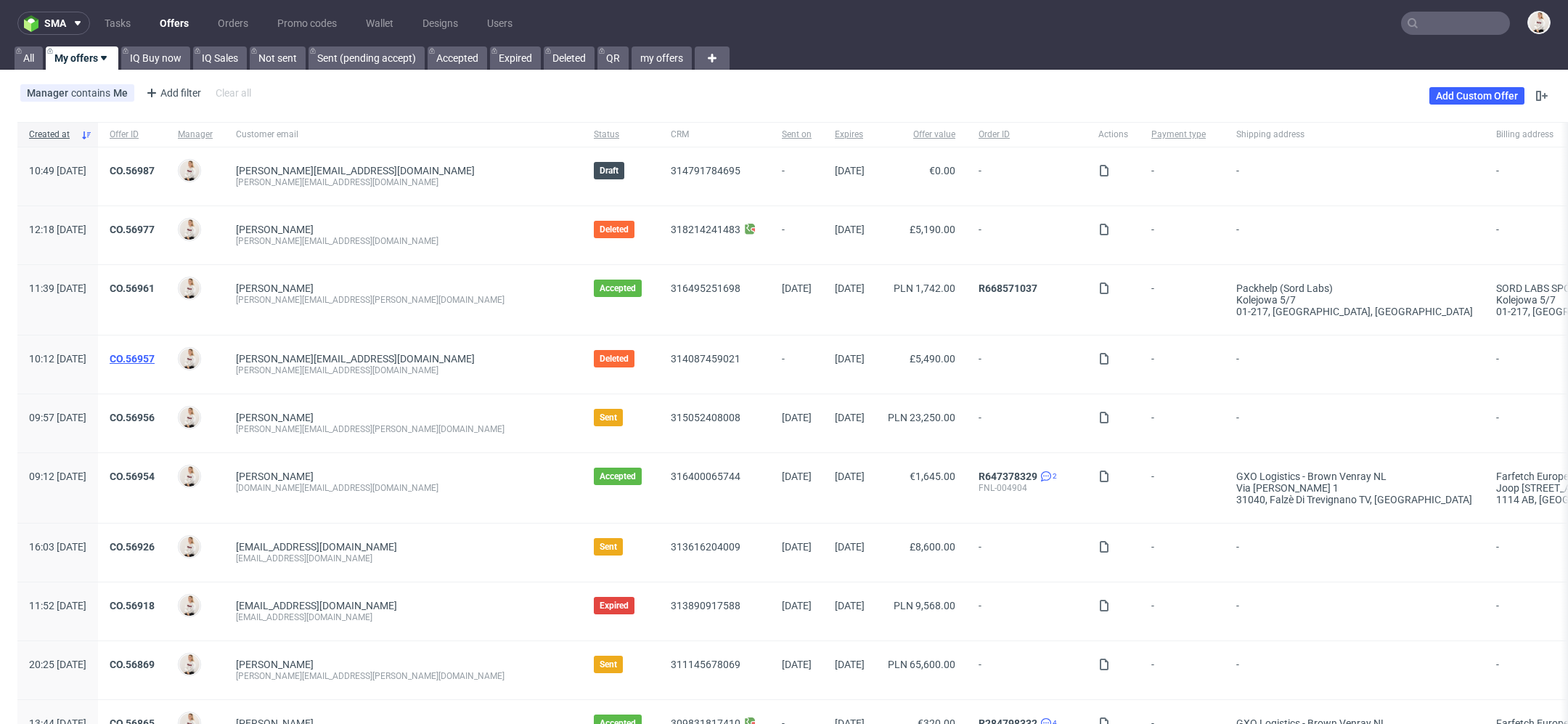
click at [155, 362] on link "CO.56957" at bounding box center [132, 359] width 45 height 12
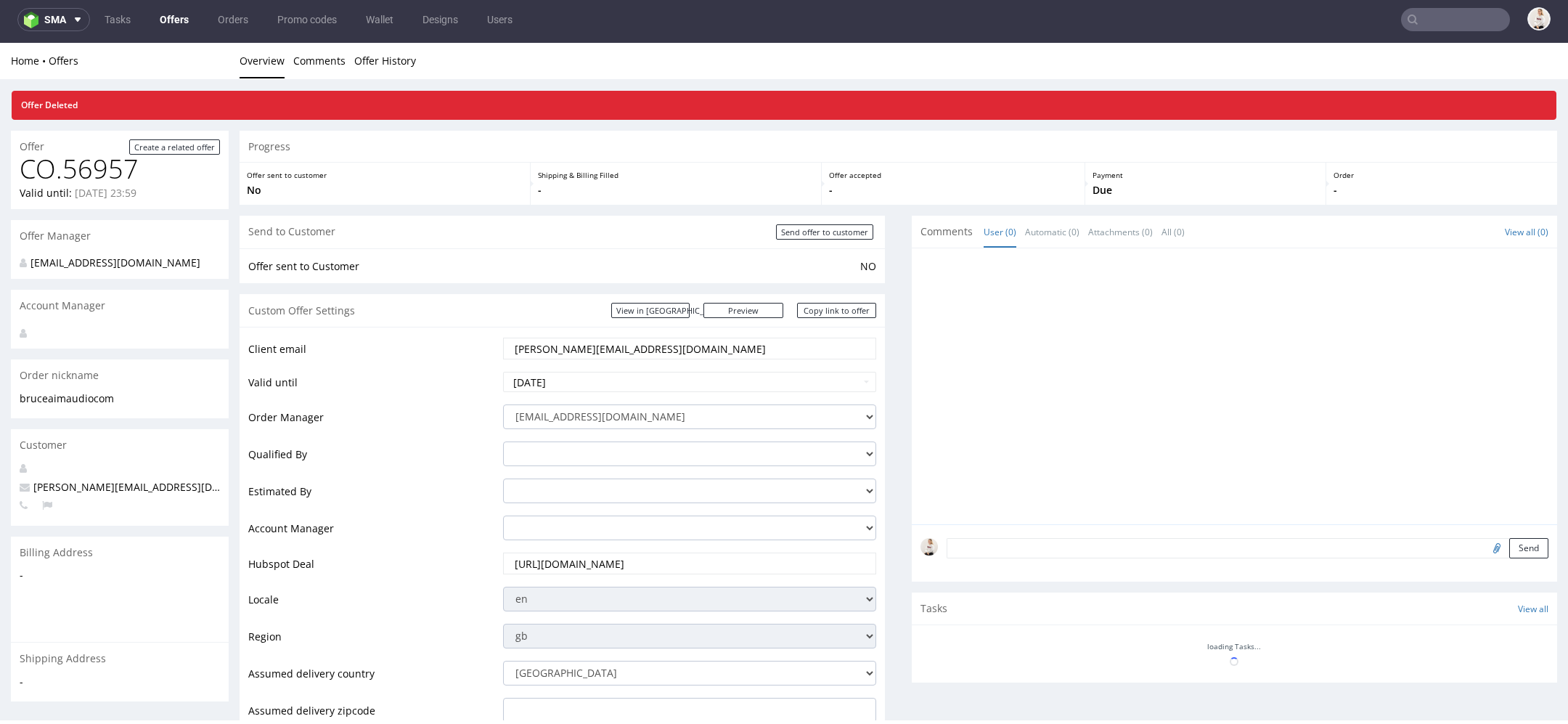
scroll to position [659, 0]
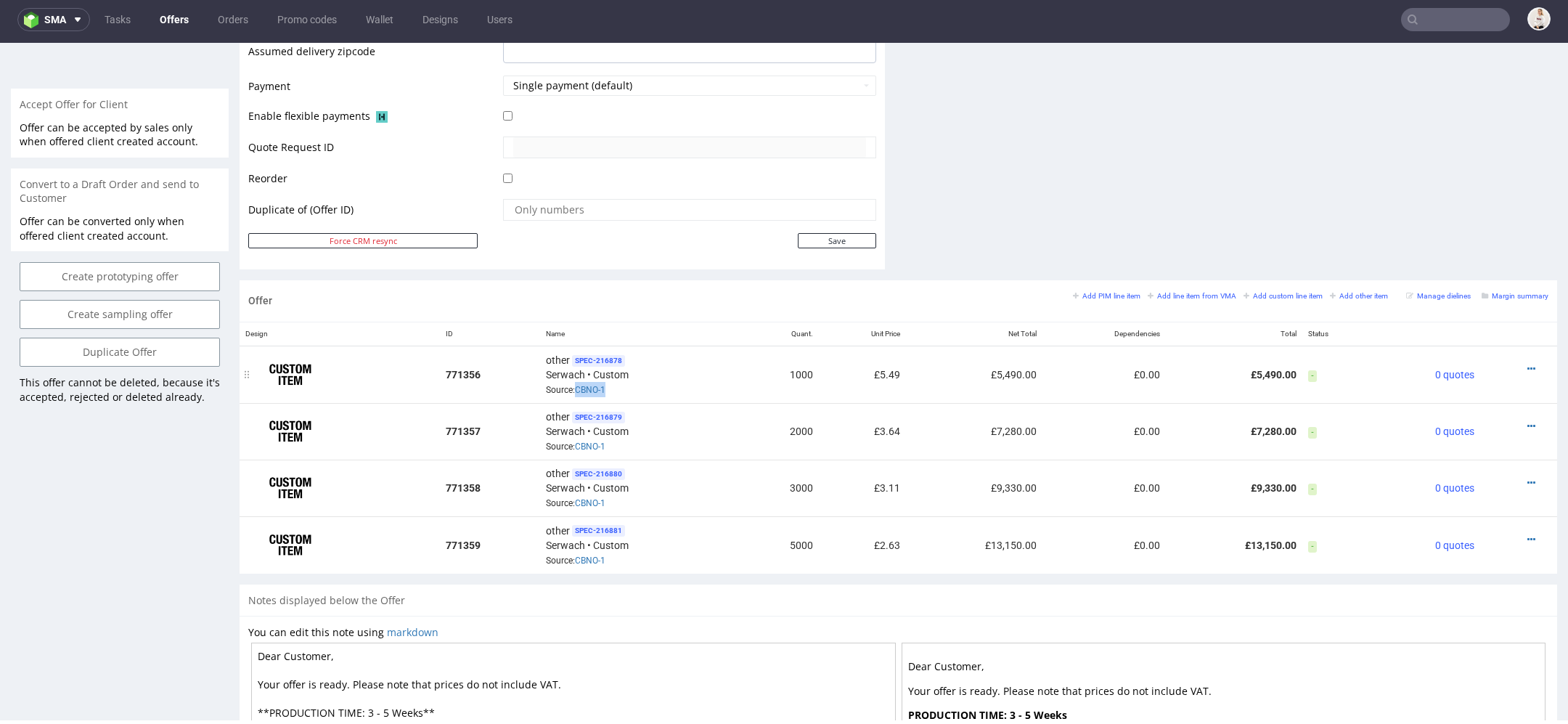
drag, startPoint x: 611, startPoint y: 388, endPoint x: 569, endPoint y: 382, distance: 42.4
click at [569, 382] on div "other SPEC- 216878 Serwach • Custom Source: CBNO-1" at bounding box center [641, 375] width 192 height 45
copy span "CBNO-1"
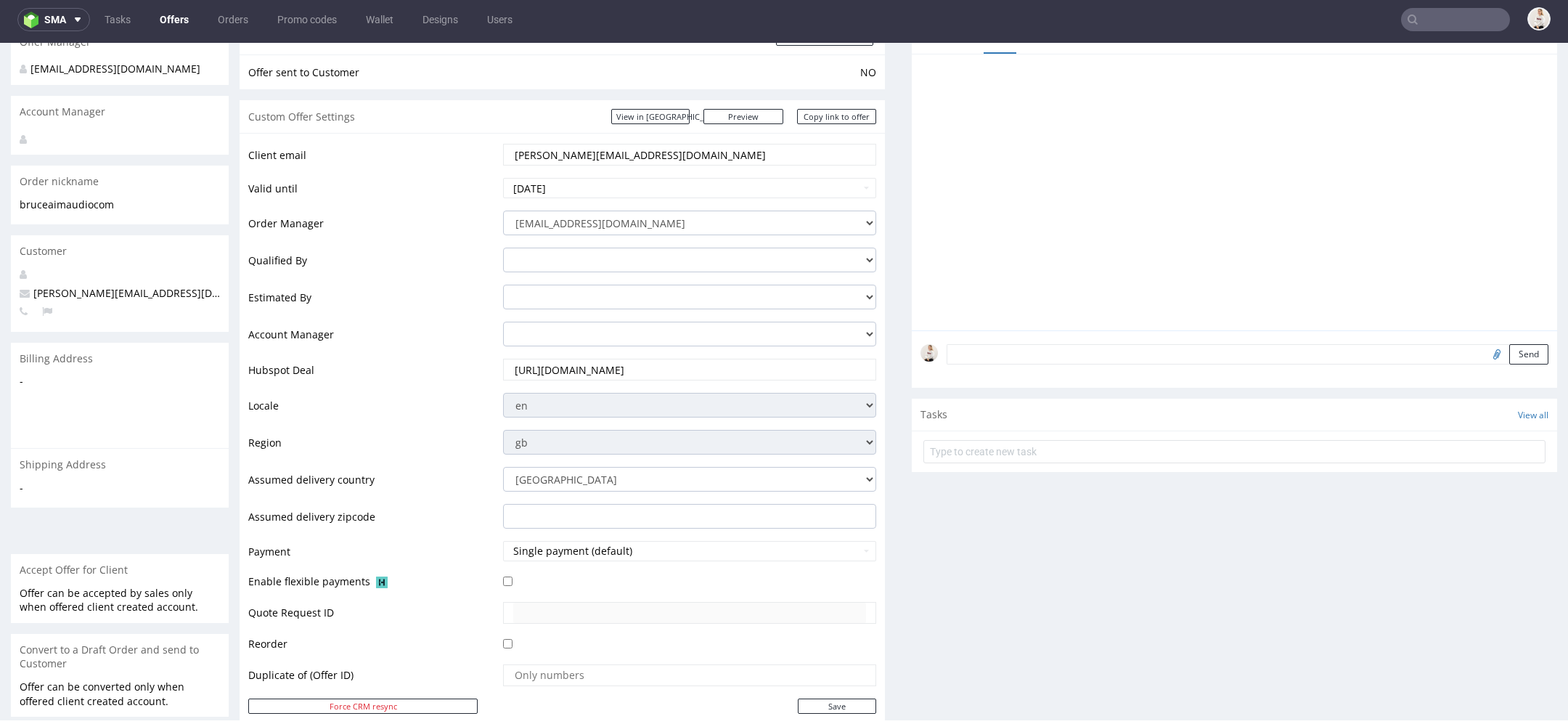
scroll to position [0, 0]
